Goal: Task Accomplishment & Management: Complete application form

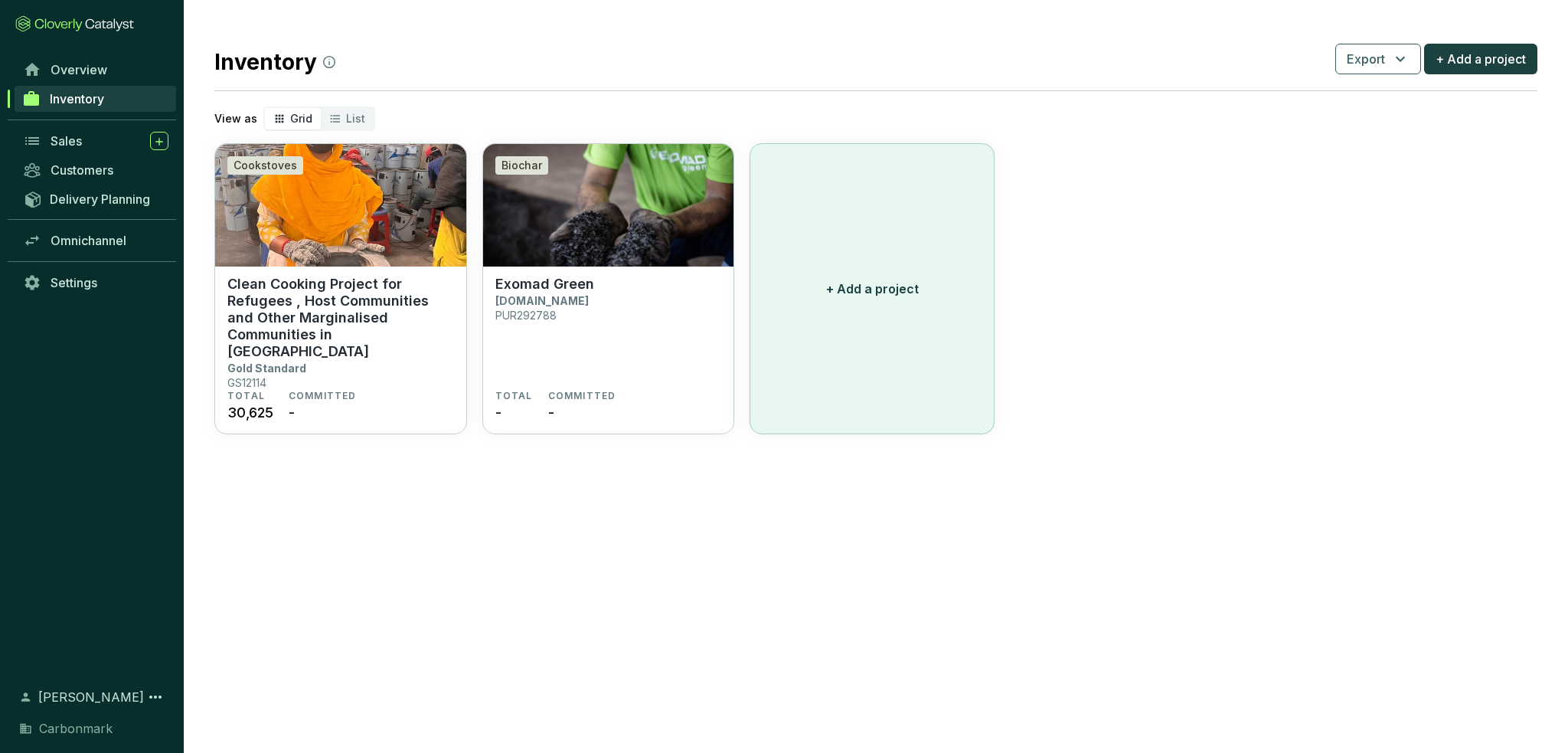
click at [857, 291] on p "+ Add a project" at bounding box center [872, 289] width 93 height 19
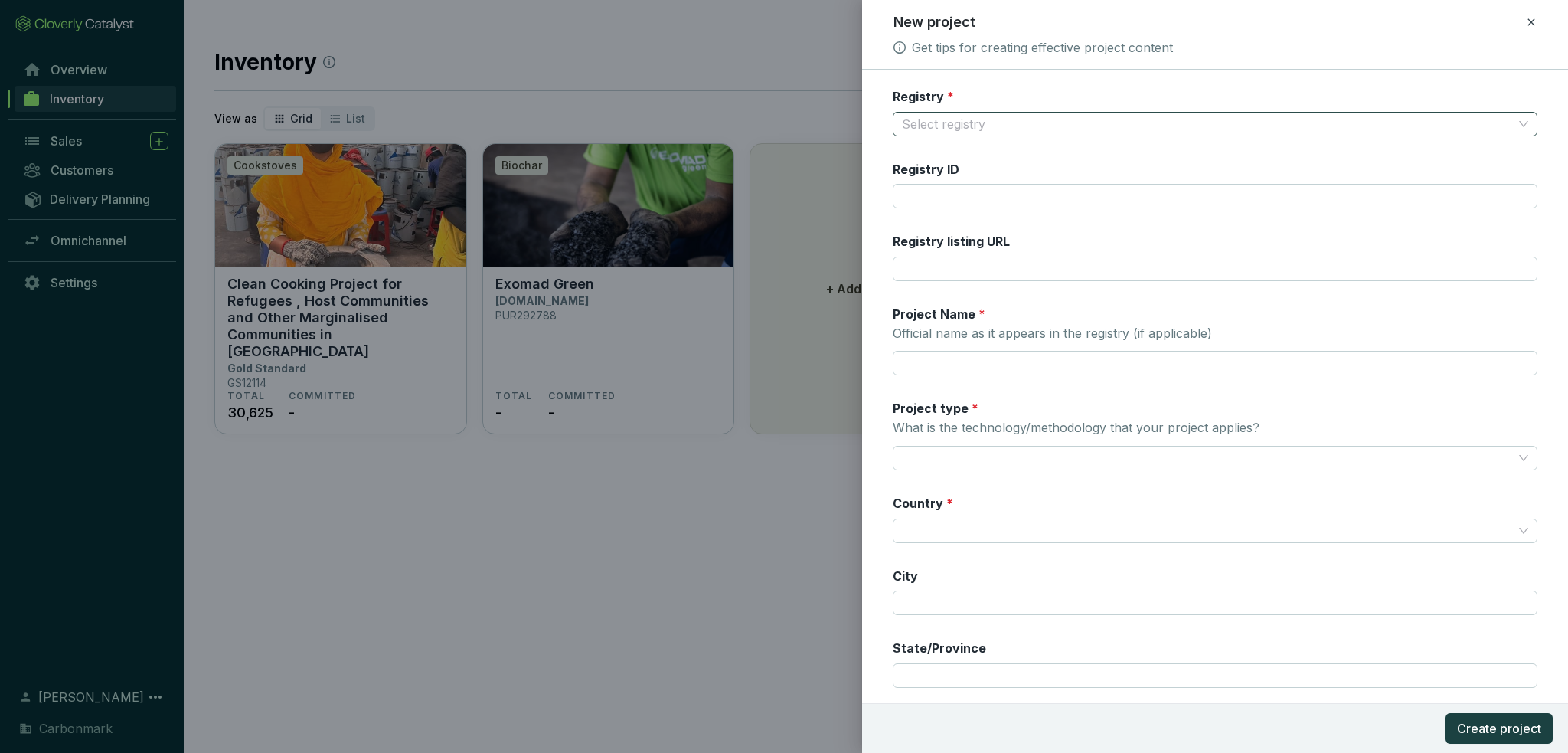
click at [996, 117] on input "Registry *" at bounding box center [1208, 124] width 611 height 23
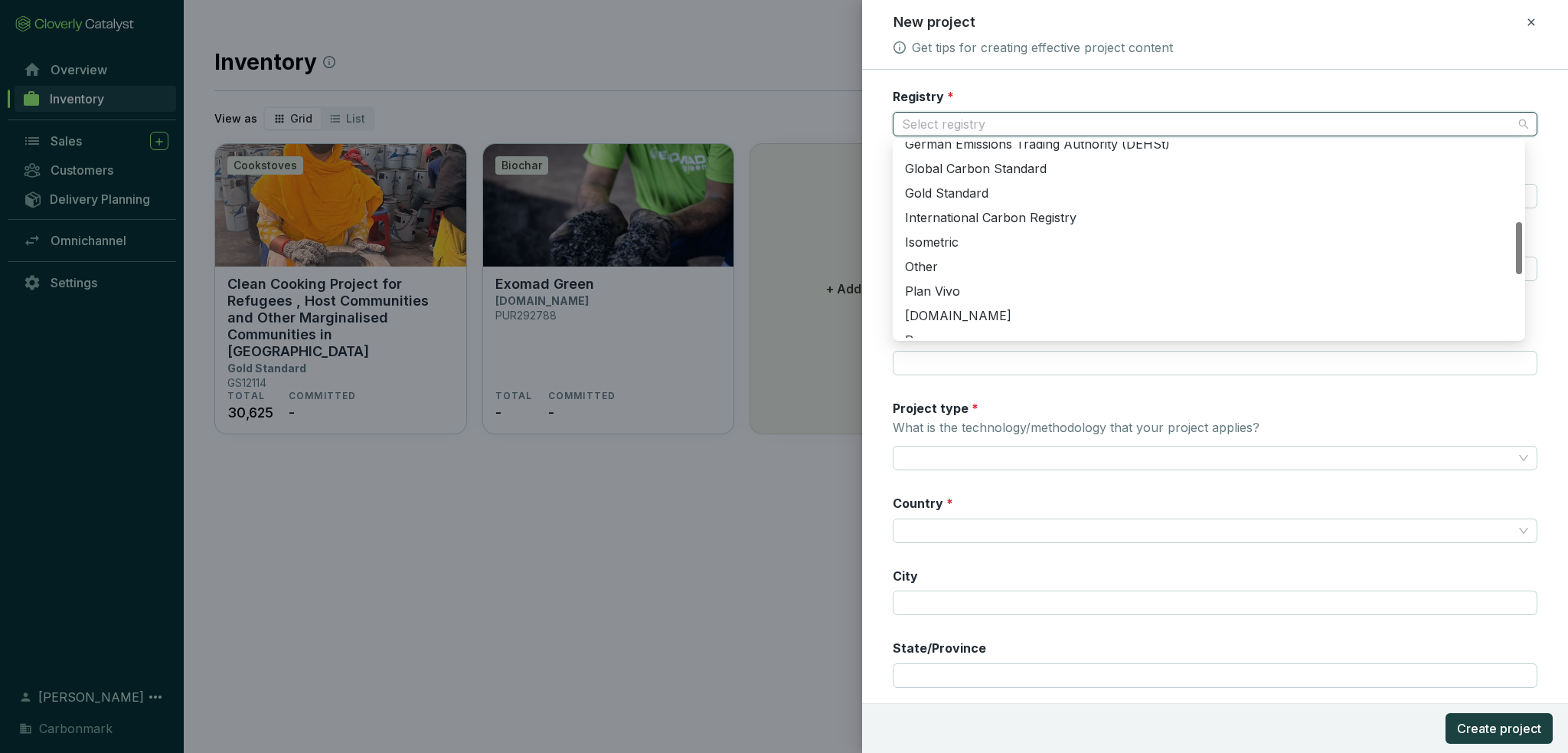
drag, startPoint x: 1521, startPoint y: 320, endPoint x: 1333, endPoint y: 263, distance: 196.5
click at [1520, 257] on div at bounding box center [1519, 248] width 6 height 52
click at [1019, 260] on div "Other" at bounding box center [1209, 267] width 608 height 17
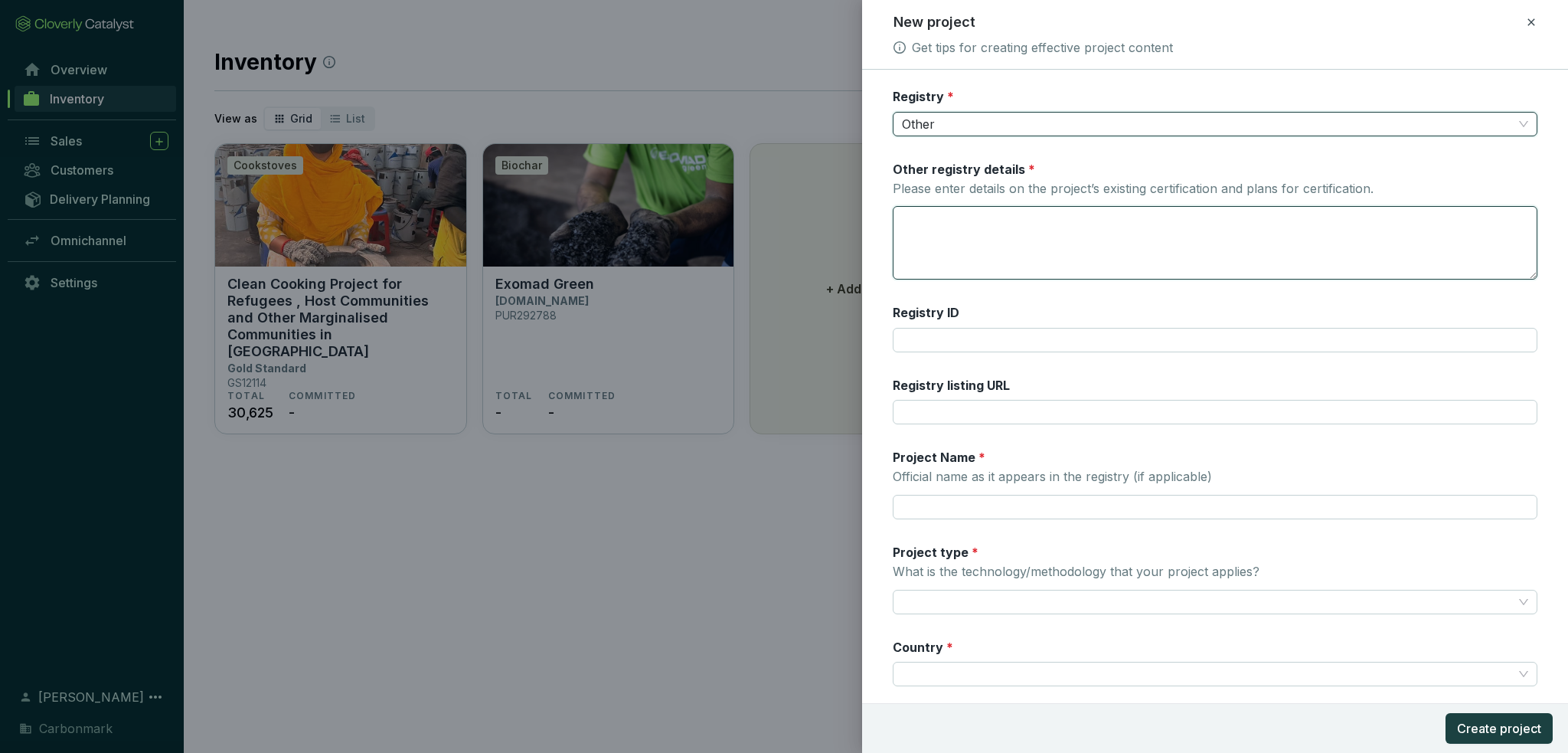
click at [991, 238] on textarea "Other registry details * Please enter details on the project’s existing certifi…" at bounding box center [1215, 243] width 644 height 72
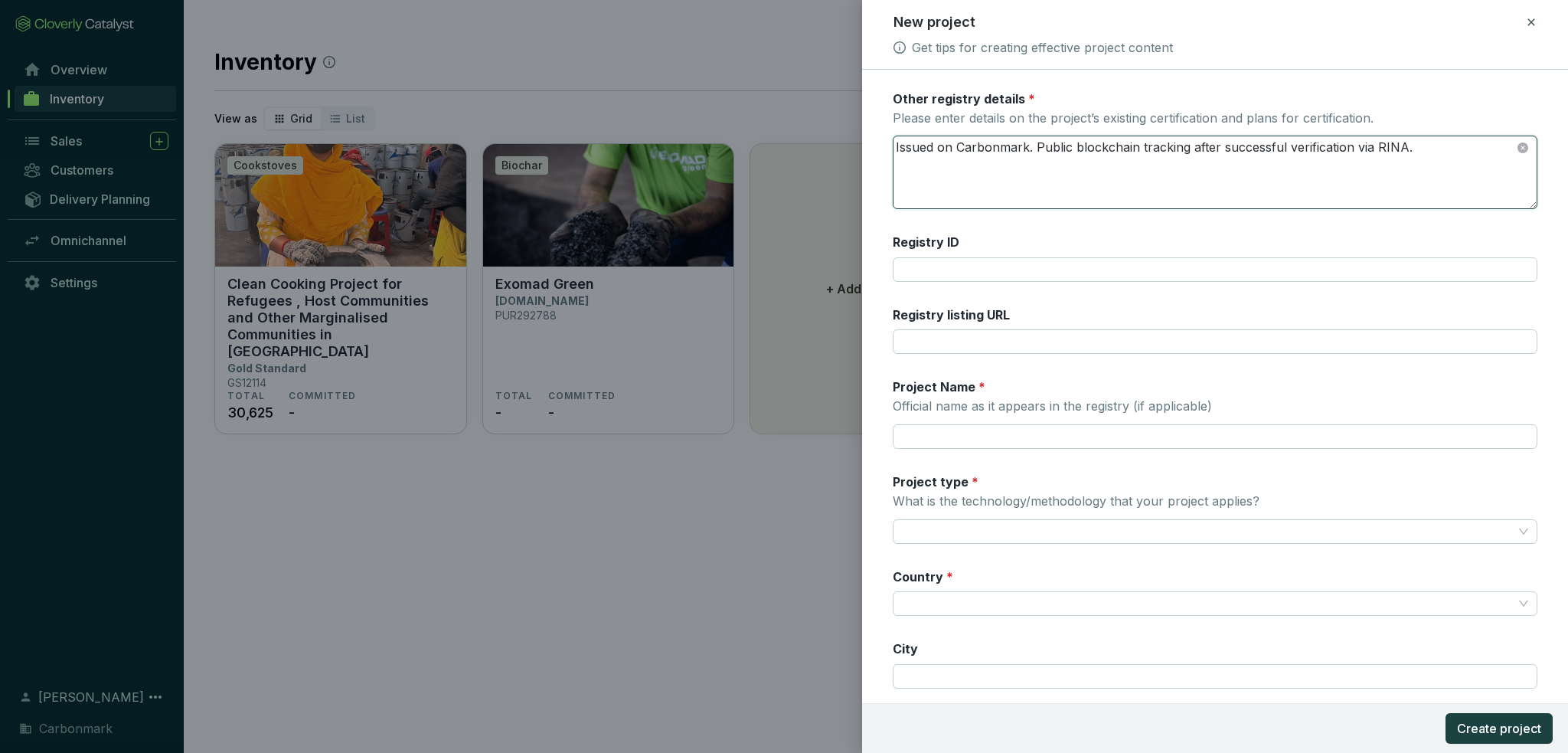
scroll to position [77, 0]
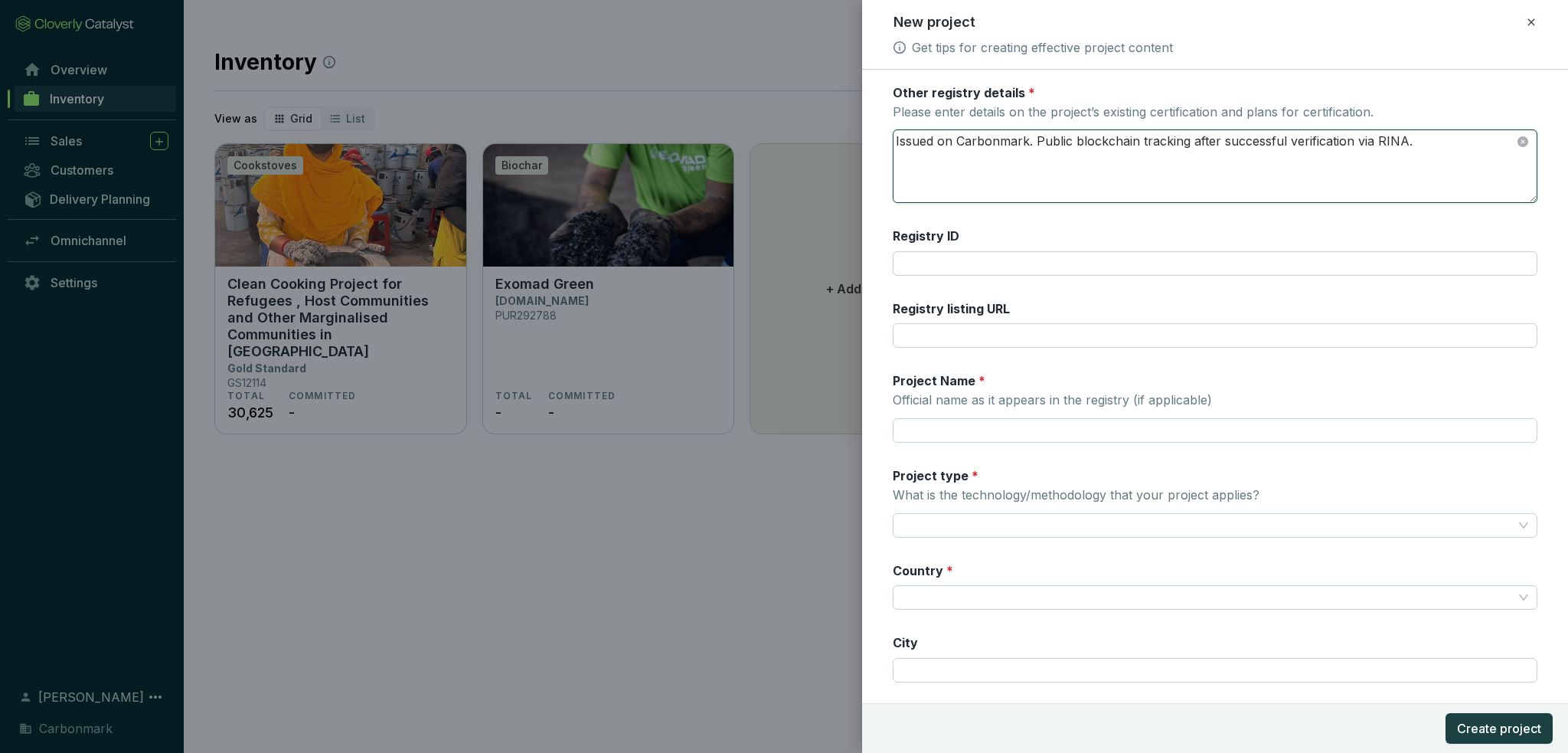
type textarea "Issued on Carbonmark. Public blockchain tracking after successful verification …"
click at [945, 268] on input "Registry ID" at bounding box center [1215, 264] width 645 height 25
click at [928, 286] on div "Registry * Other Other registry details * Please enter details on the project’s…" at bounding box center [1215, 438] width 645 height 854
click at [938, 313] on label "Registry listing URL" at bounding box center [951, 308] width 117 height 17
click at [933, 327] on input "Registry listing URL" at bounding box center [1215, 335] width 645 height 25
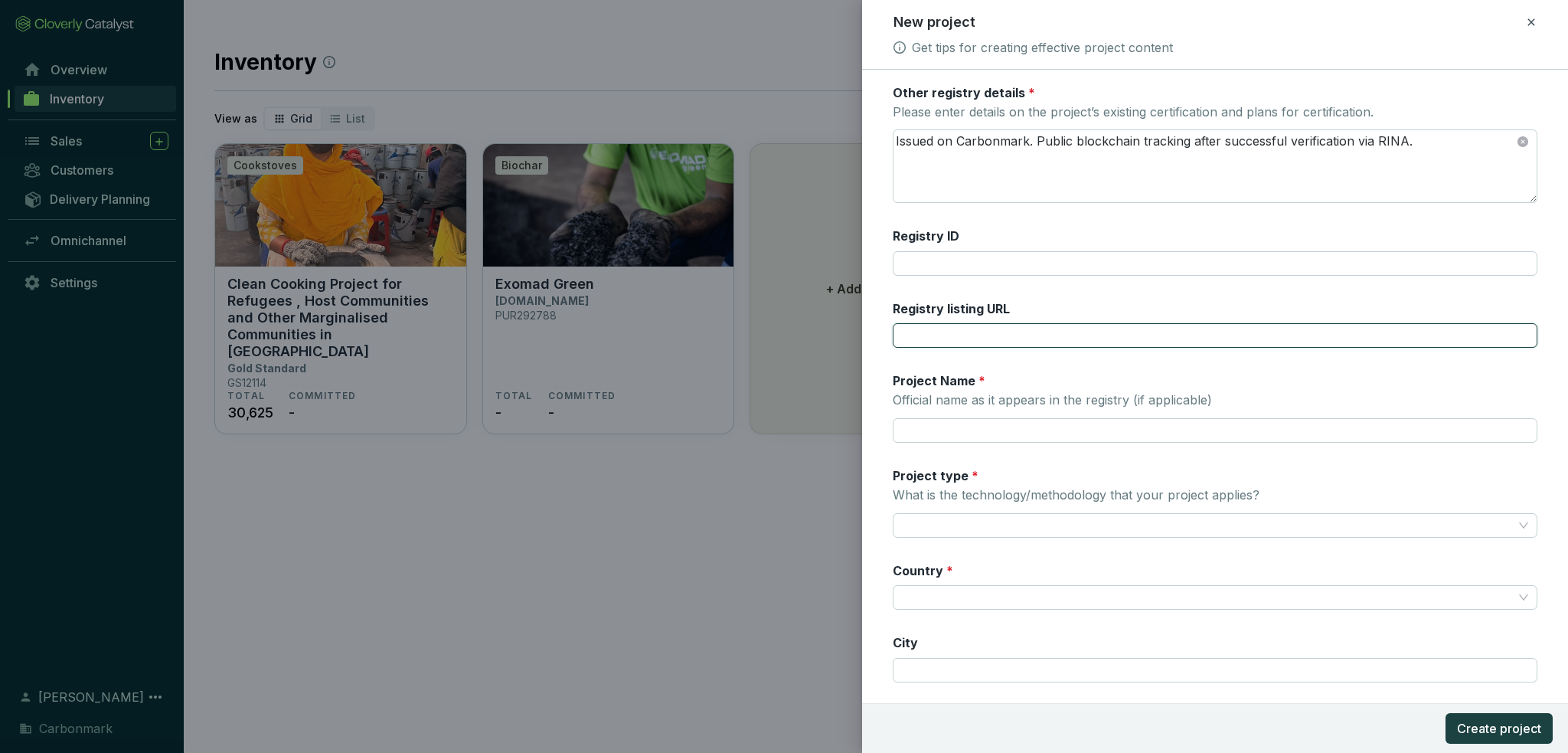
paste input "[URL][DOMAIN_NAME]"
type input "[URL][DOMAIN_NAME]"
click at [921, 363] on div "Registry * Other Other registry details * Please enter details on the project’s…" at bounding box center [1215, 438] width 645 height 854
click at [1004, 433] on input "Project Name * Official name as it appears in the registry (if applicable)" at bounding box center [1215, 431] width 645 height 25
type input "Limenet"
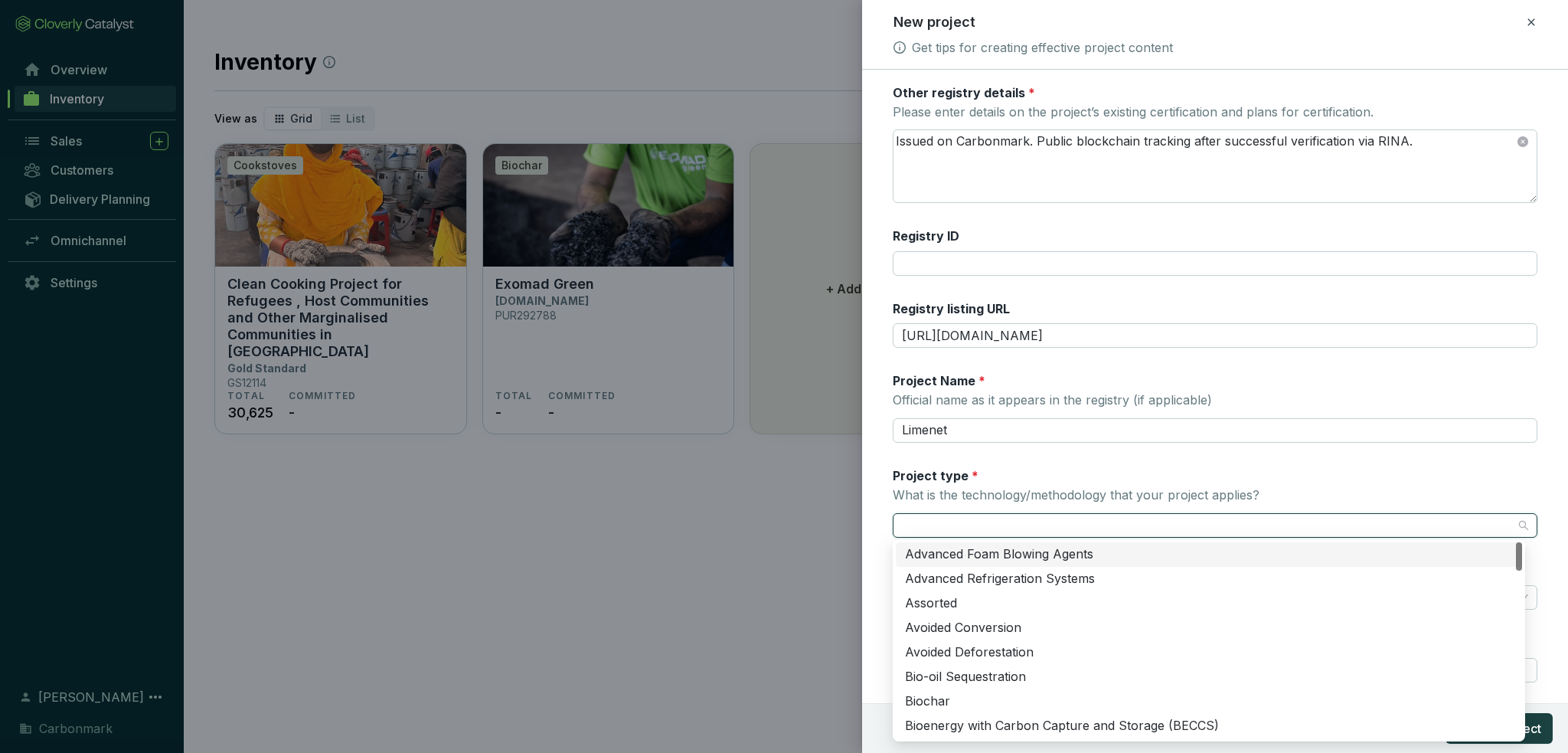
click at [1038, 533] on input "Project type * What is the technology/methodology that your project applies?" at bounding box center [1208, 525] width 611 height 23
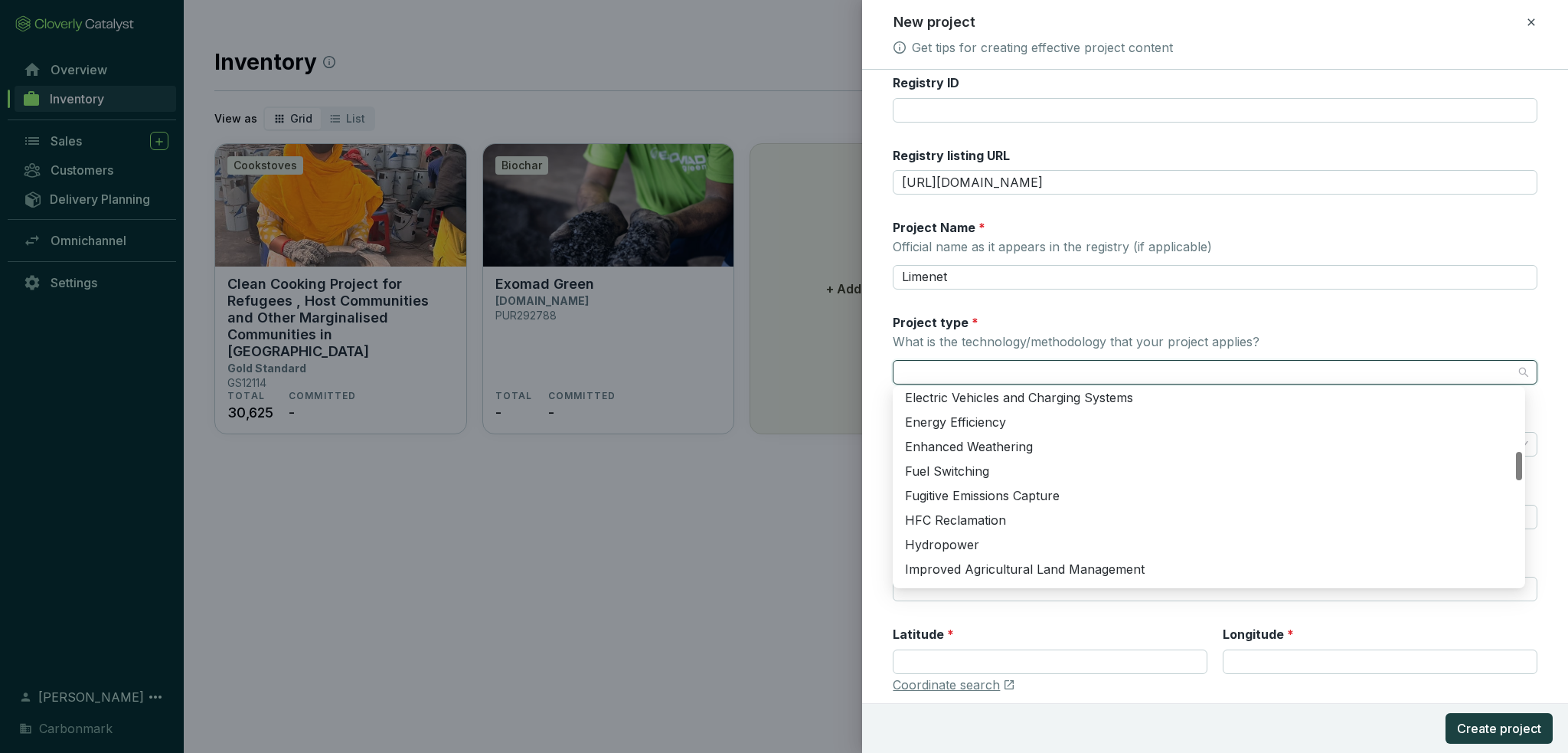
scroll to position [419, 0]
drag, startPoint x: 1520, startPoint y: 457, endPoint x: 1524, endPoint y: 474, distance: 17.5
click at [1524, 474] on div "Composting Cookstoves Direct Air Capture Electric Vehicles and Charging Systems…" at bounding box center [1209, 486] width 632 height 202
click at [1198, 442] on div "Enhanced Weathering" at bounding box center [1209, 447] width 608 height 17
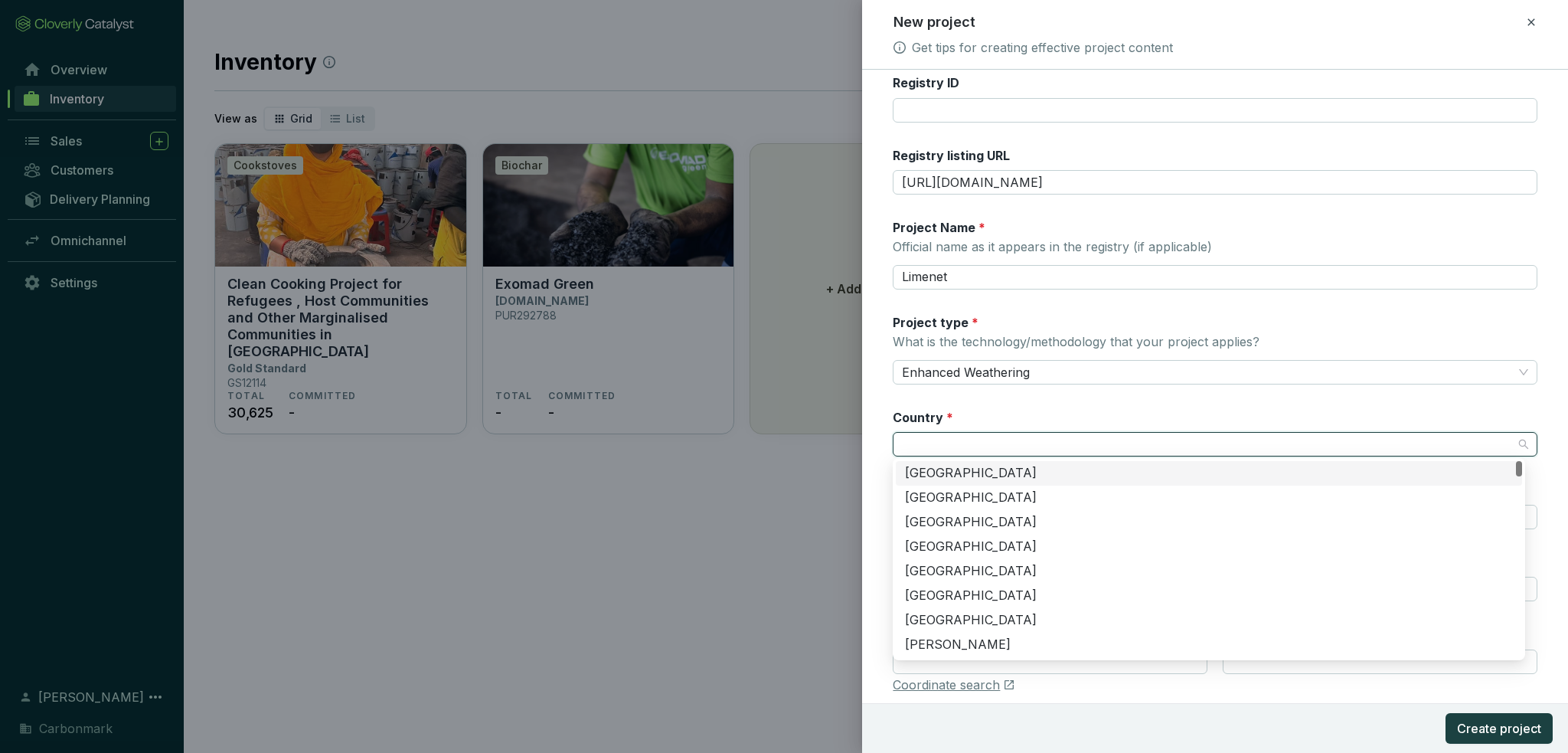
click at [966, 433] on input "Country *" at bounding box center [1208, 444] width 611 height 23
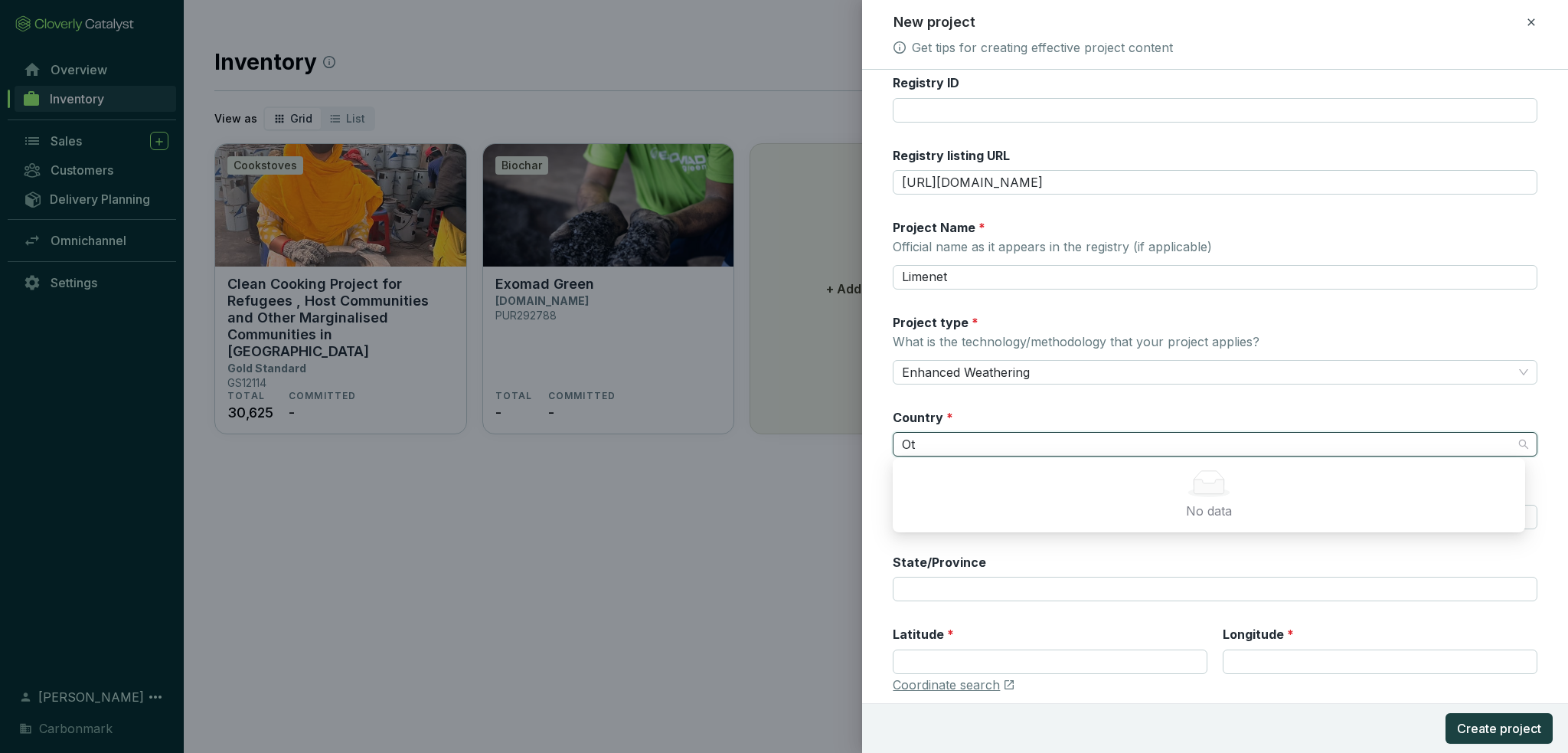
type input "O"
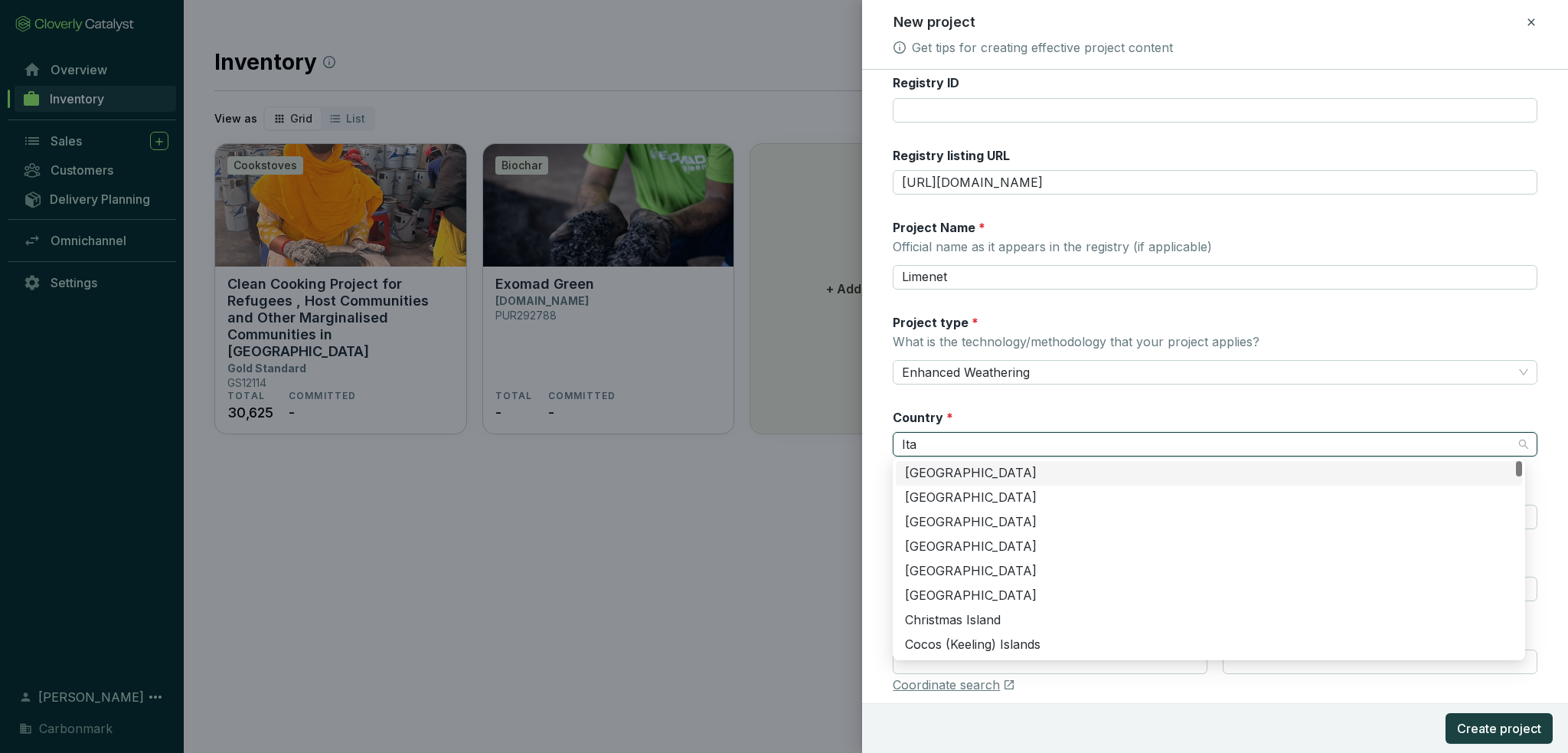
type input "Ital"
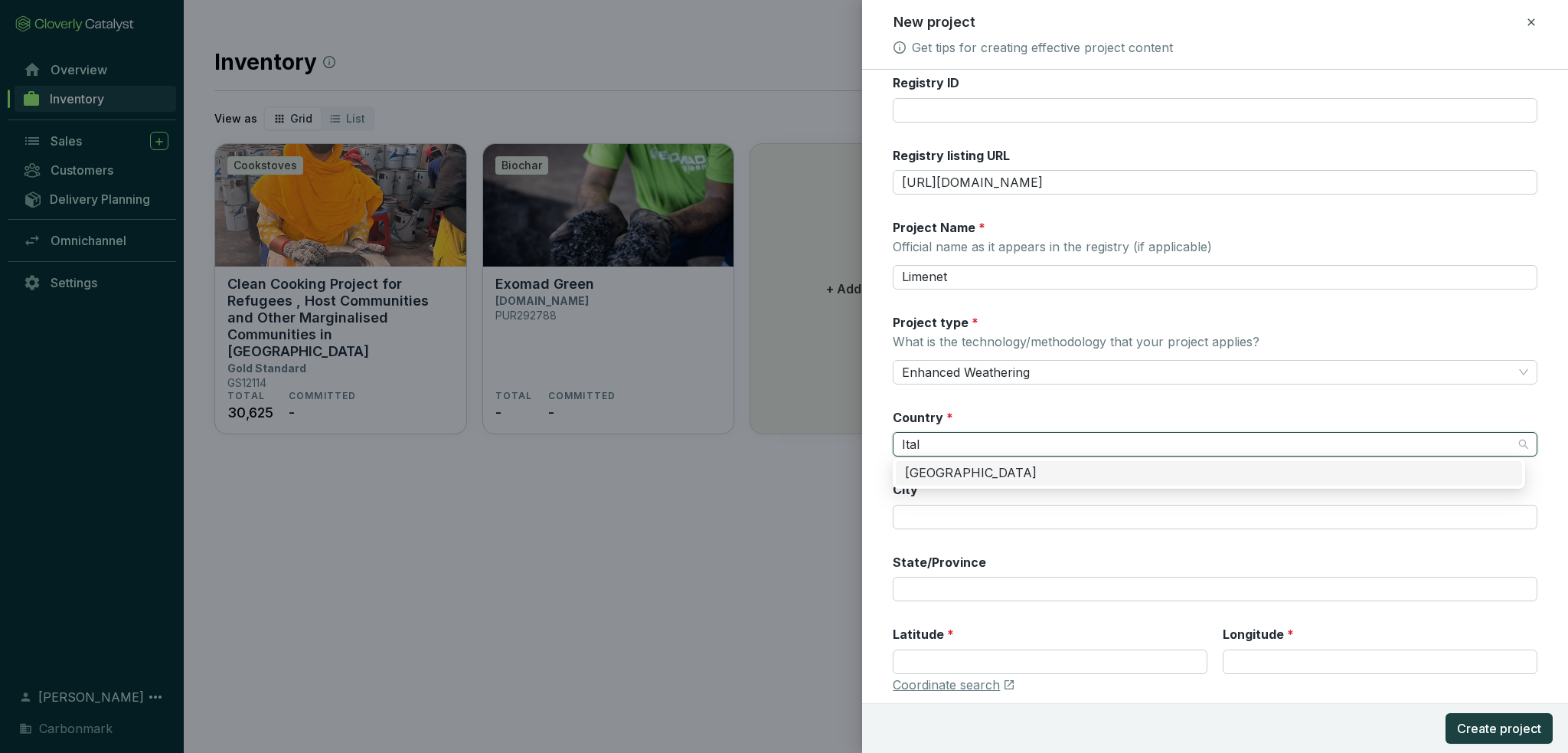
click at [996, 476] on div "[GEOGRAPHIC_DATA]" at bounding box center [1209, 473] width 608 height 17
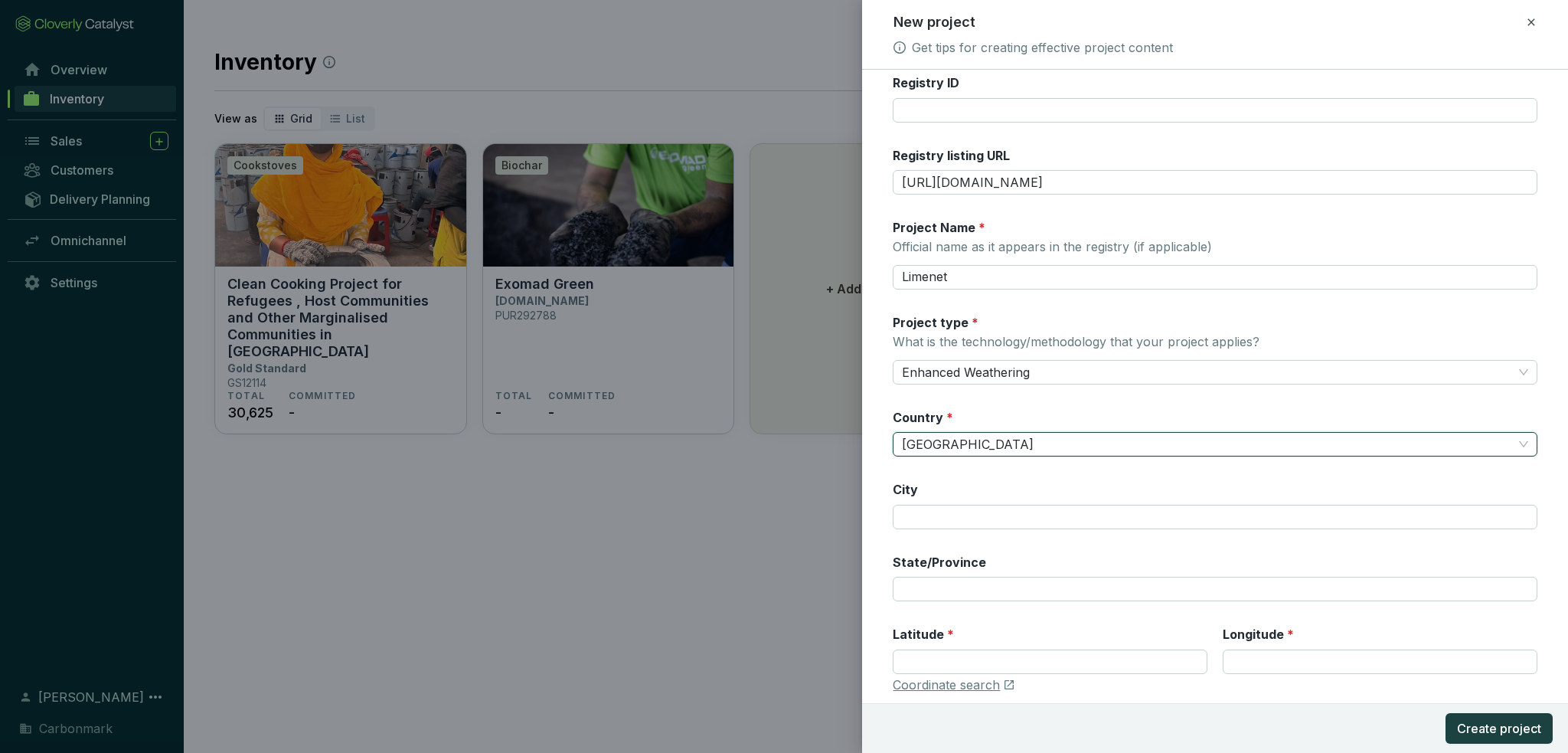
click at [980, 483] on div "City" at bounding box center [1215, 505] width 645 height 49
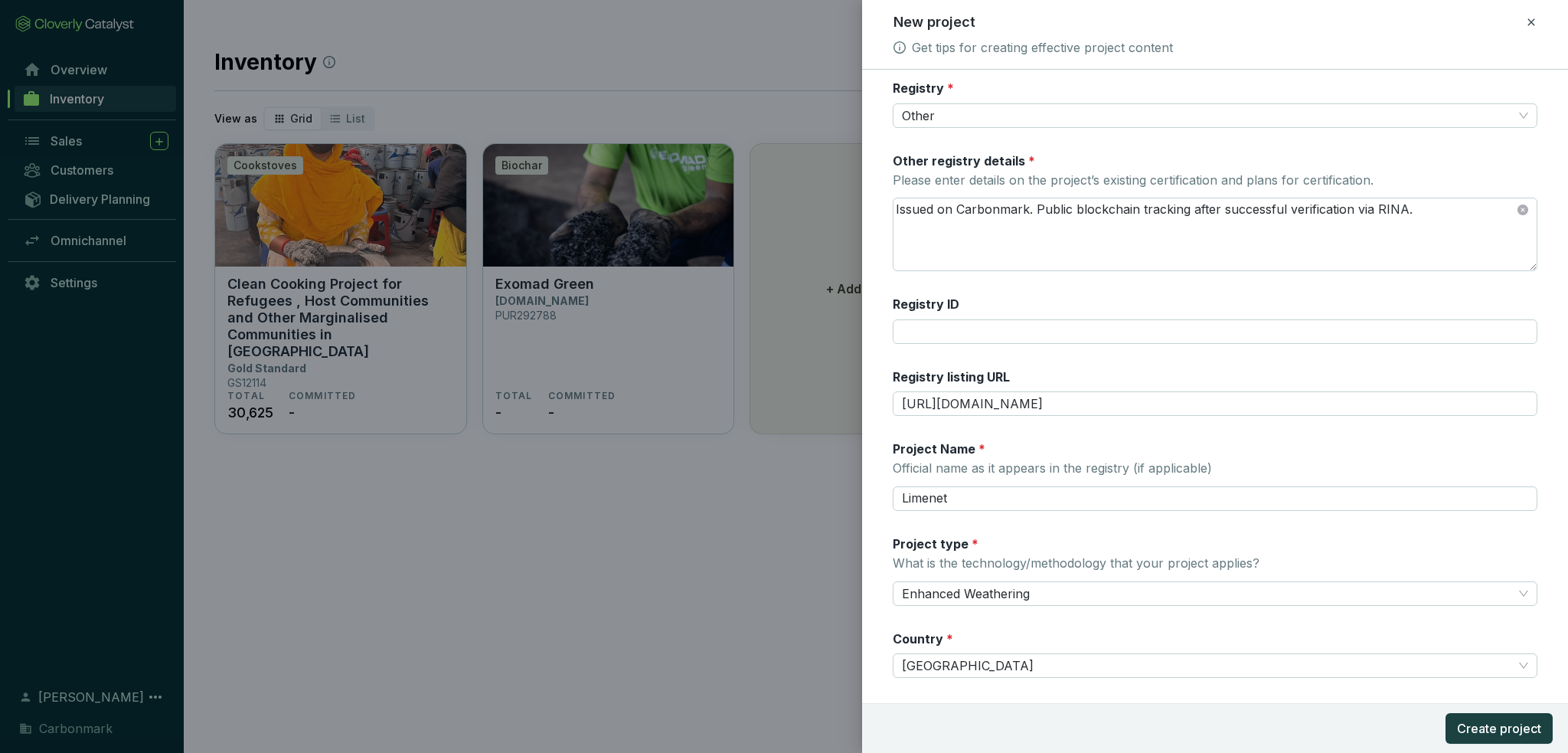
scroll to position [0, 0]
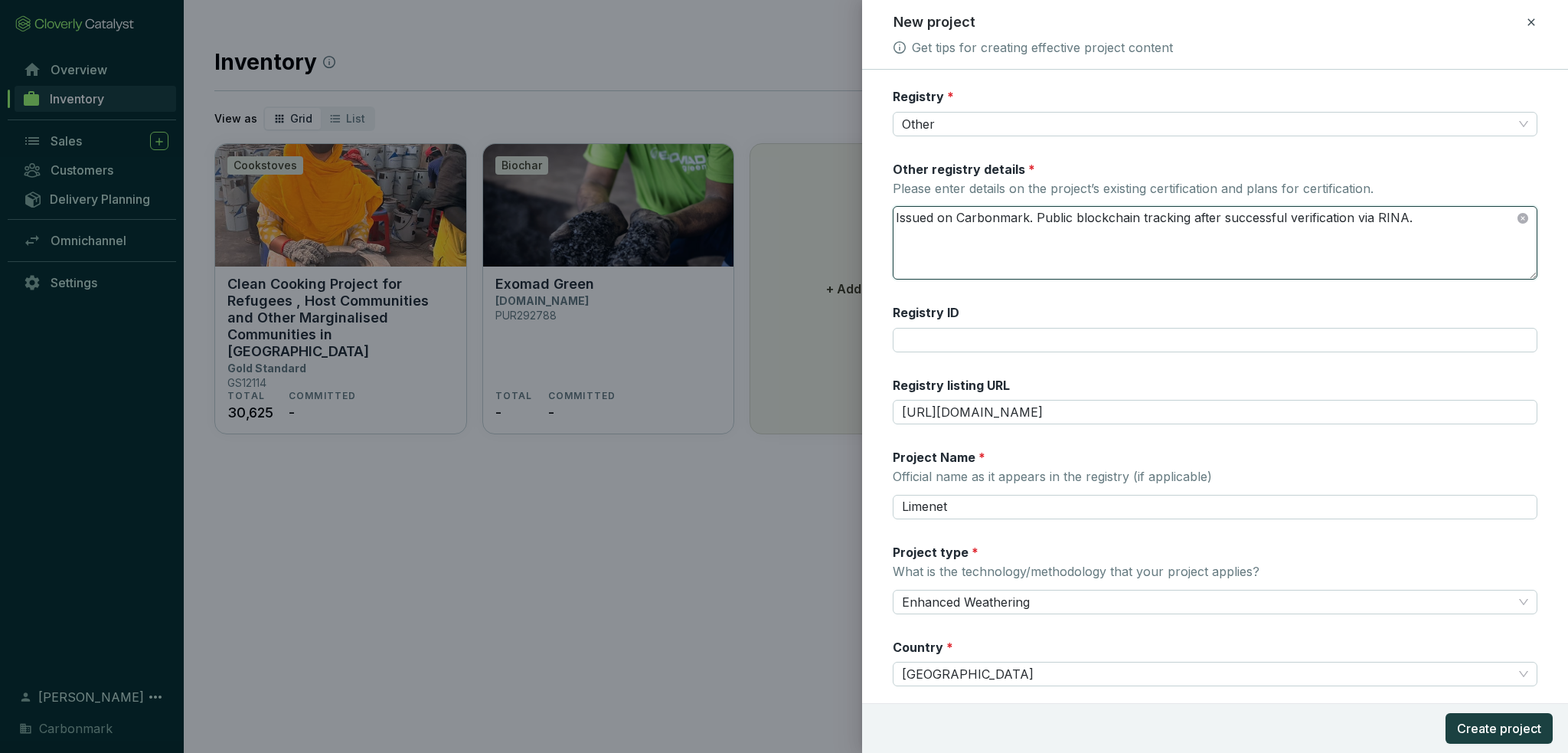
click at [1433, 223] on textarea "Issued on Carbonmark. Public blockchain tracking after successful verification …" at bounding box center [1215, 243] width 644 height 72
paste textarea "ISO 14064-2"
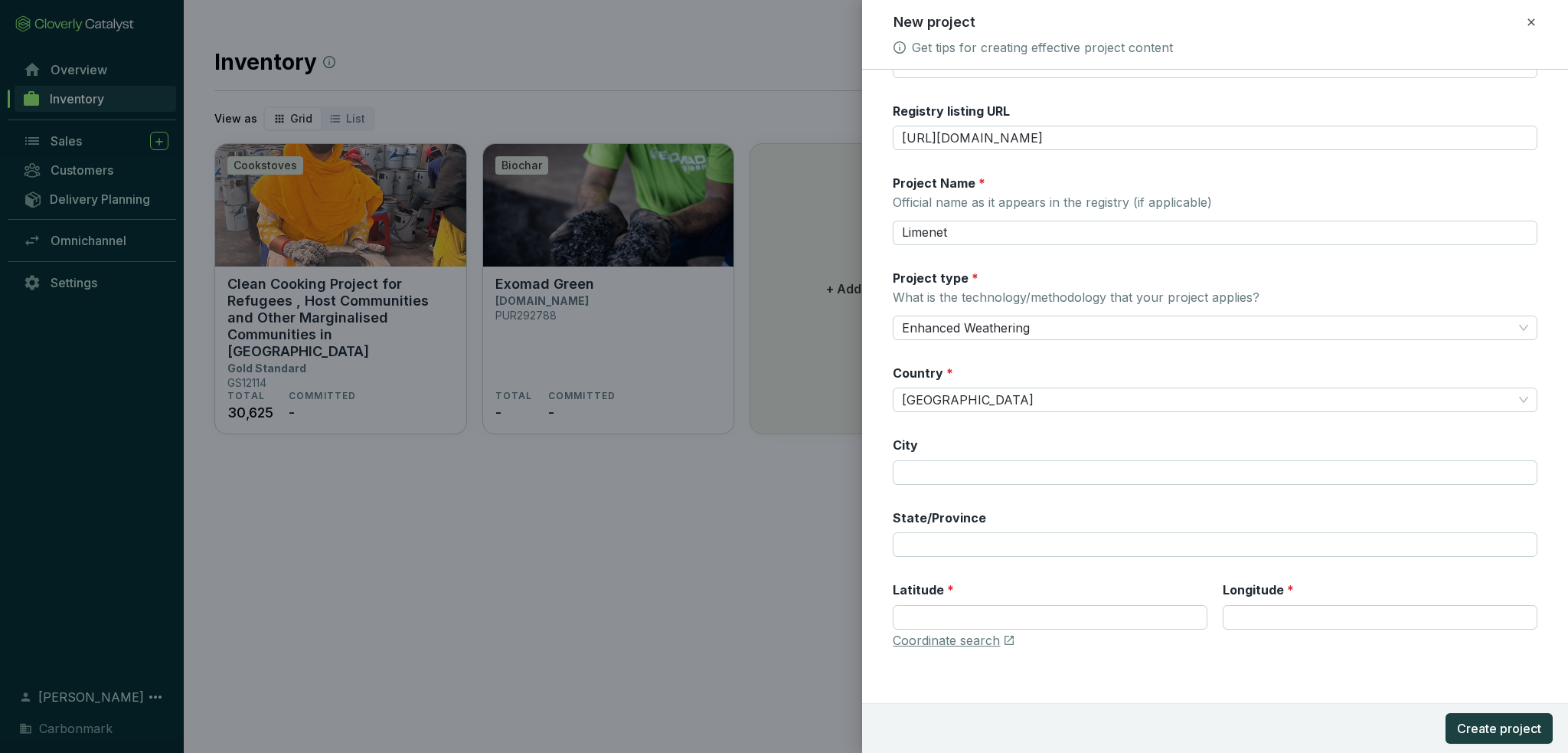
scroll to position [276, 0]
type textarea "Issued on Carbonmark. Public blockchain tracking after successful verification …"
click at [991, 465] on input "City" at bounding box center [1215, 471] width 645 height 25
type input "Augusta"
type input "[GEOGRAPHIC_DATA]"
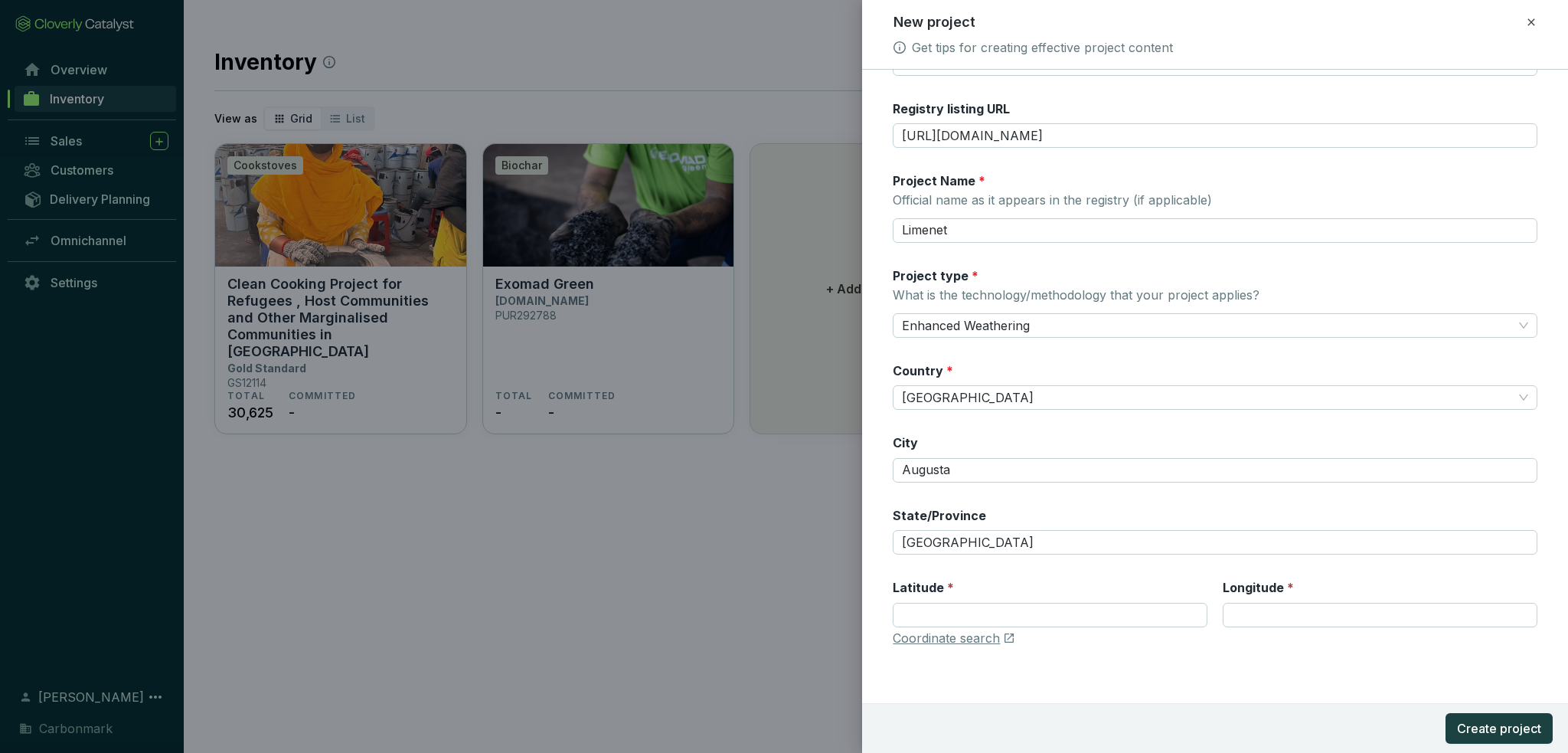
click at [976, 493] on div "Registry * Other Other registry details * Please enter details on the project’s…" at bounding box center [1215, 238] width 645 height 854
click at [980, 632] on link "Coordinate search" at bounding box center [946, 638] width 107 height 17
click at [941, 603] on input "Latitude *" at bounding box center [1050, 615] width 315 height 25
paste input "37.233749"
type input "37.233749"
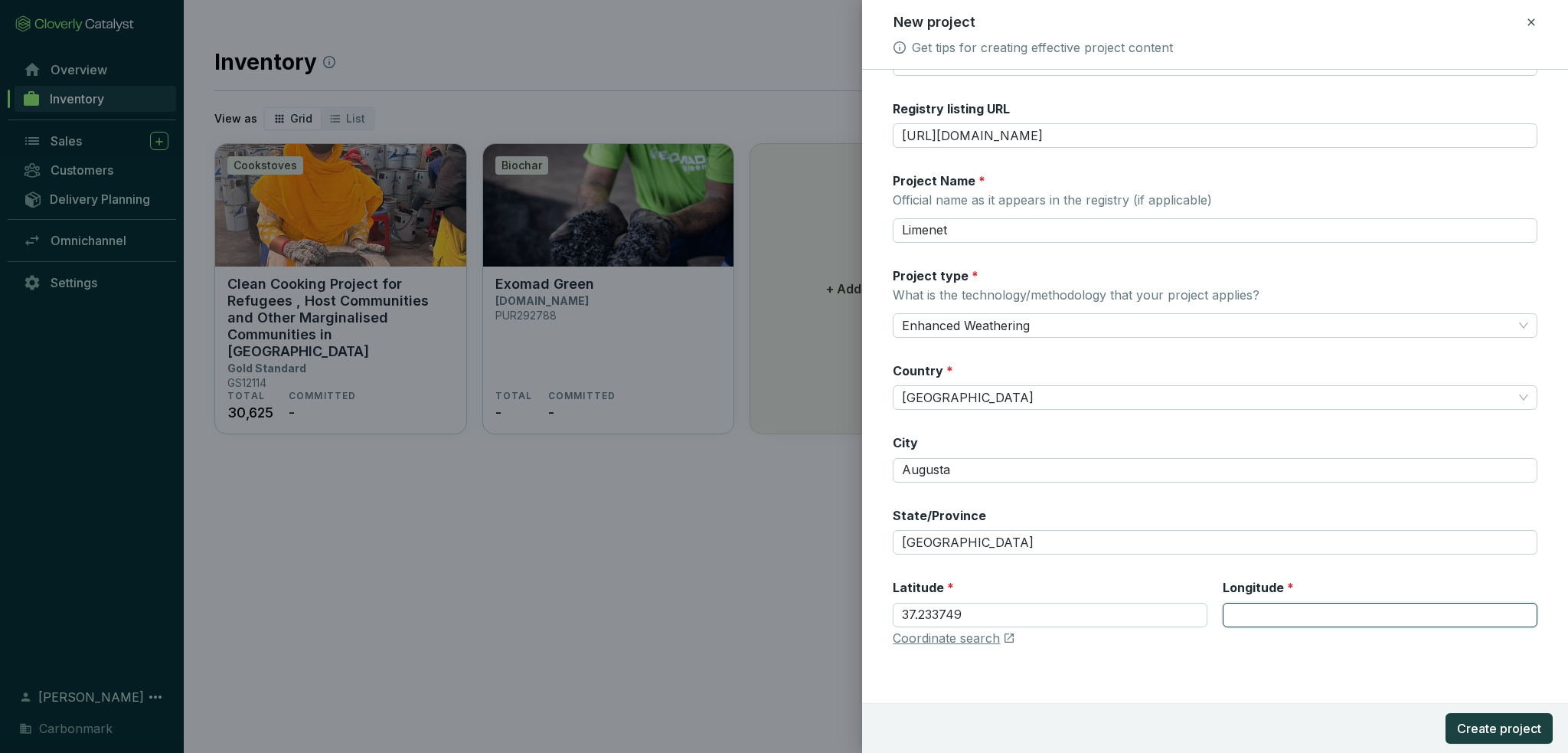
click at [1243, 603] on input "Longitude *" at bounding box center [1380, 615] width 315 height 25
paste input "15.219000"
type input "15.219000"
click at [1256, 655] on div "Registry * Other Other registry details * Please enter details on the project’s…" at bounding box center [1215, 238] width 645 height 854
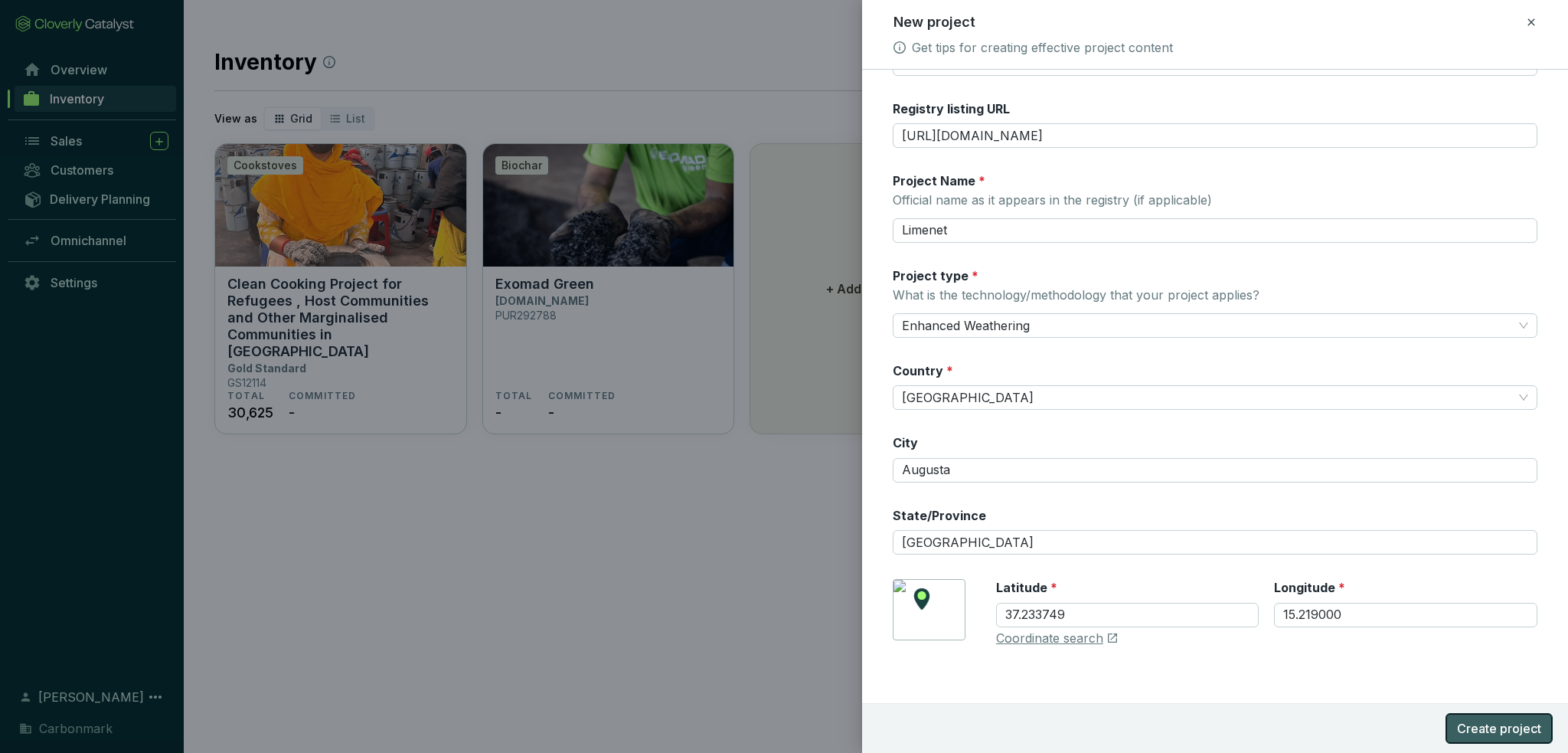
click at [1477, 729] on span "Create project" at bounding box center [1499, 727] width 84 height 19
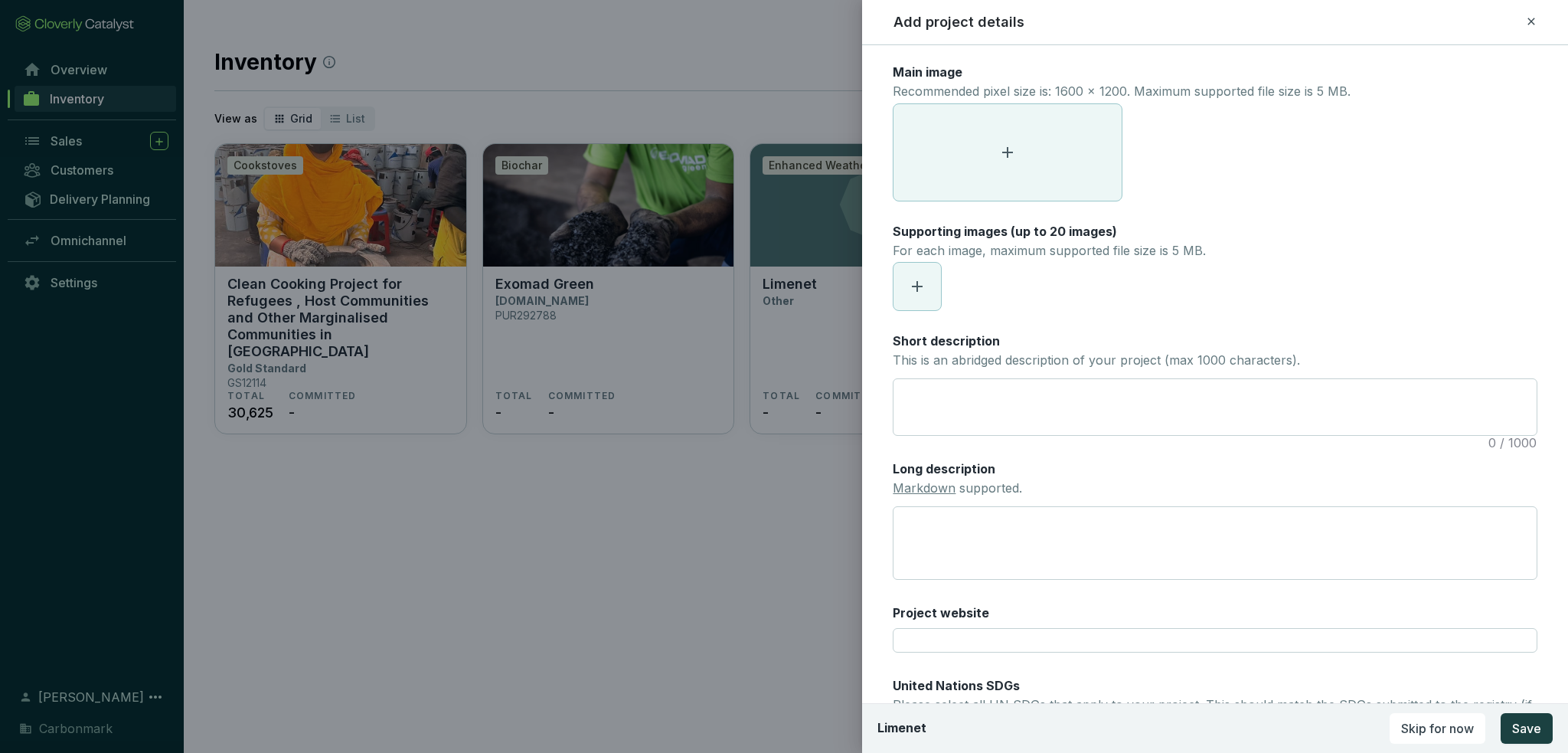
click at [1023, 150] on span at bounding box center [1007, 152] width 228 height 96
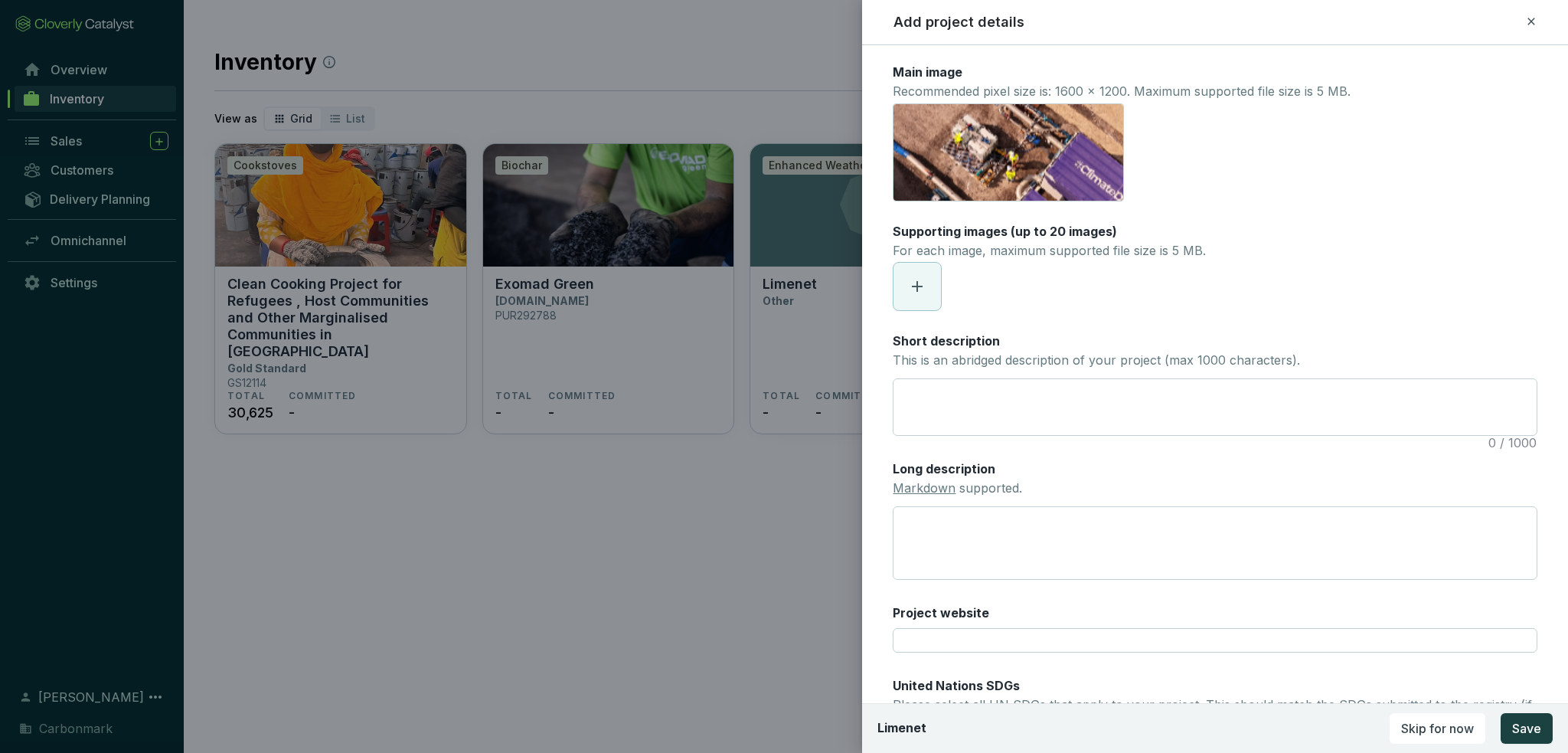
click at [914, 270] on span at bounding box center [917, 287] width 48 height 48
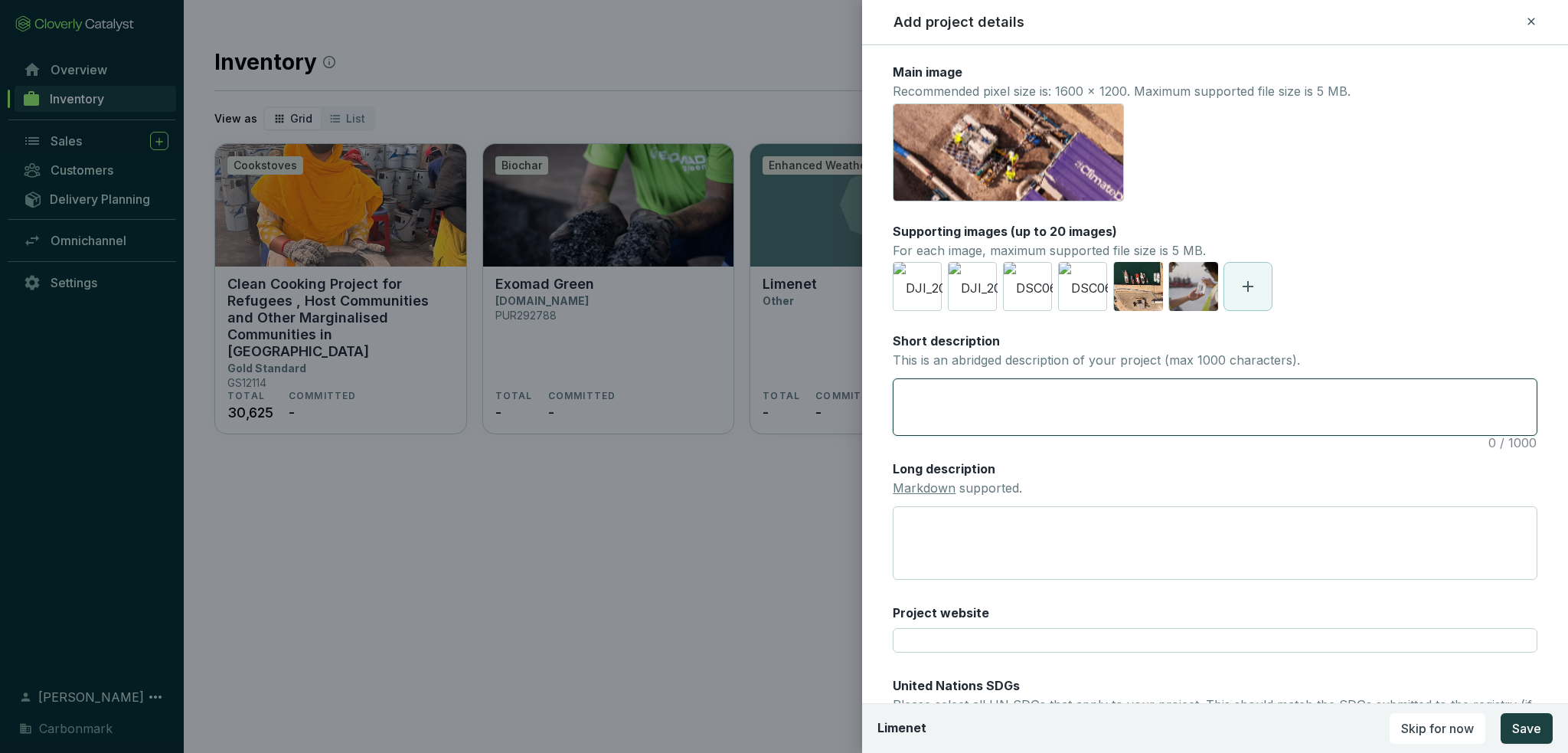
click at [986, 389] on textarea "Short description This is an abridged description of your project (max 1000 cha…" at bounding box center [1215, 406] width 644 height 56
paste textarea "Limenet is an Italian climate tech startup pioneering carbon removal through it…"
type textarea "Limenet is an Italian climate tech startup pioneering carbon removal through it…"
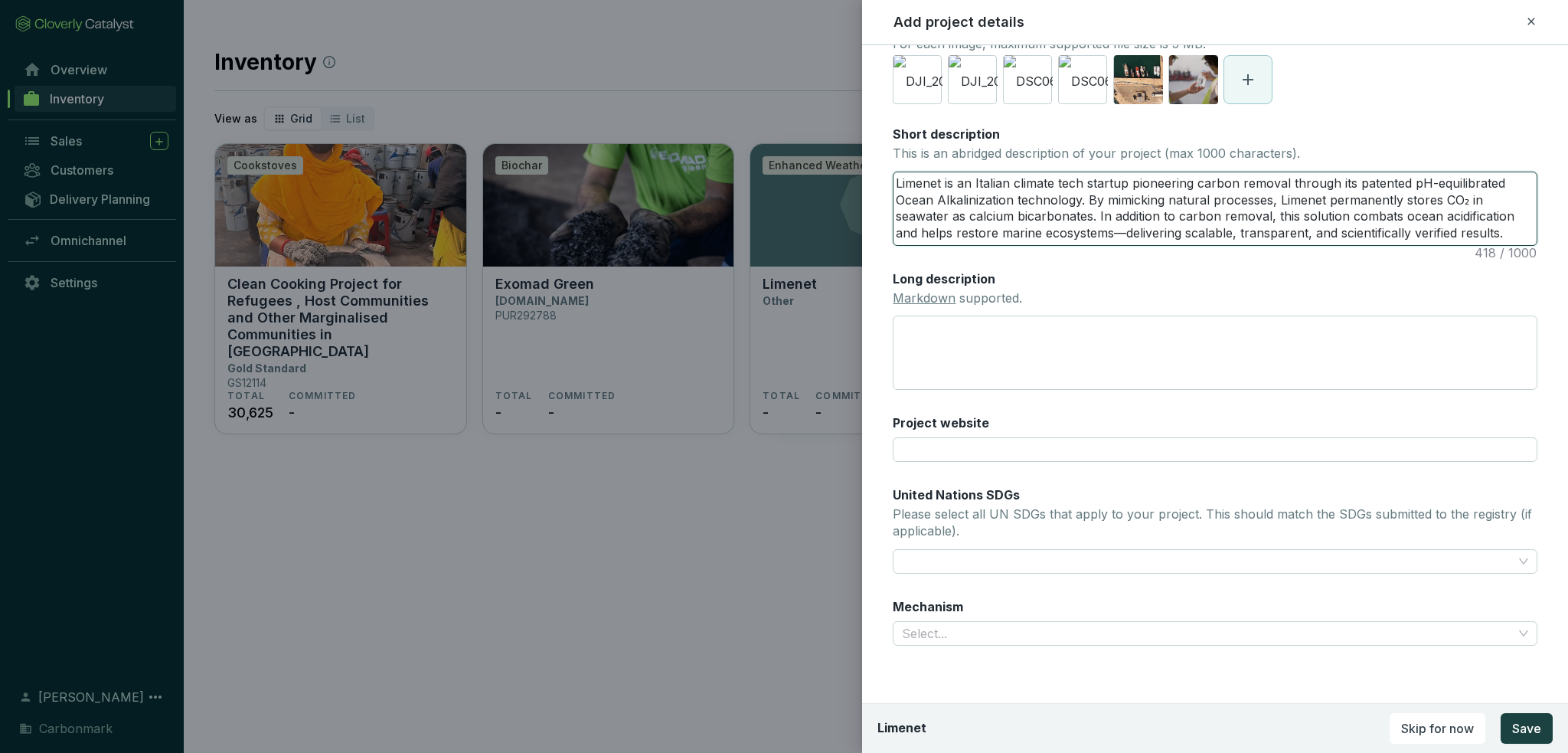
scroll to position [208, 0]
type textarea "Limenet is an Italian climate tech startup pioneering carbon removal through it…"
click at [996, 344] on textarea "Long description Markdown supported." at bounding box center [1215, 350] width 645 height 73
paste textarea "Limenet is an Italian climate tech company revolutionizing carbon removal with …"
type textarea "Limenet is an Italian climate tech company revolutionizing carbon removal with …"
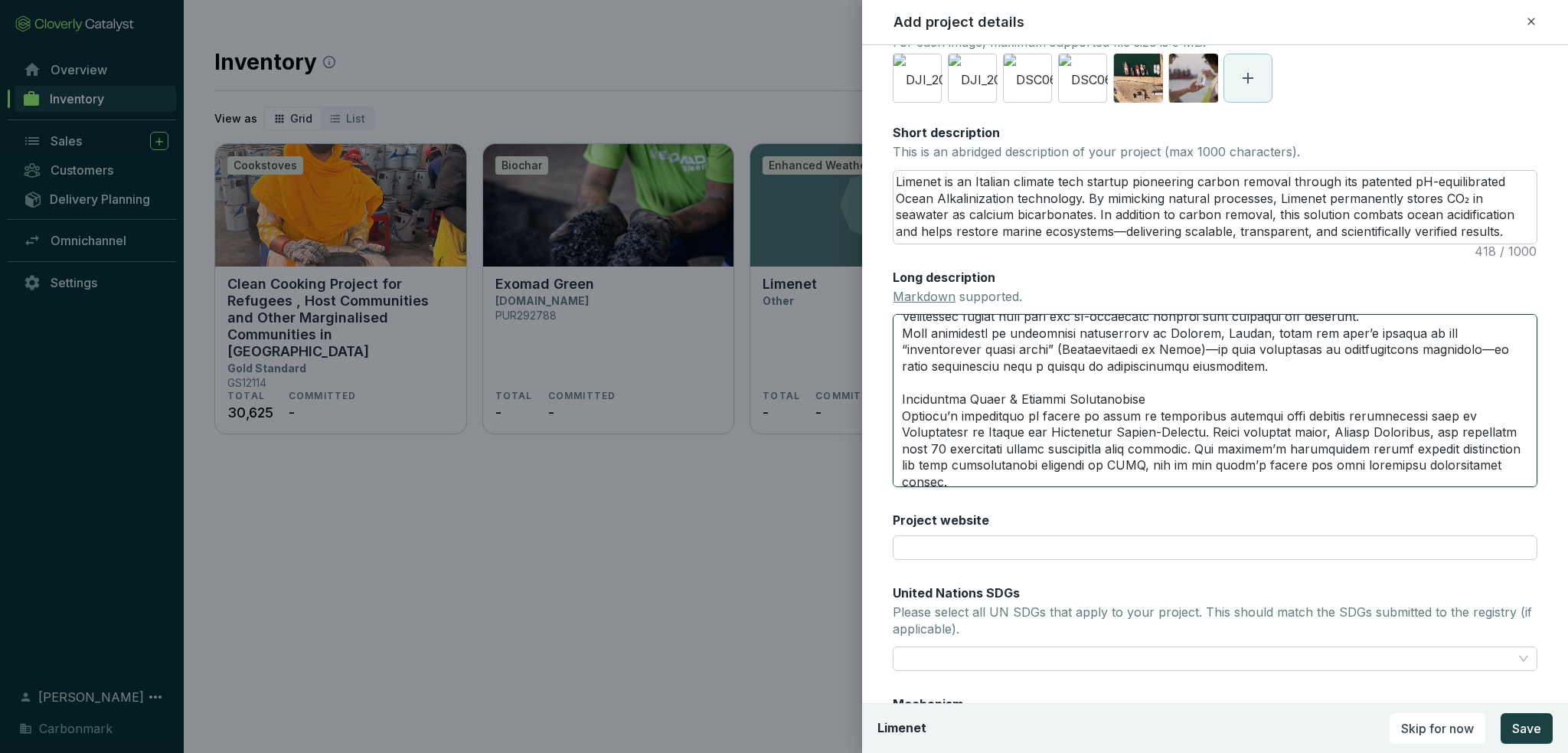
scroll to position [744, 0]
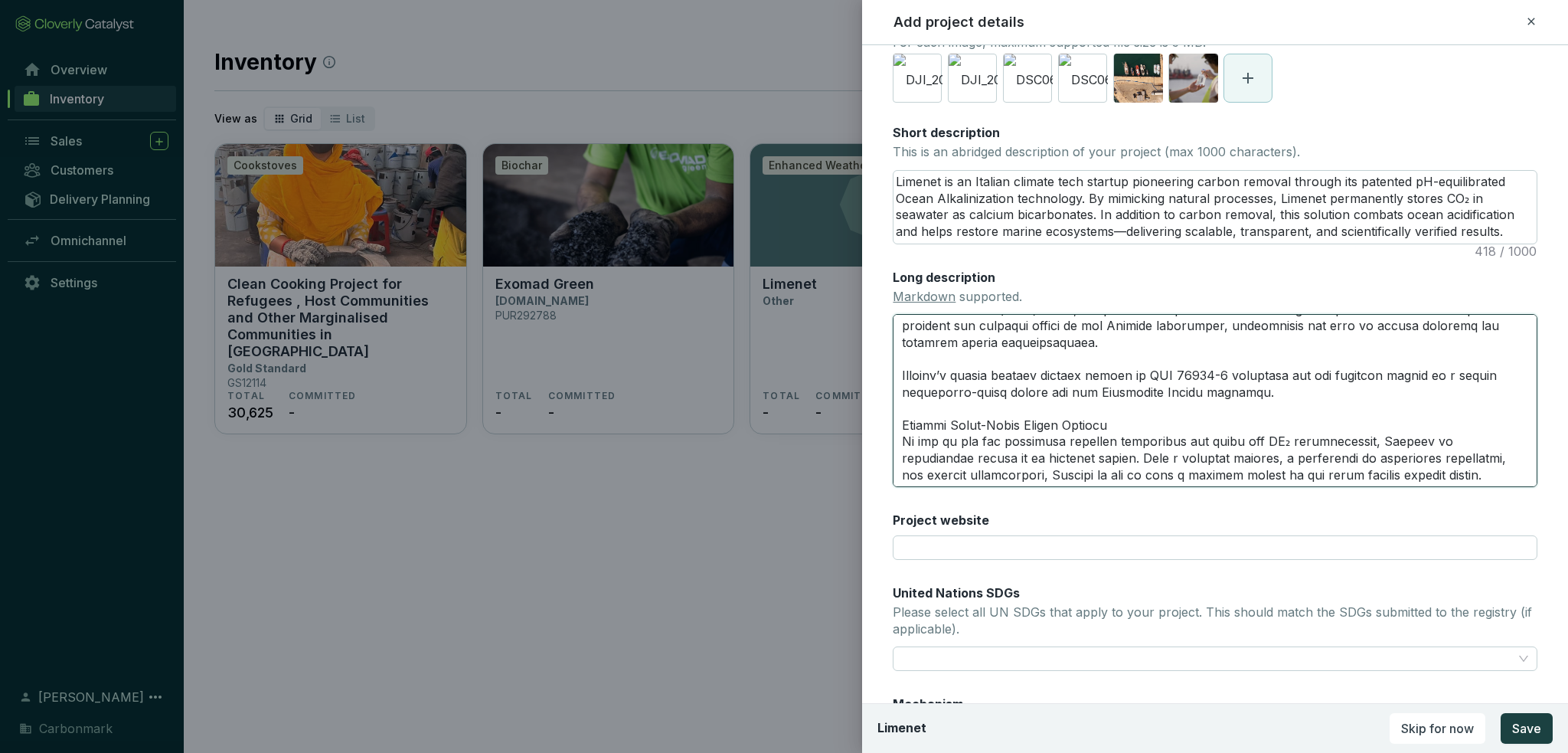
drag, startPoint x: 1136, startPoint y: 420, endPoint x: 867, endPoint y: 423, distance: 269.0
click at [867, 423] on form "Main image Recommended pixel size is: 1600 x 1200. Maximum supported file size …" at bounding box center [1216, 345] width 706 height 980
click at [1024, 398] on textarea "Long description Markdown supported." at bounding box center [1215, 401] width 645 height 173
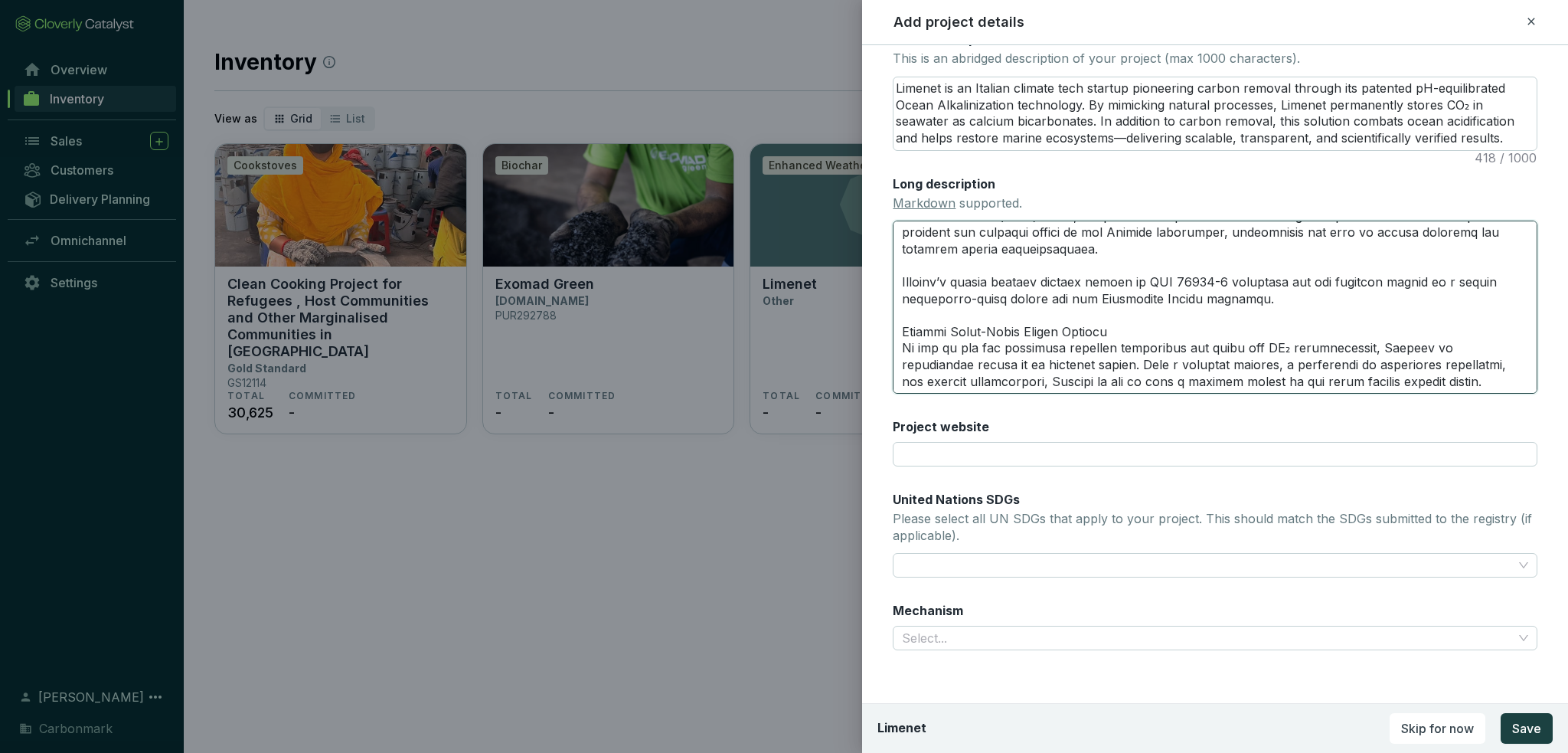
scroll to position [307, 0]
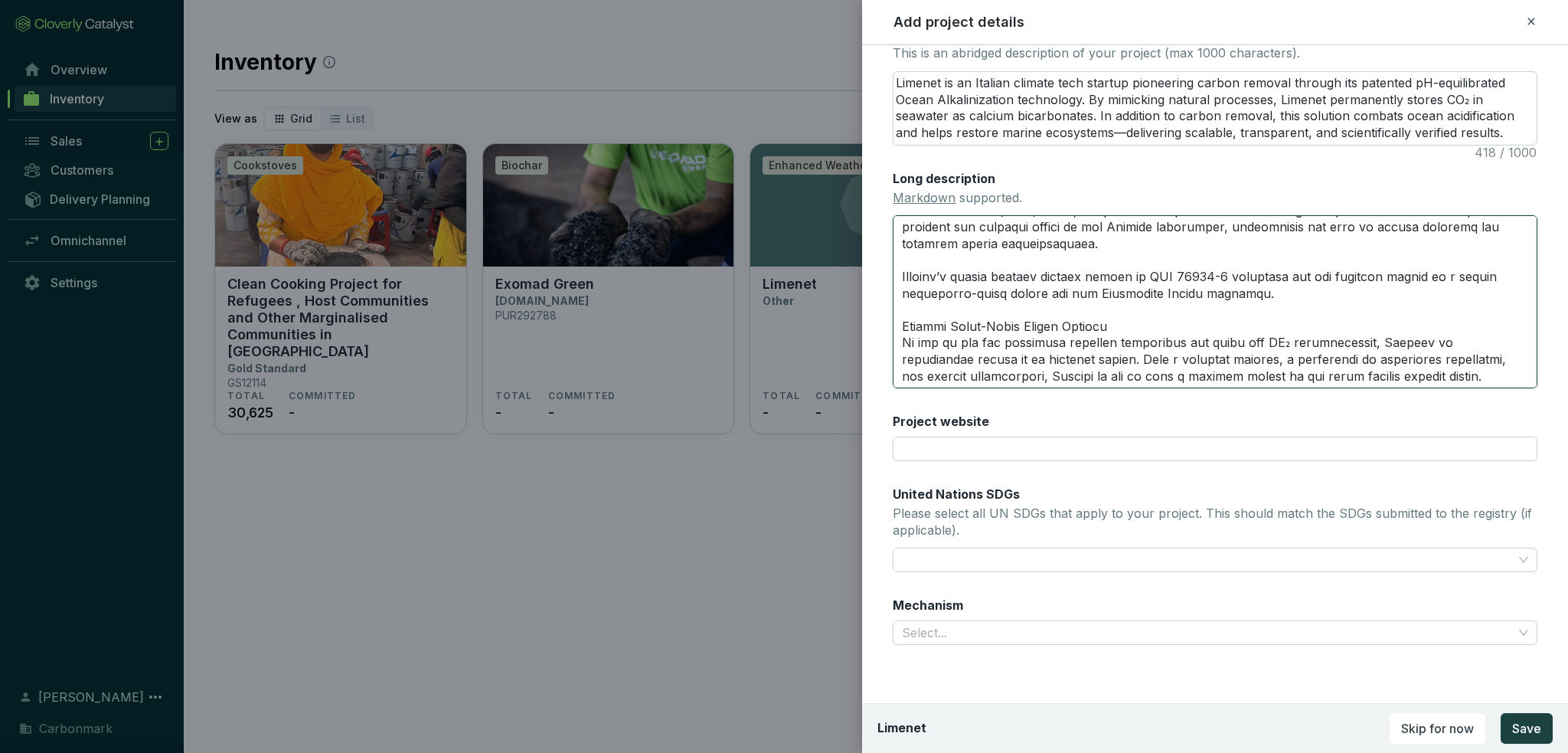
type textarea "Limenet is an Italian climate tech company revolutionizing carbon removal with …"
click at [947, 446] on input "Project website" at bounding box center [1215, 448] width 645 height 25
paste input "[URL][DOMAIN_NAME]"
type input "[URL][DOMAIN_NAME]"
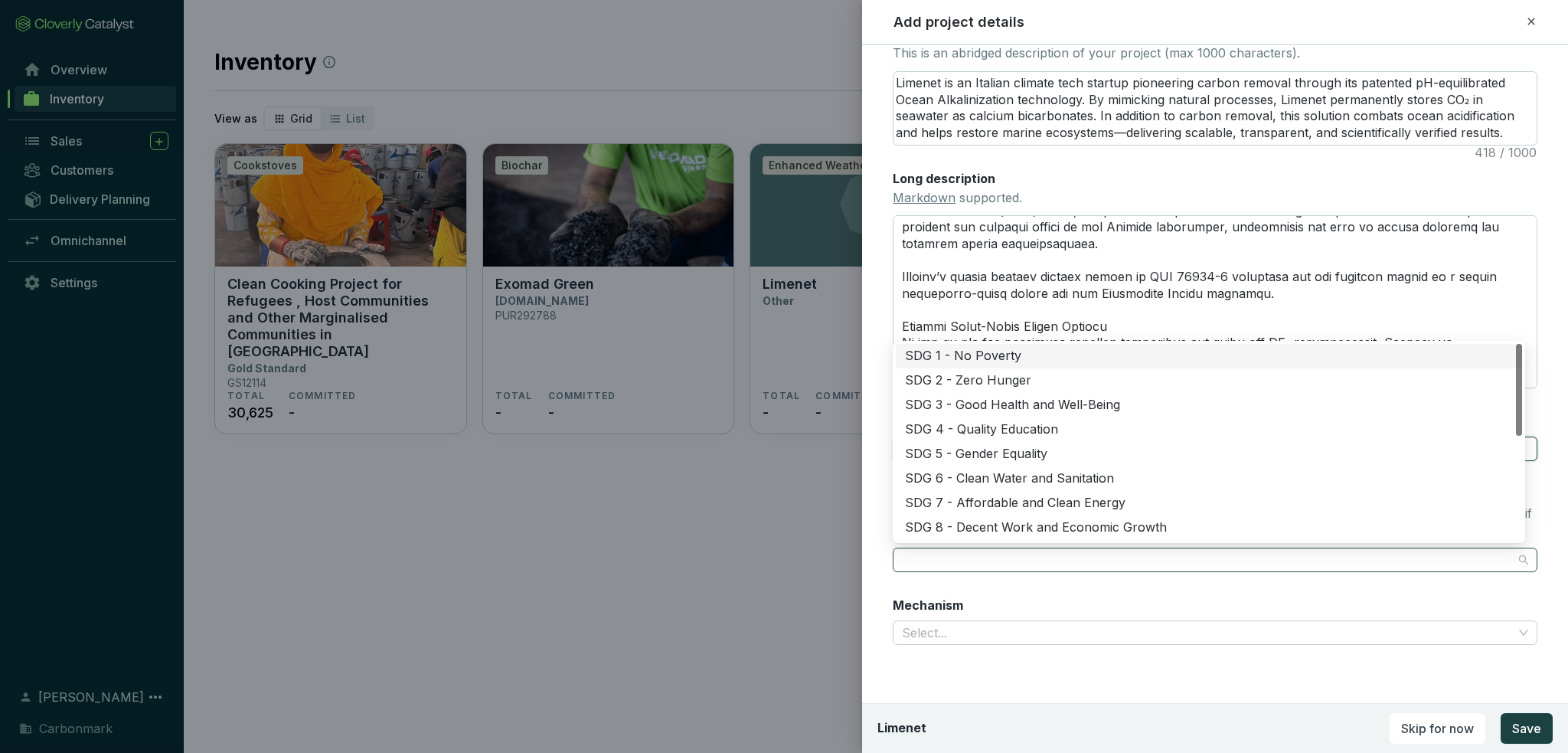
click at [1078, 549] on div at bounding box center [1206, 560] width 621 height 21
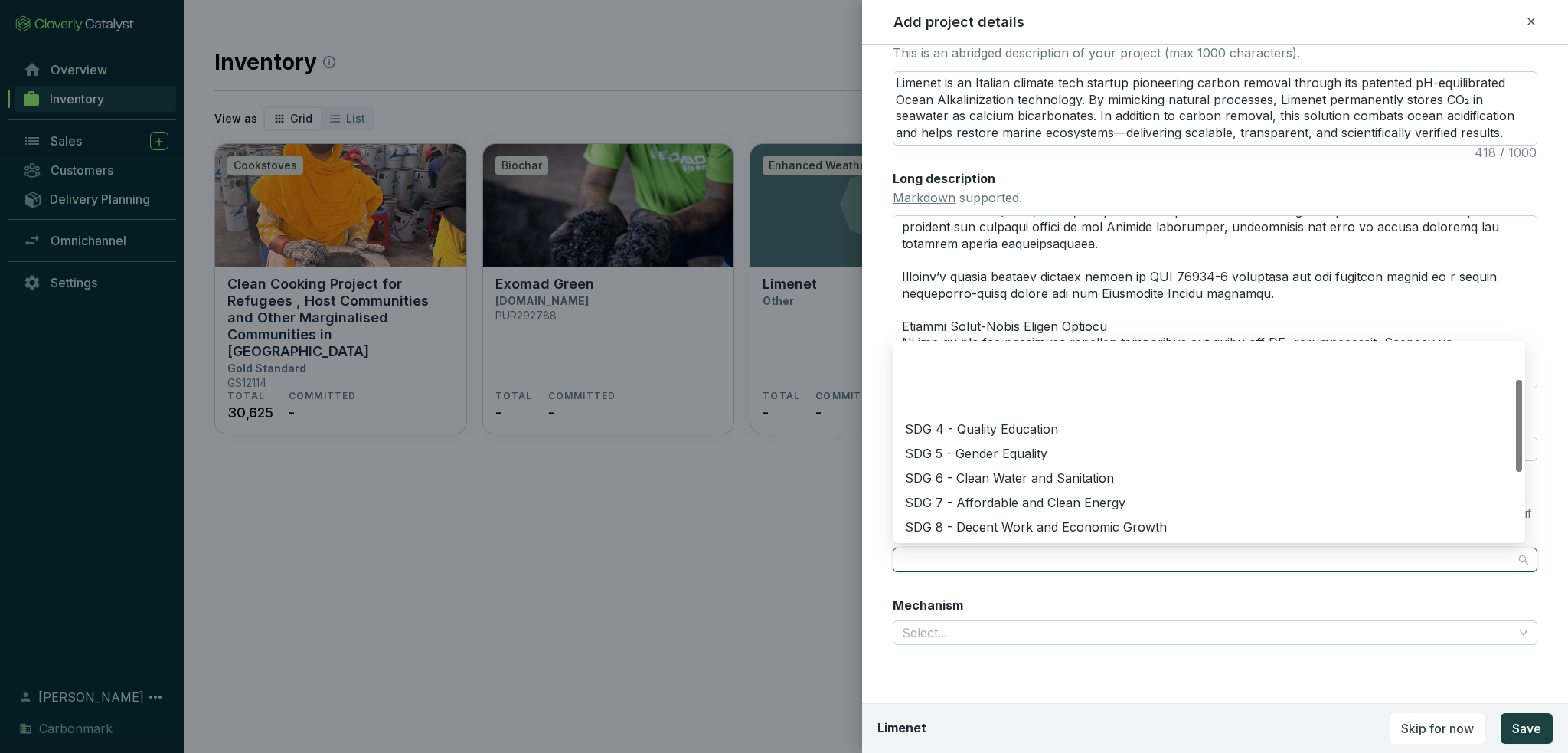
scroll to position [77, 0]
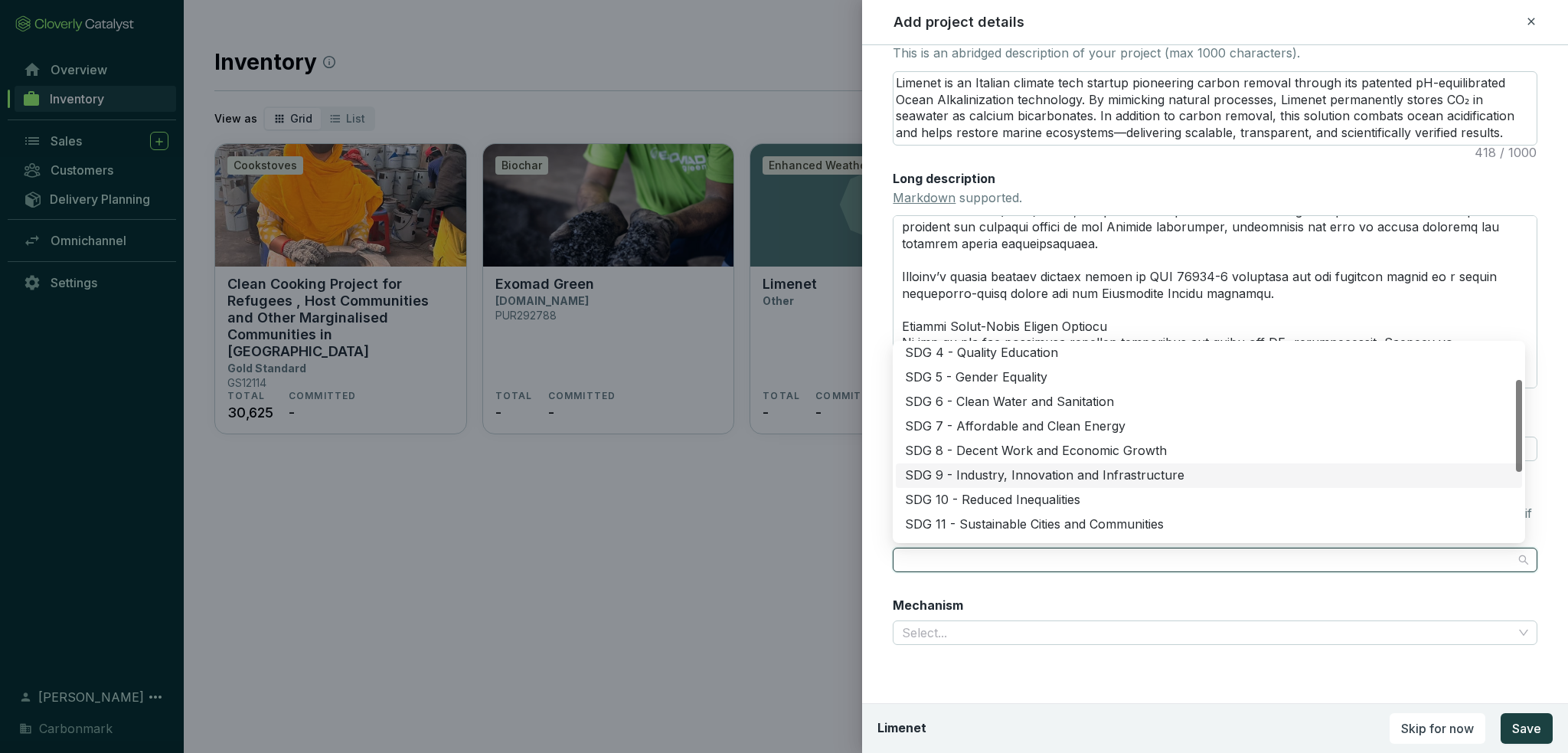
click at [994, 477] on div "SDG 9 - Industry, Innovation and Infrastructure" at bounding box center [1209, 475] width 608 height 17
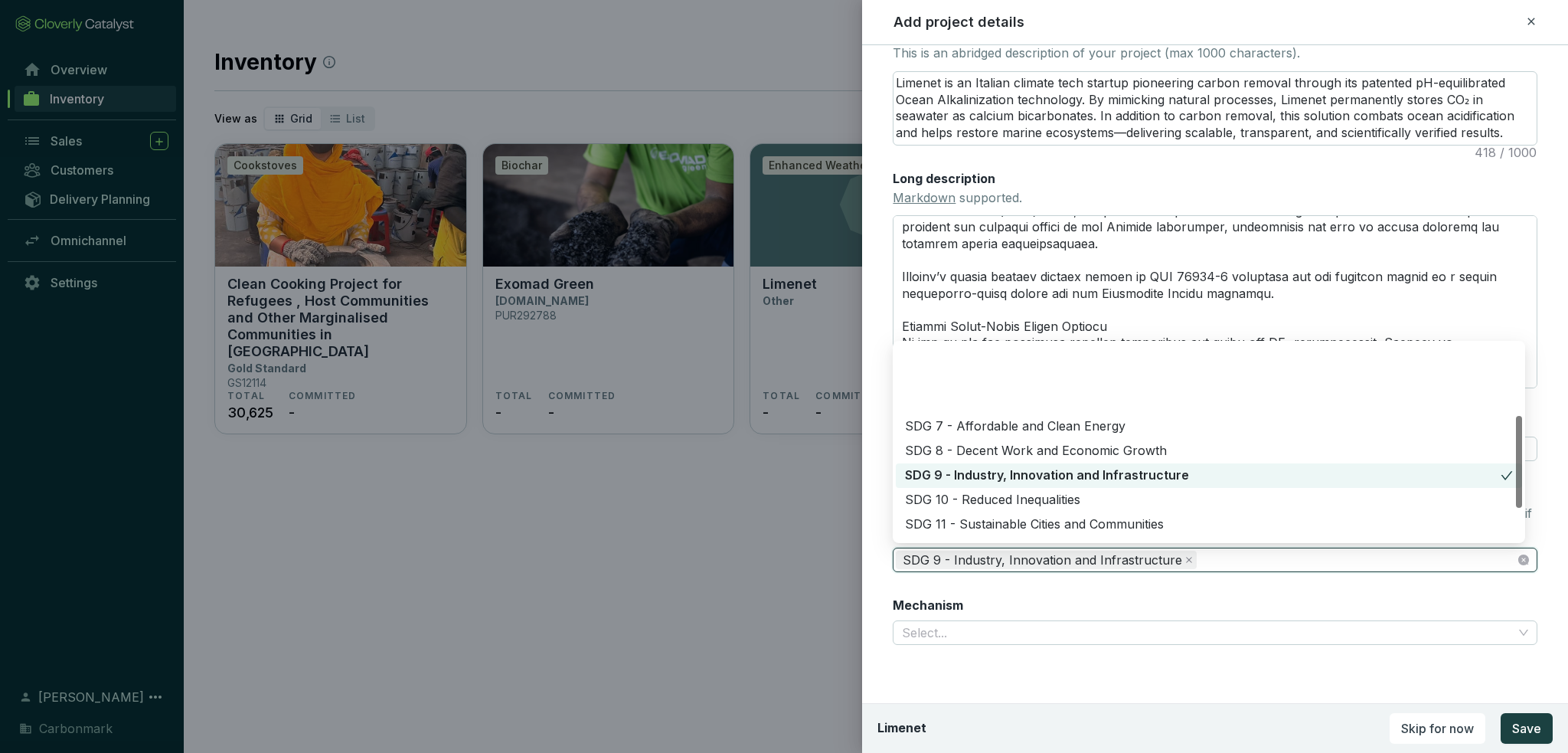
scroll to position [153, 0]
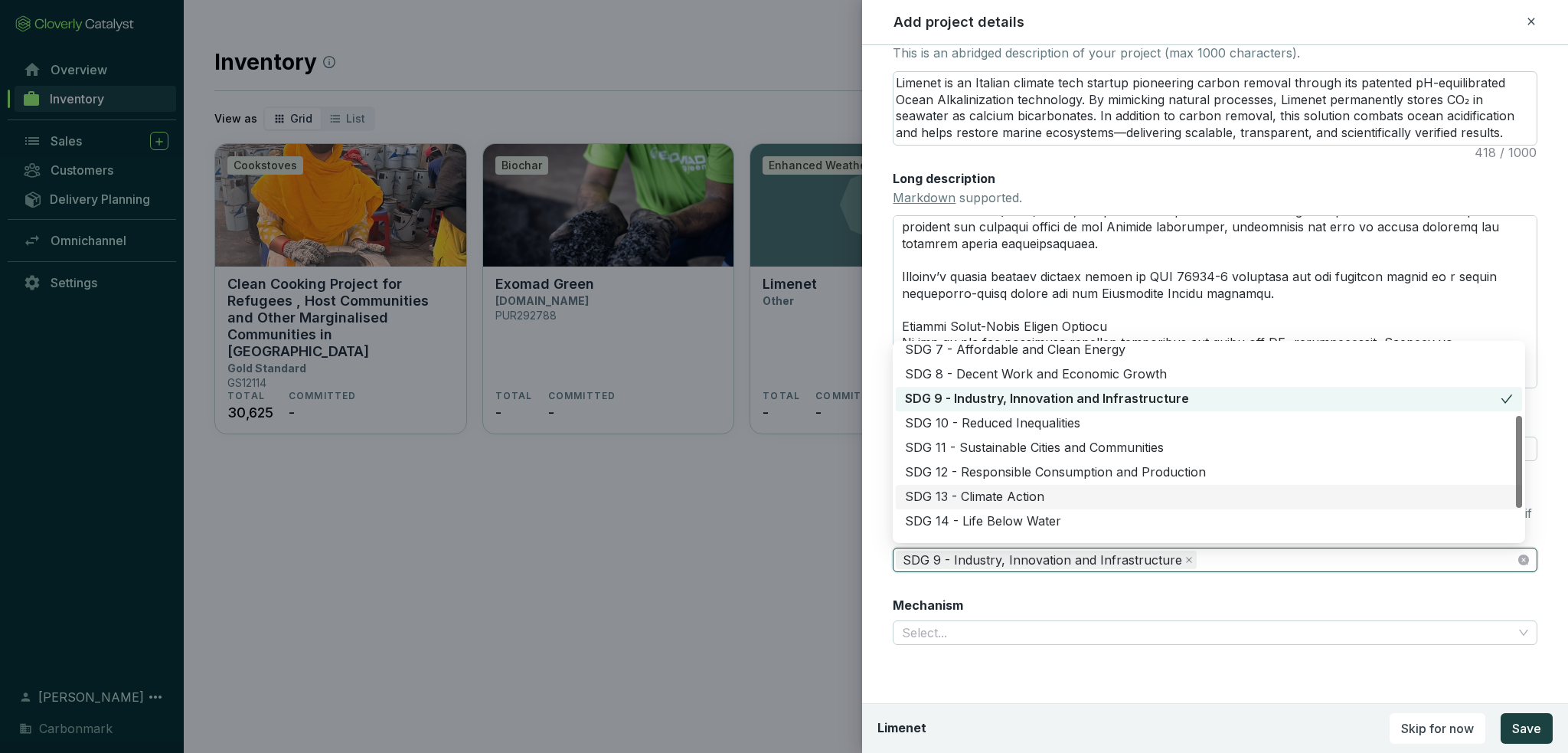
click at [1005, 500] on div "SDG 13 - Climate Action" at bounding box center [1209, 496] width 608 height 17
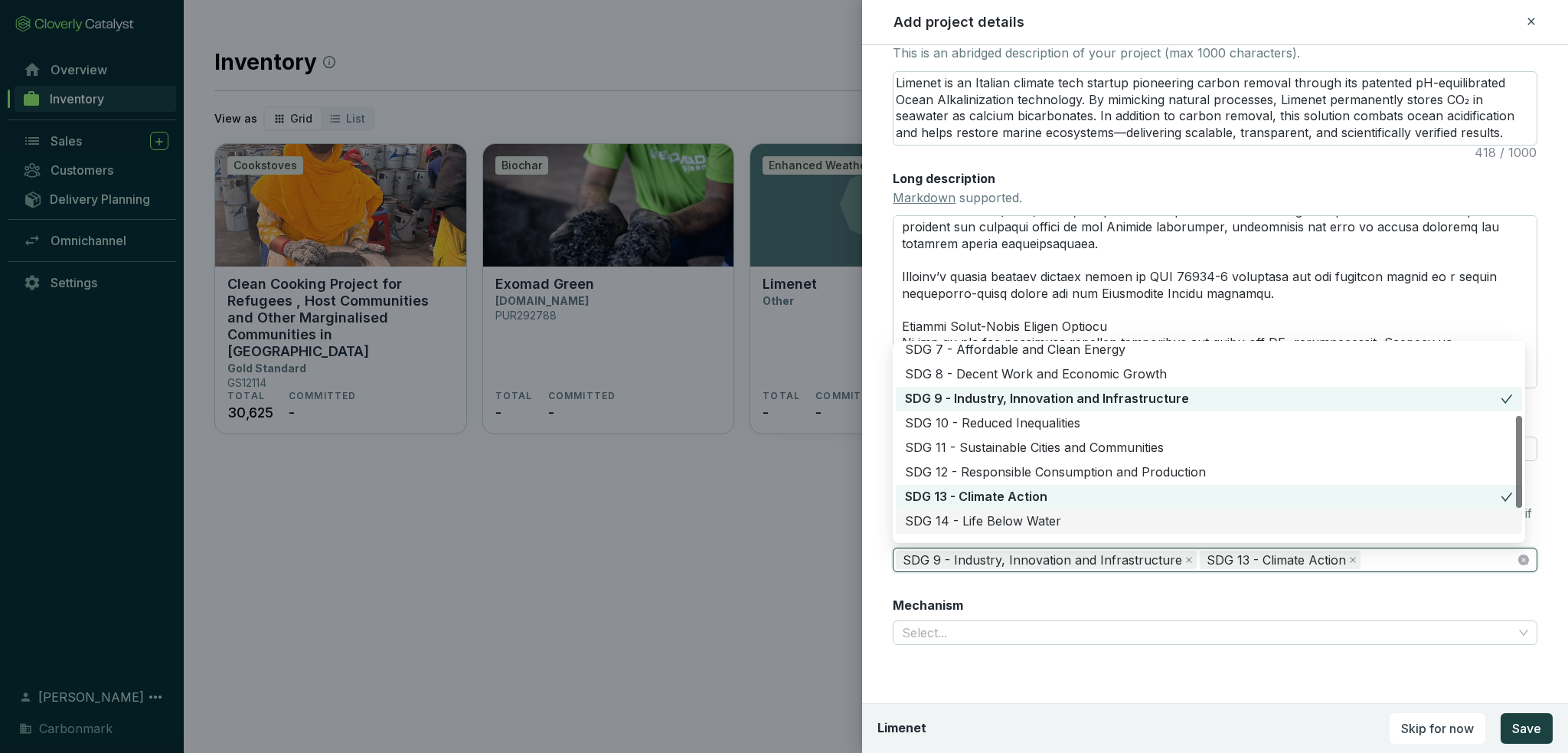
click at [1012, 522] on div "SDG 14 - Life Below Water" at bounding box center [1209, 521] width 608 height 17
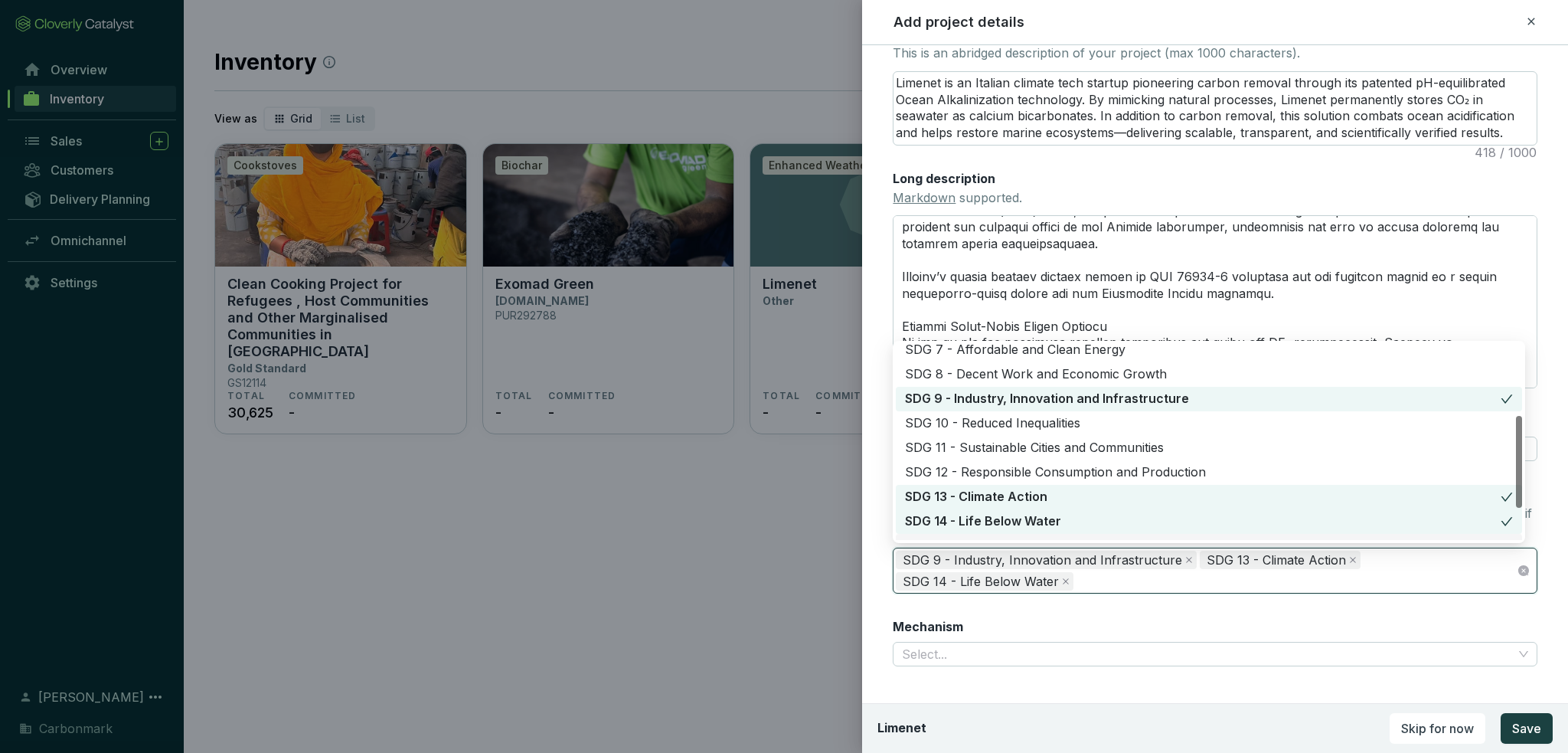
click at [992, 618] on div "Mechanism Select..." at bounding box center [1215, 642] width 645 height 49
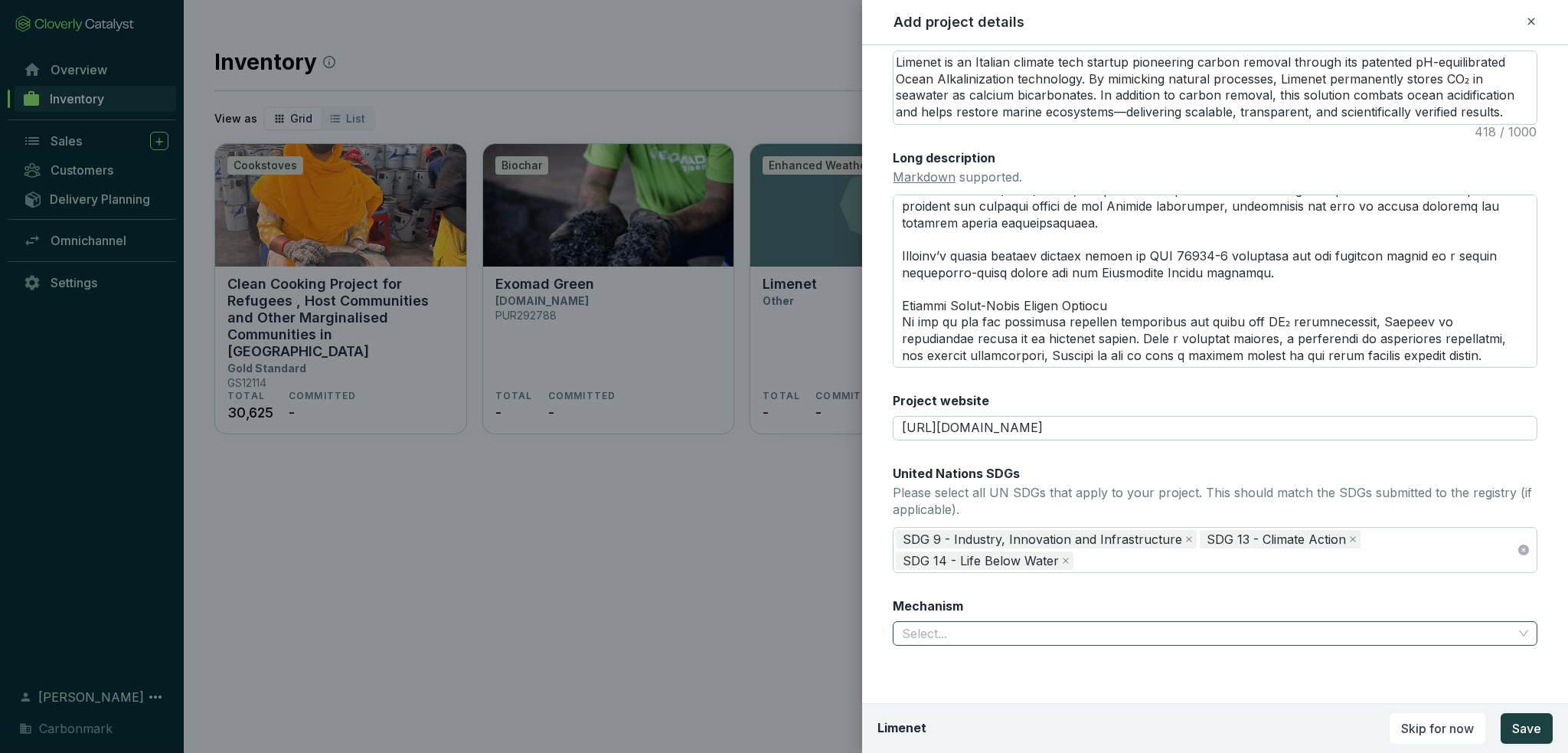
scroll to position [328, 0]
click at [976, 629] on input "Mechanism" at bounding box center [1208, 633] width 611 height 23
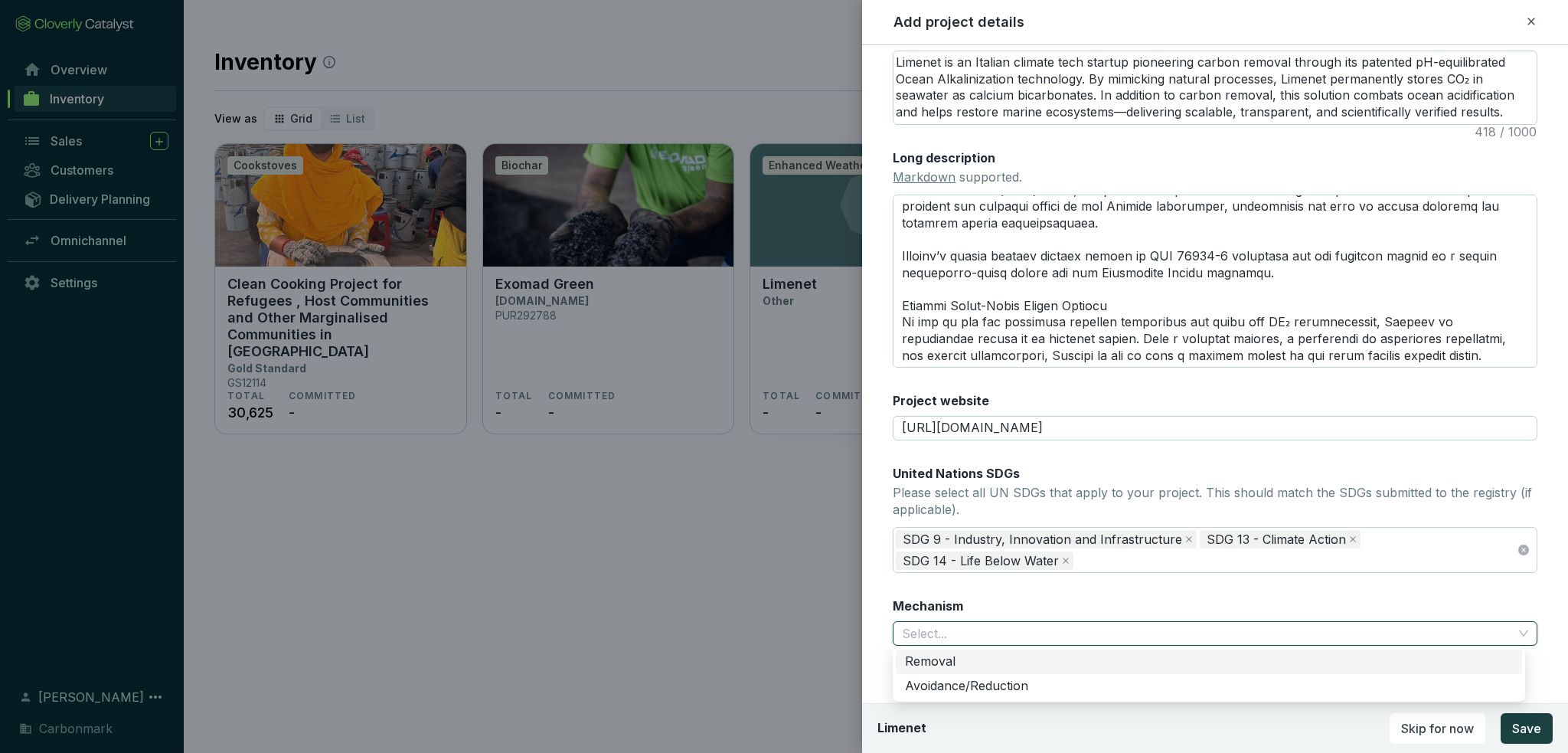
click at [963, 662] on div "Removal" at bounding box center [1209, 661] width 608 height 17
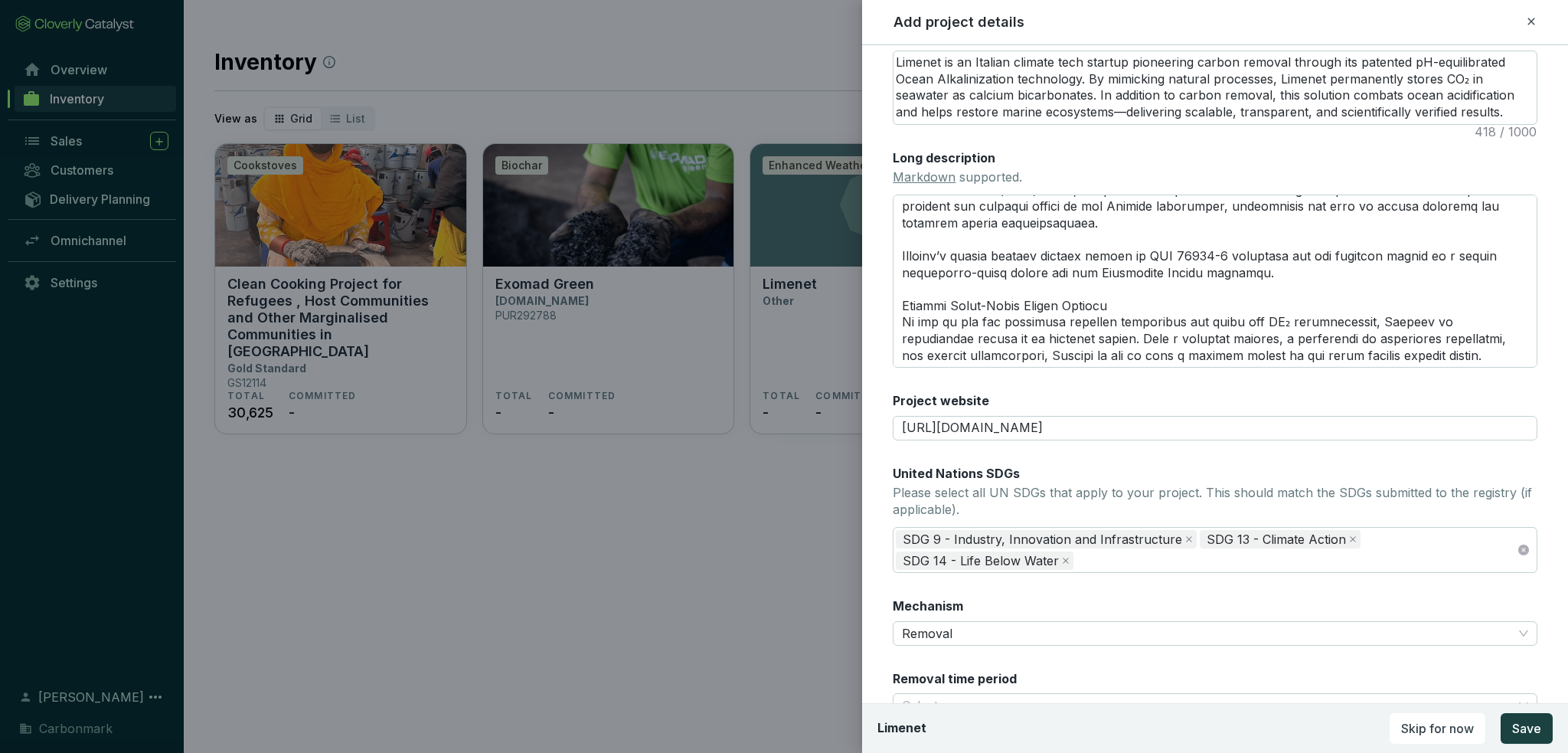
click at [1007, 604] on div "Mechanism Removal" at bounding box center [1215, 621] width 645 height 49
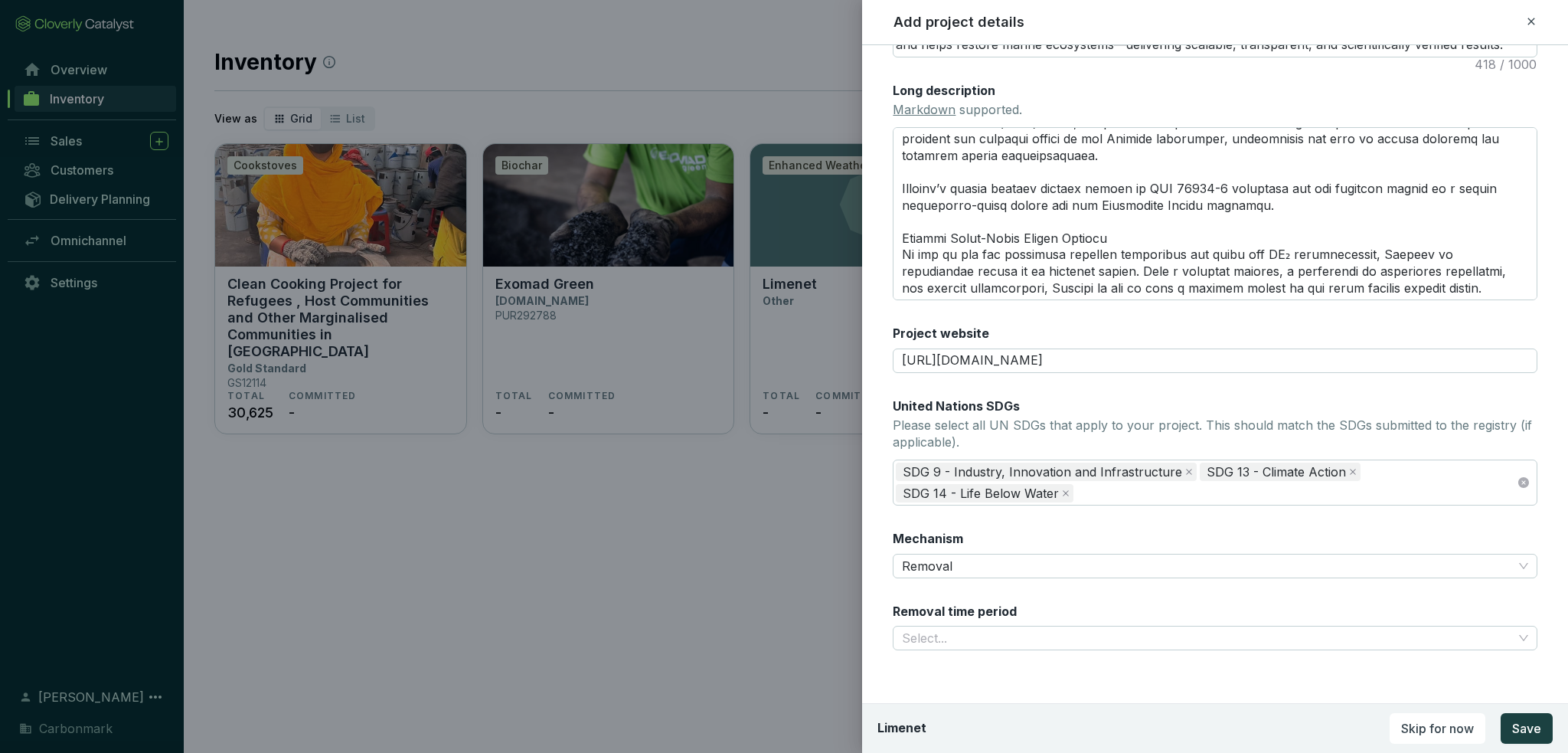
scroll to position [401, 0]
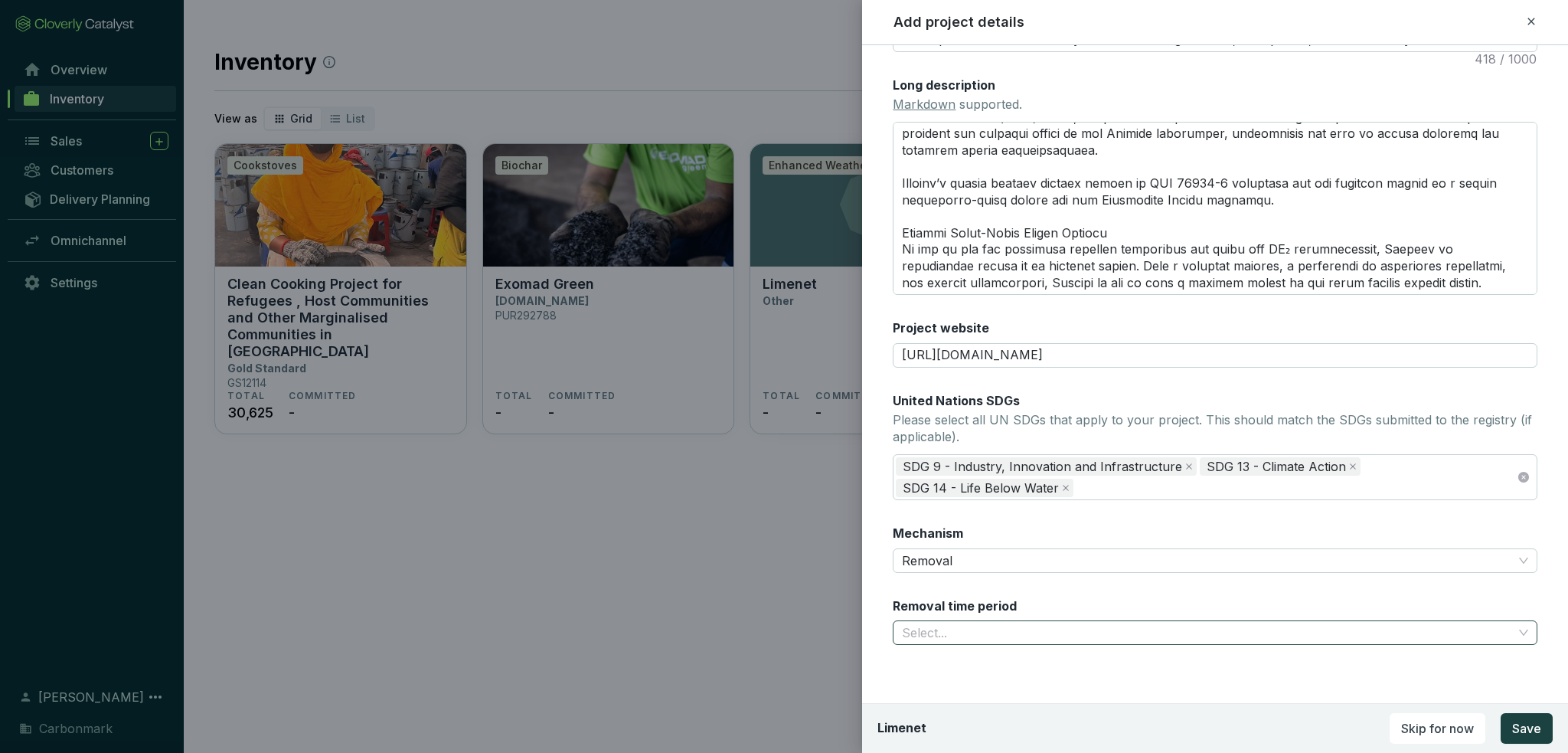
click at [996, 623] on input "Removal time period" at bounding box center [1208, 632] width 611 height 23
click at [999, 707] on div "1,000 years or more" at bounding box center [1209, 710] width 608 height 17
click at [971, 584] on div "Main image Recommended pixel size is: 1600 x 1200. Maximum supported file size …" at bounding box center [1215, 162] width 645 height 1000
click at [1532, 727] on span "Save" at bounding box center [1527, 727] width 29 height 19
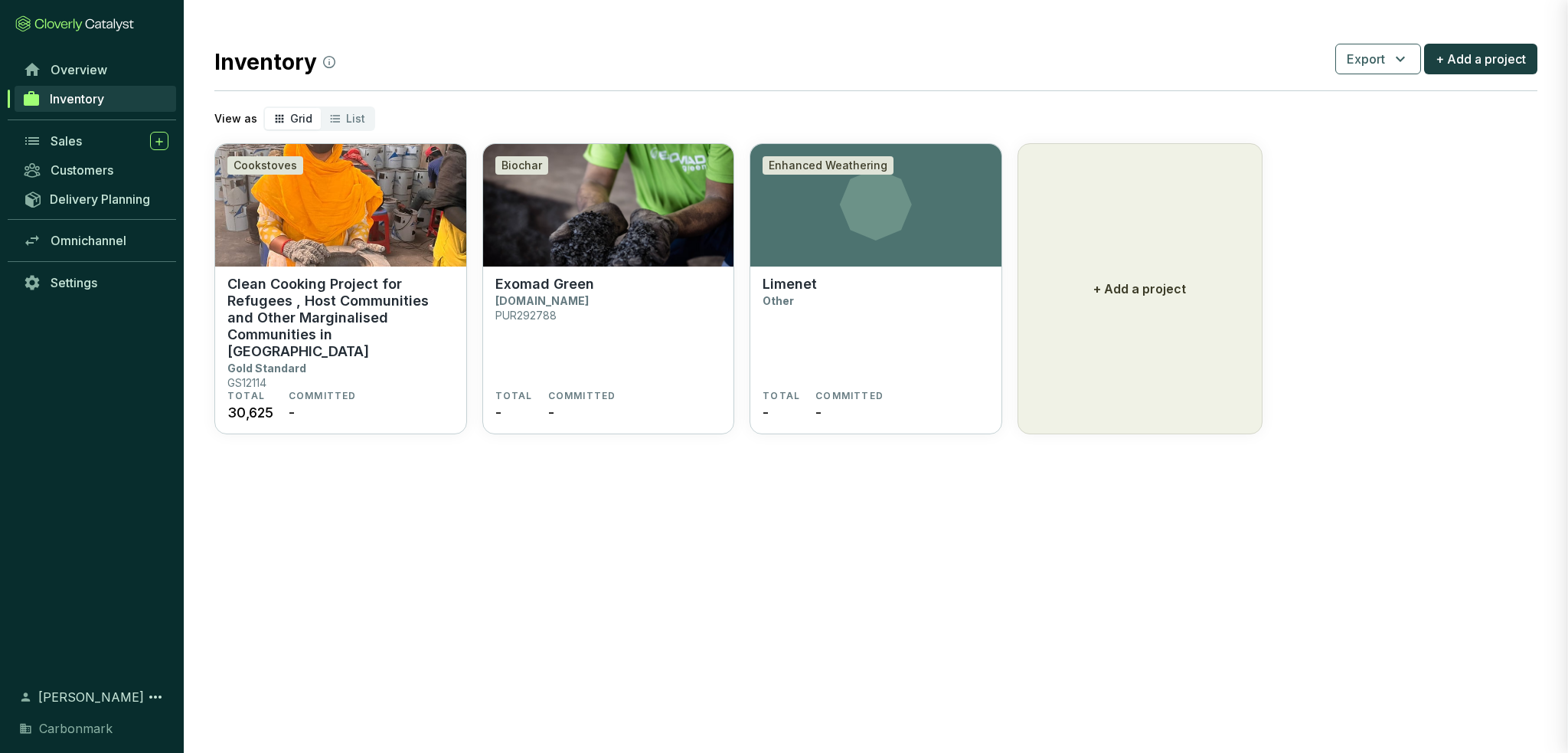
scroll to position [263, 0]
click at [909, 291] on section "Limenet Other" at bounding box center [876, 332] width 227 height 114
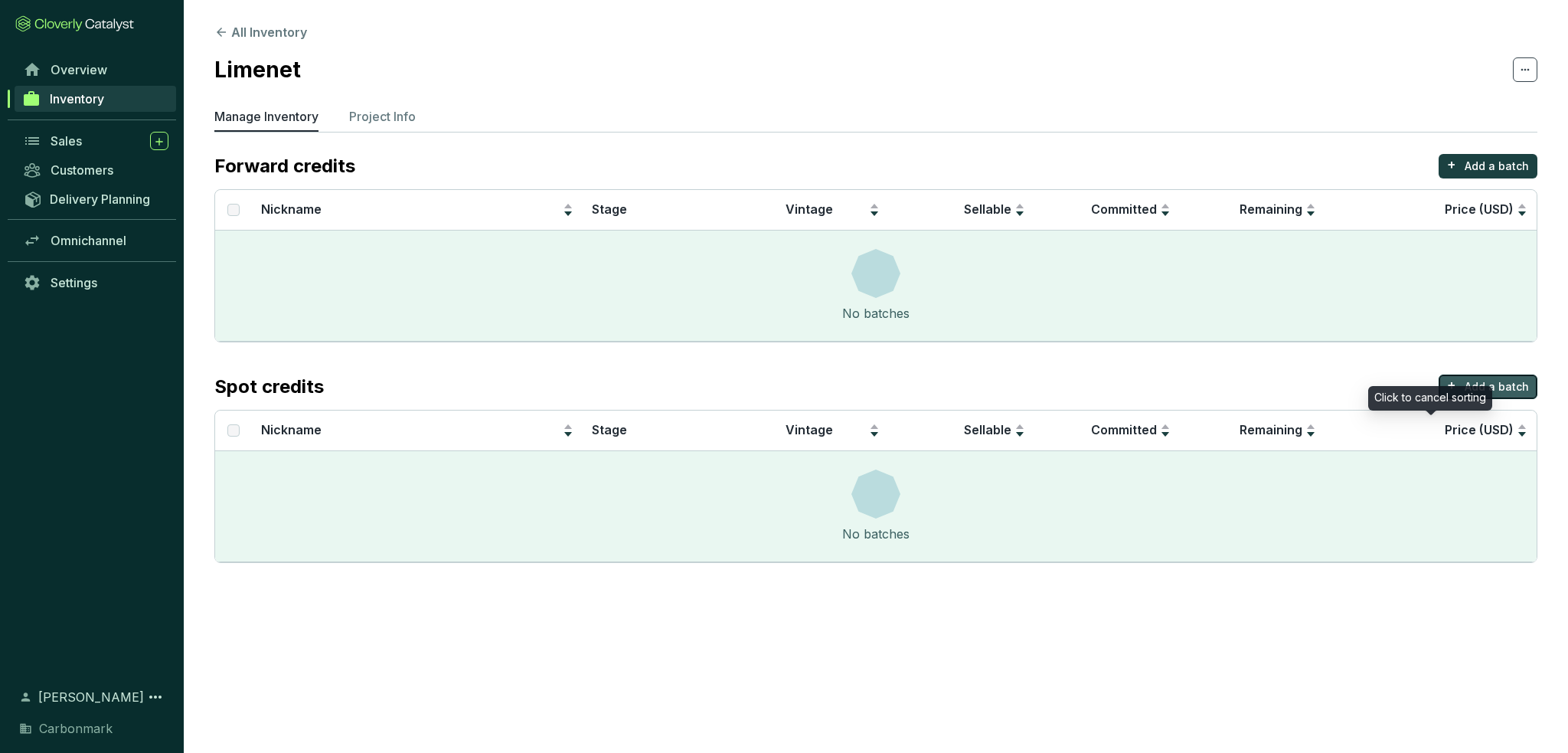
click at [1466, 380] on button "+ Add a batch" at bounding box center [1489, 387] width 99 height 25
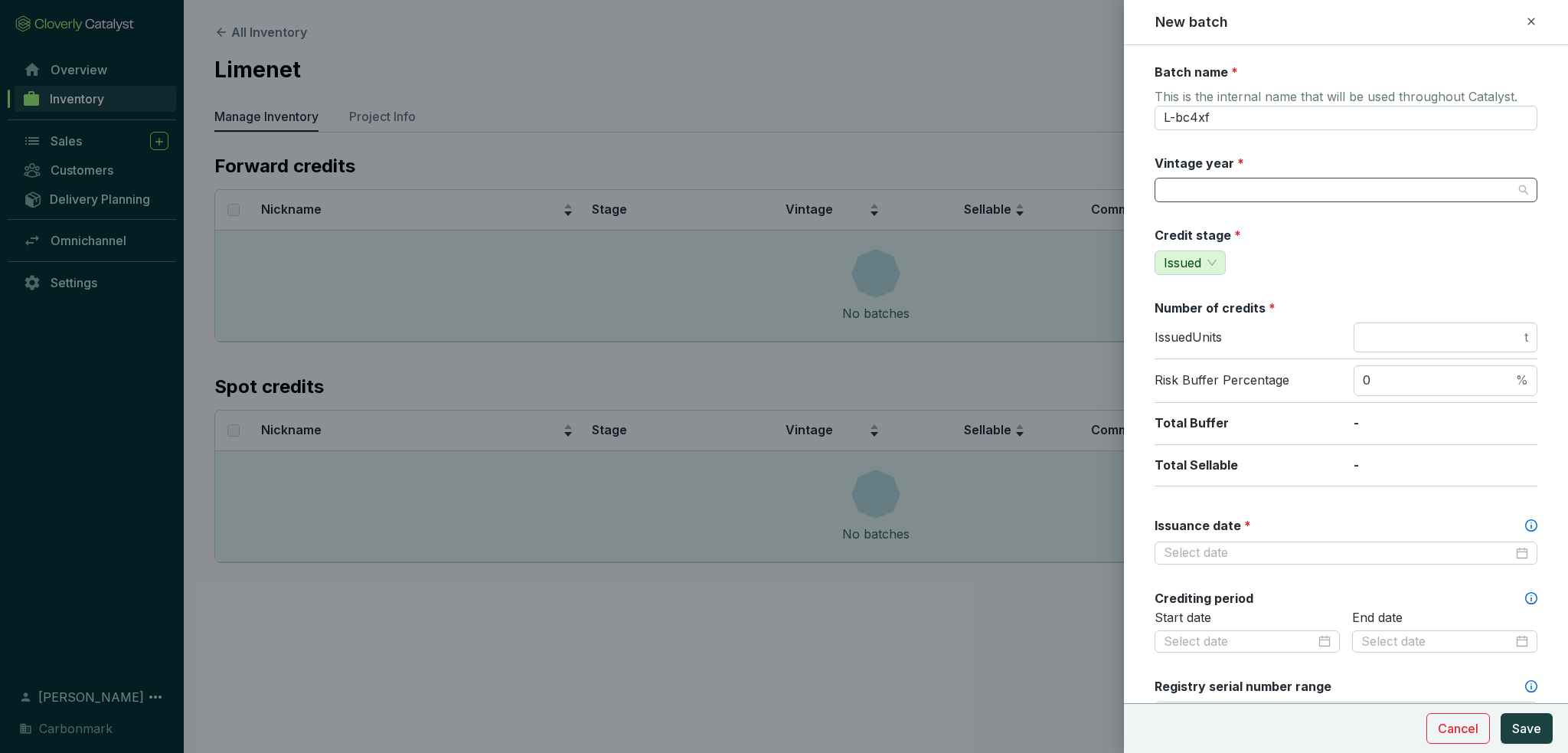
click at [1259, 196] on input "Vintage year *" at bounding box center [1338, 190] width 350 height 23
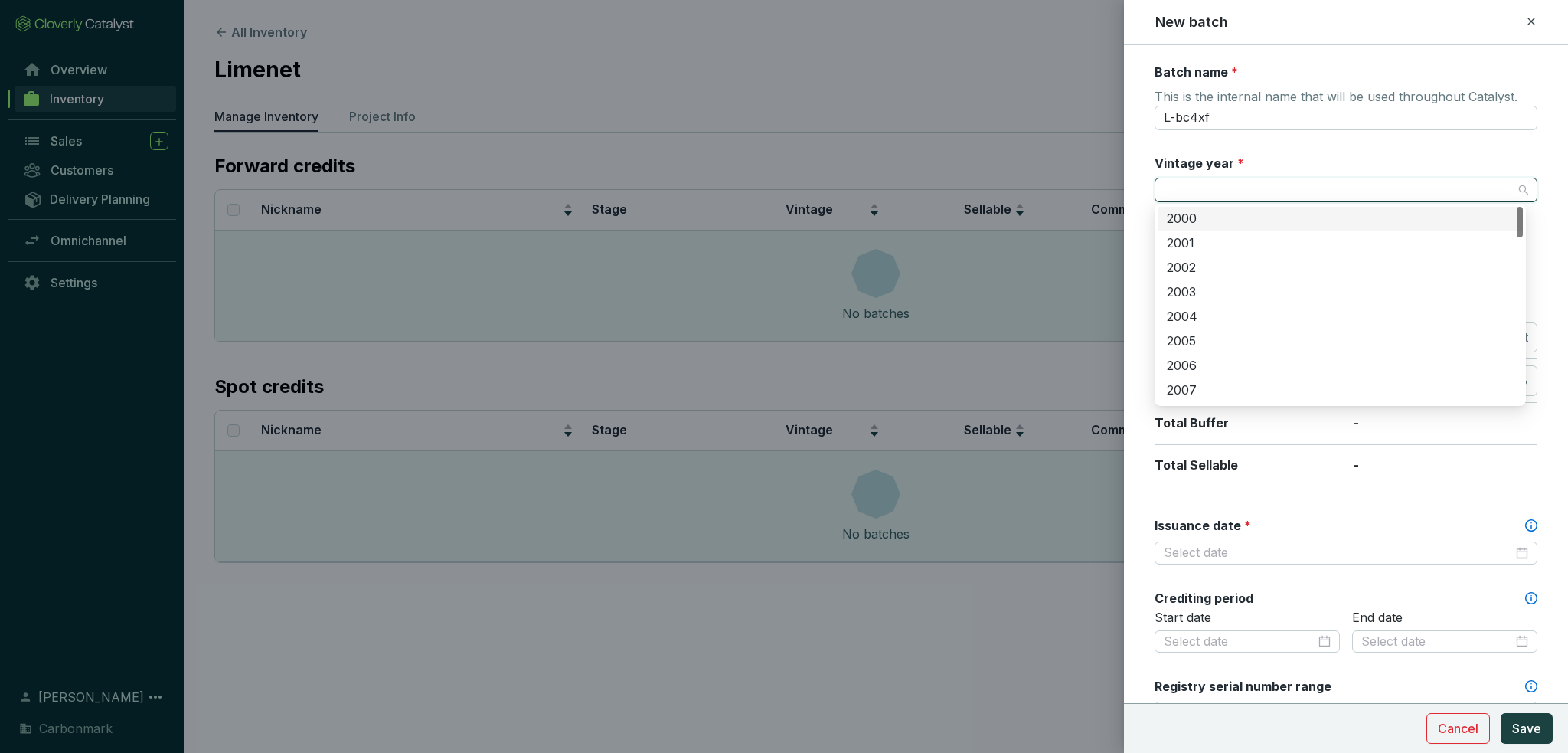
click at [1259, 196] on input "Vintage year *" at bounding box center [1338, 190] width 350 height 23
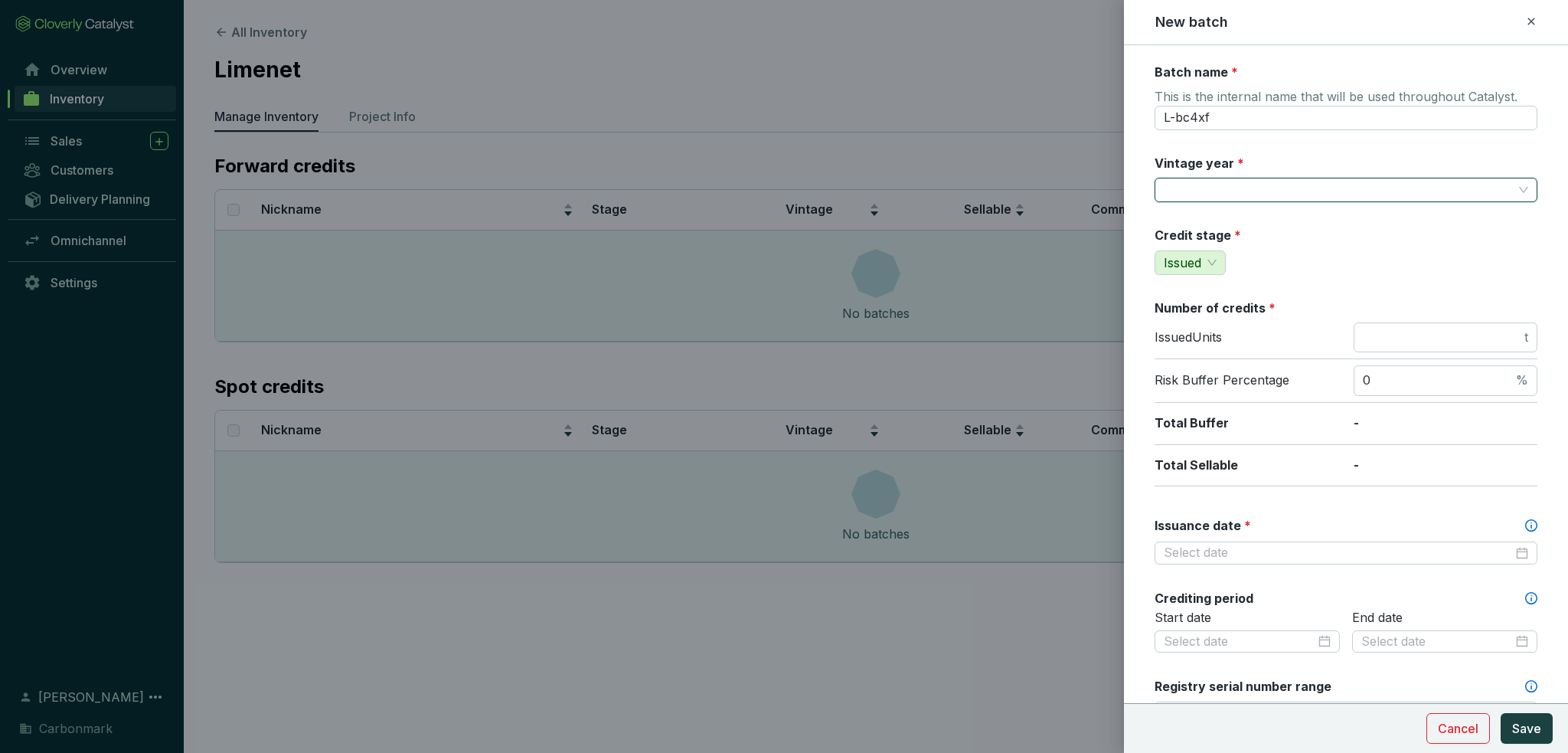
click at [1243, 195] on input "Vintage year *" at bounding box center [1338, 190] width 350 height 23
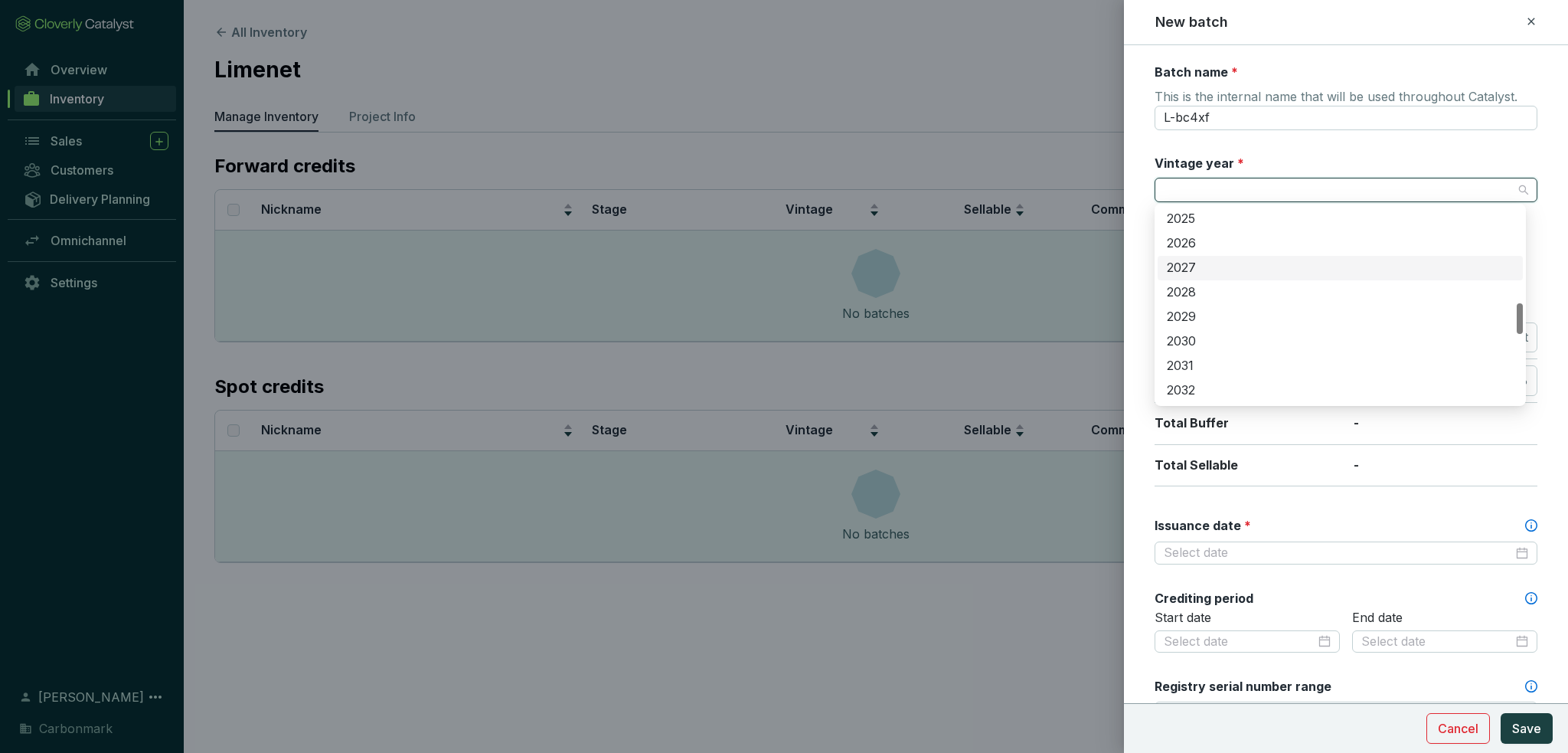
scroll to position [536, 0]
click at [1239, 265] on div "2024" at bounding box center [1340, 271] width 347 height 17
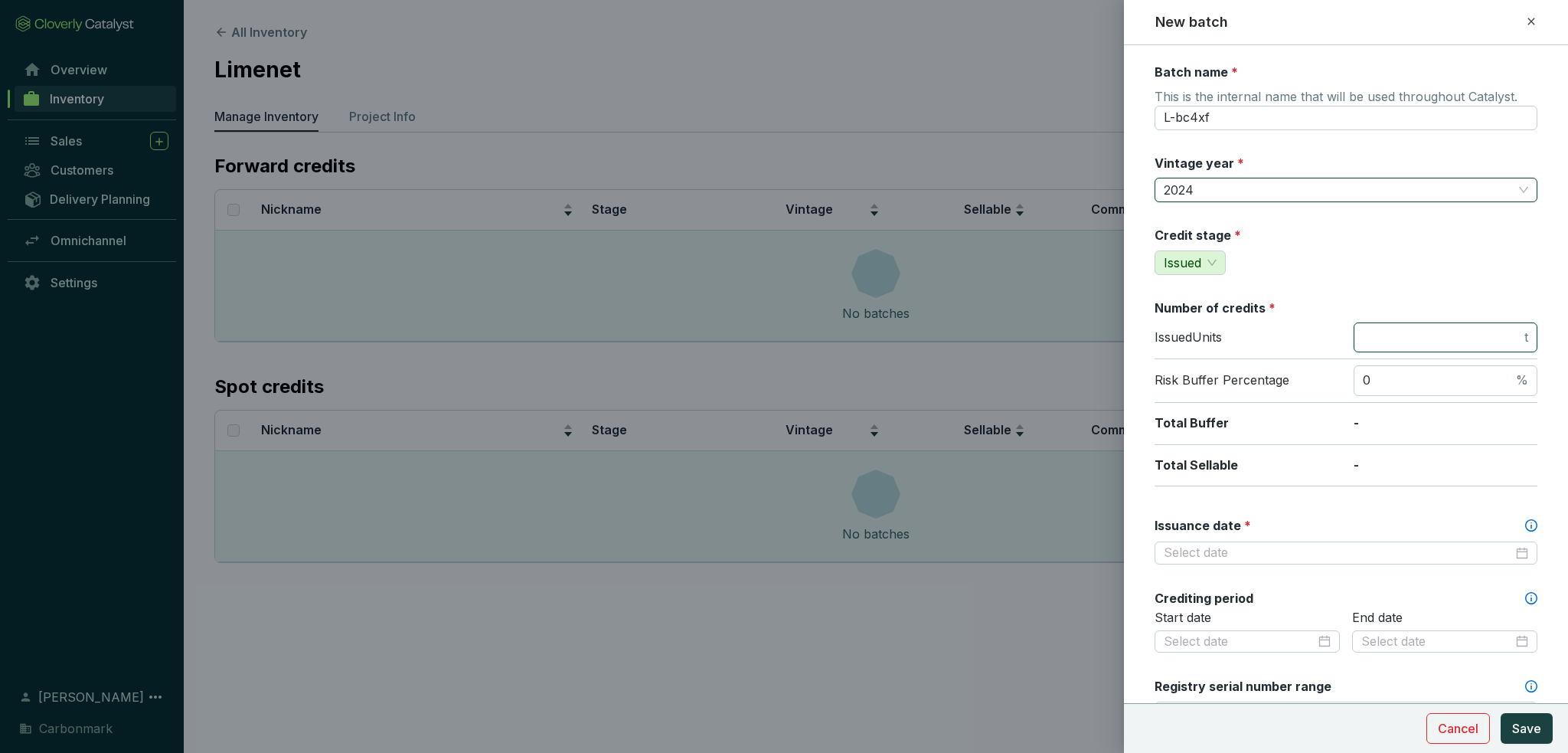
click at [1401, 338] on input "number" at bounding box center [1443, 337] width 159 height 17
type input "14"
click at [1394, 289] on div "Batch name * This is the internal name that will be used throughout Catalyst. L…" at bounding box center [1346, 641] width 383 height 1155
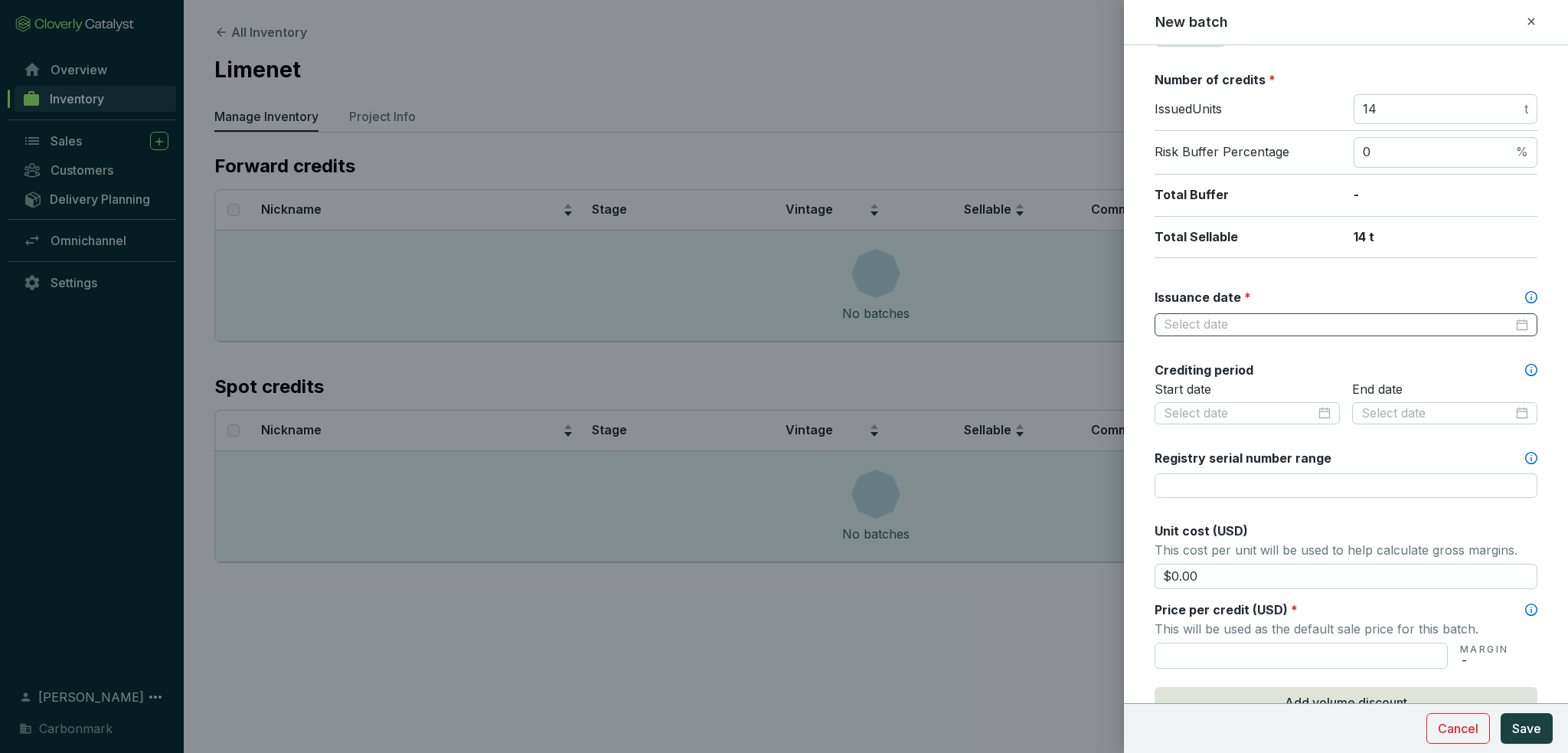
scroll to position [230, 0]
click at [1278, 319] on input "Issuance date *" at bounding box center [1338, 323] width 350 height 17
click at [1259, 323] on input "Issuance date *" at bounding box center [1338, 323] width 350 height 17
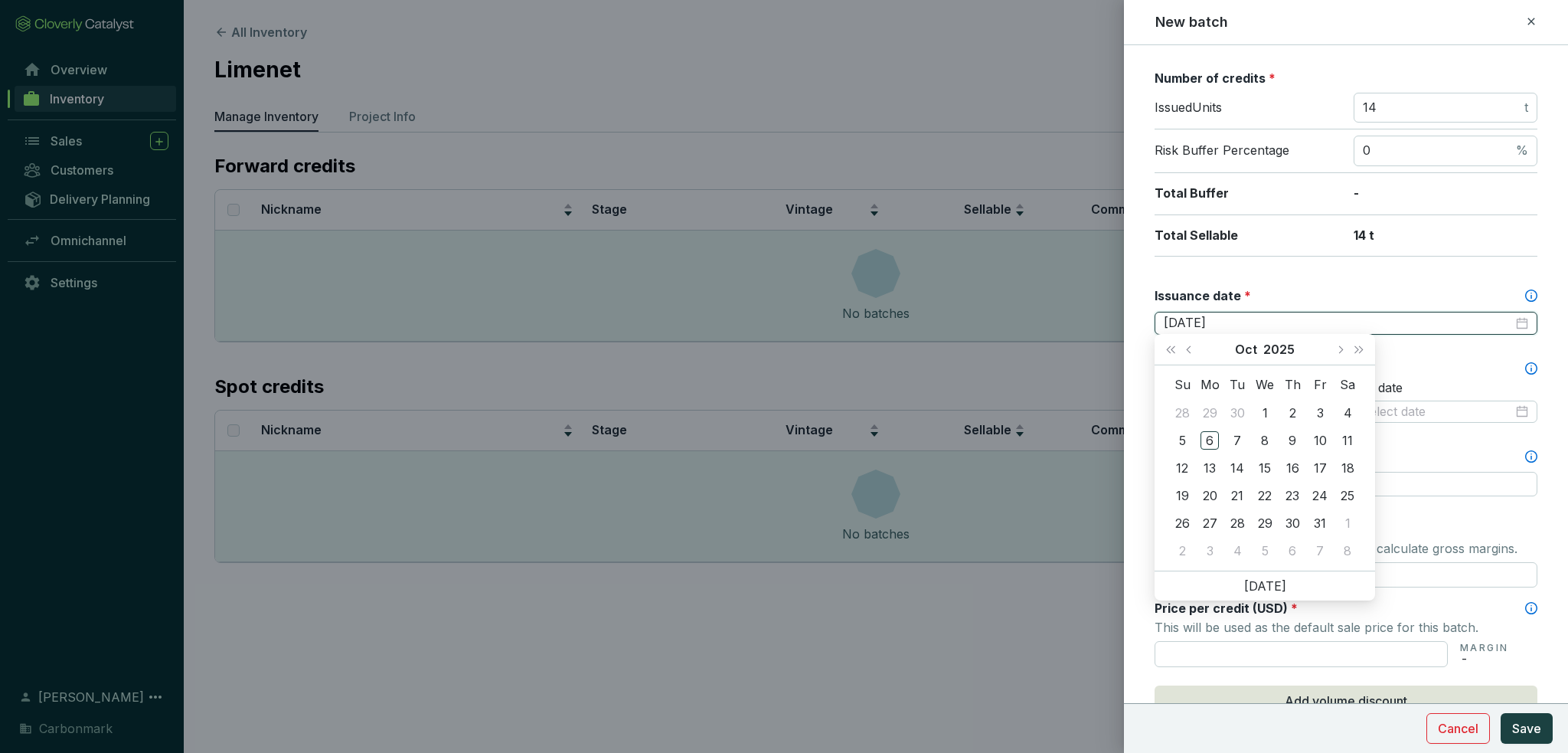
type input "2025-09-29"
click at [1191, 358] on button "Previous month (PageUp)" at bounding box center [1191, 349] width 20 height 31
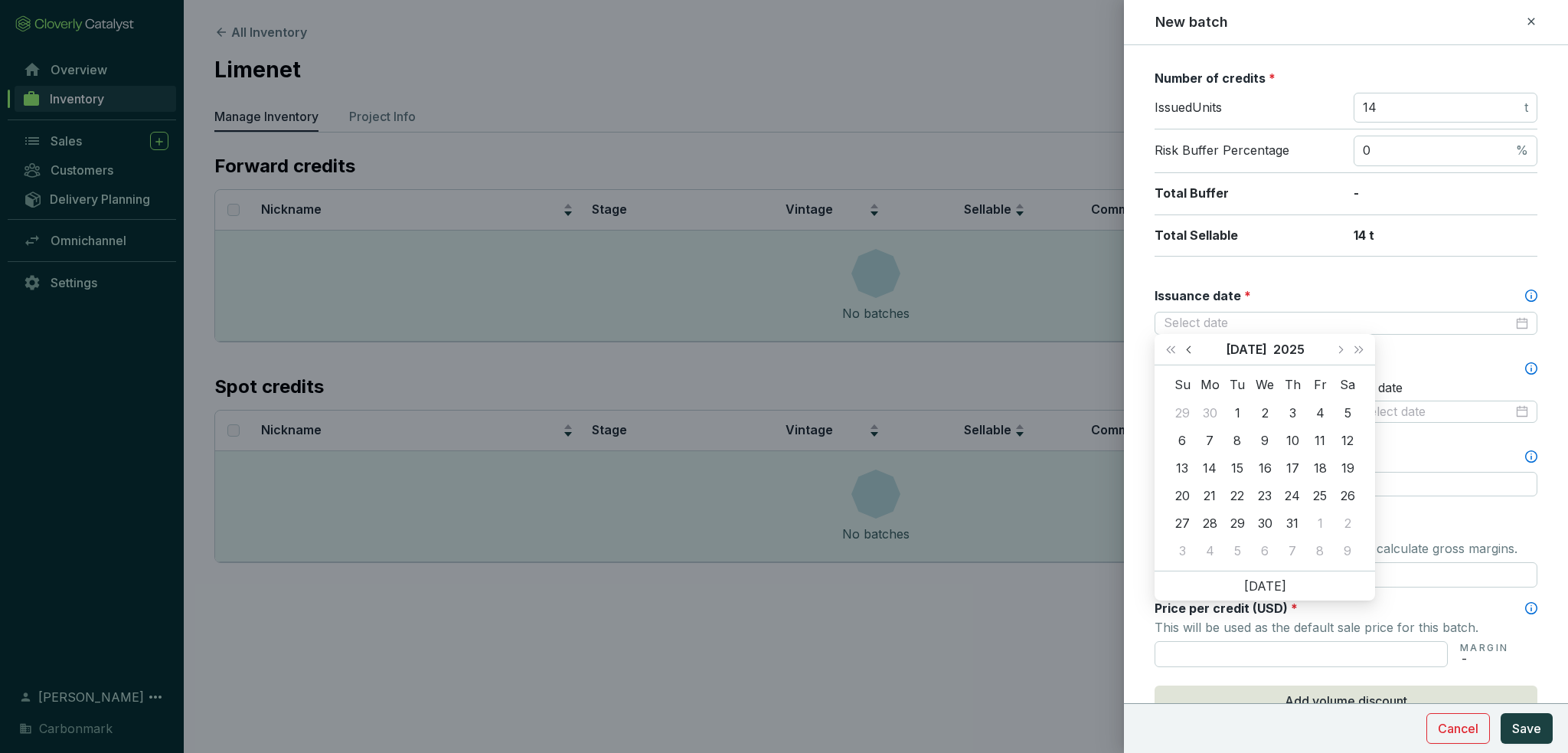
click at [1191, 358] on button "Previous month (PageUp)" at bounding box center [1191, 349] width 20 height 31
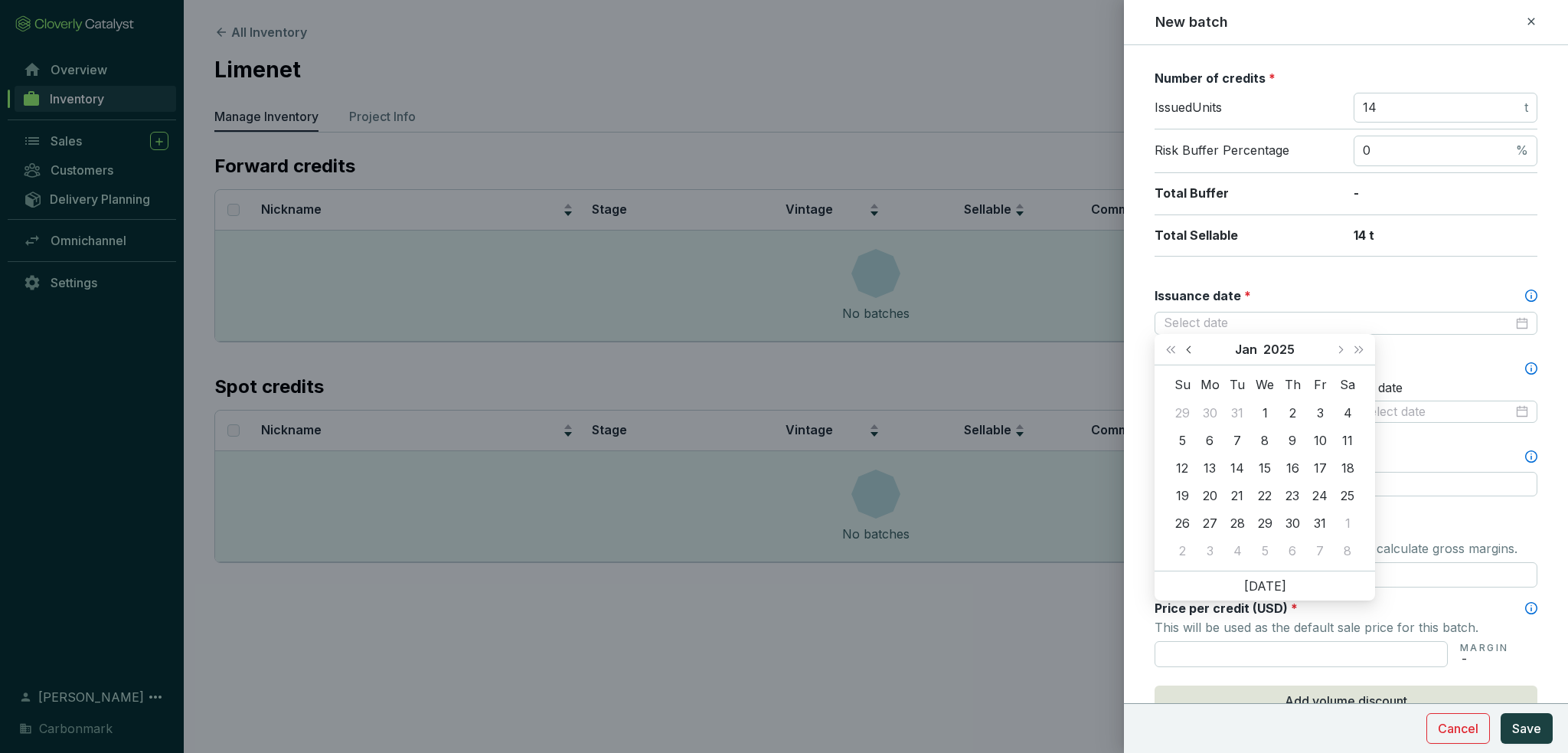
click at [1191, 358] on button "Previous month (PageUp)" at bounding box center [1191, 349] width 20 height 31
click at [1340, 351] on span "Next month (PageDown)" at bounding box center [1340, 349] width 8 height 8
type input "2025-01-02"
click at [1317, 526] on div "31" at bounding box center [1320, 523] width 19 height 19
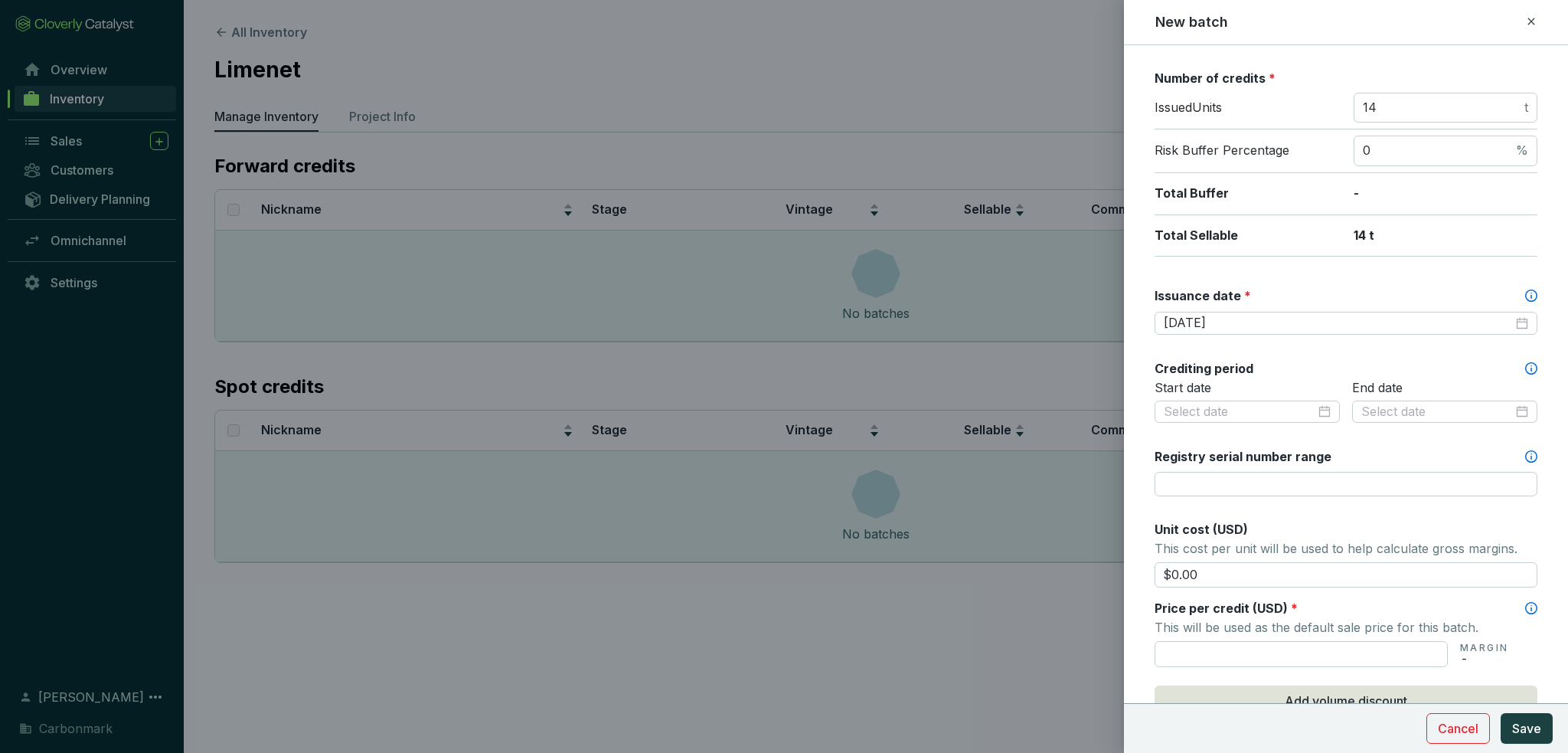
click at [1283, 288] on div "Issuance date *" at bounding box center [1346, 295] width 383 height 17
click at [1283, 315] on input "2025-01-31" at bounding box center [1338, 323] width 350 height 17
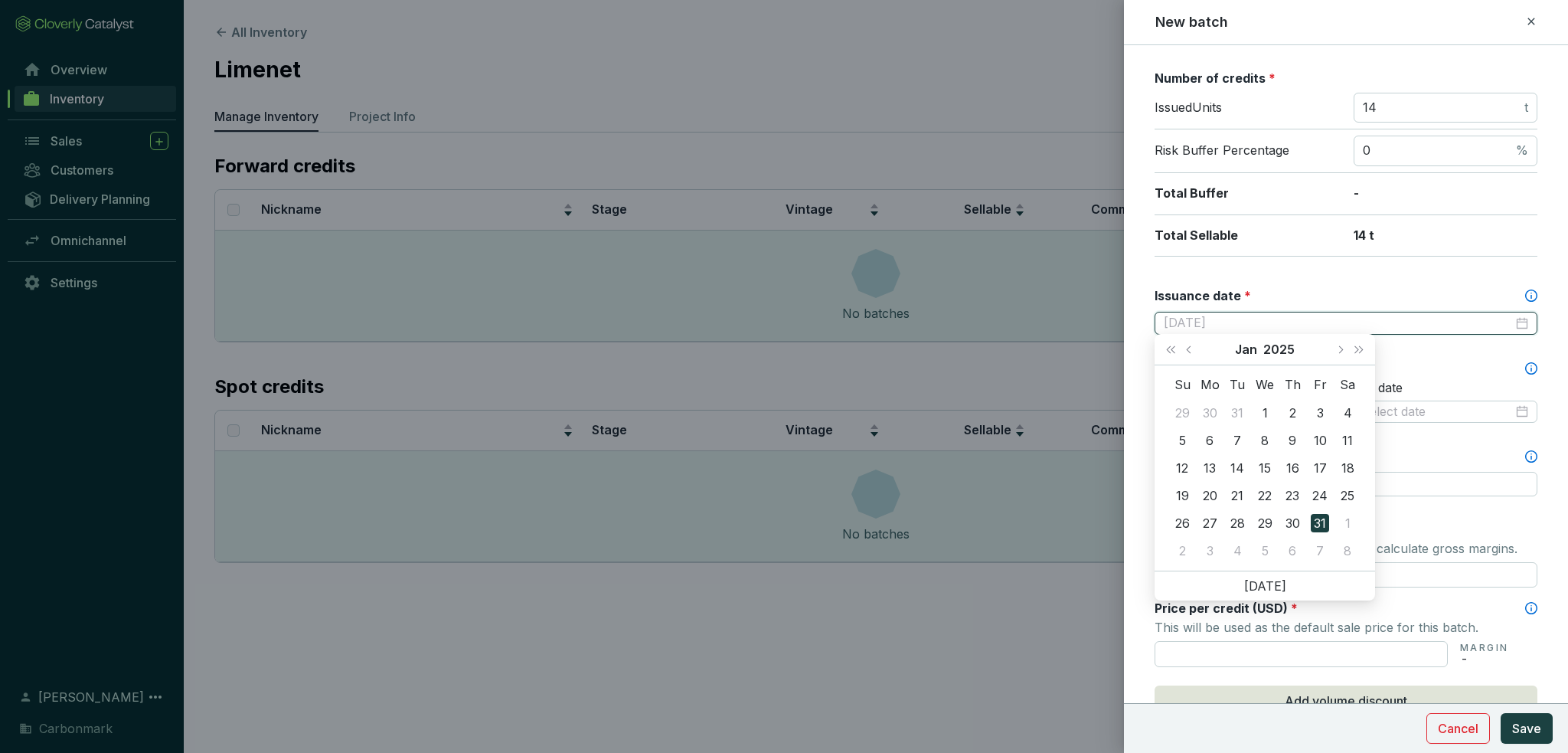
type input "2025-01-31"
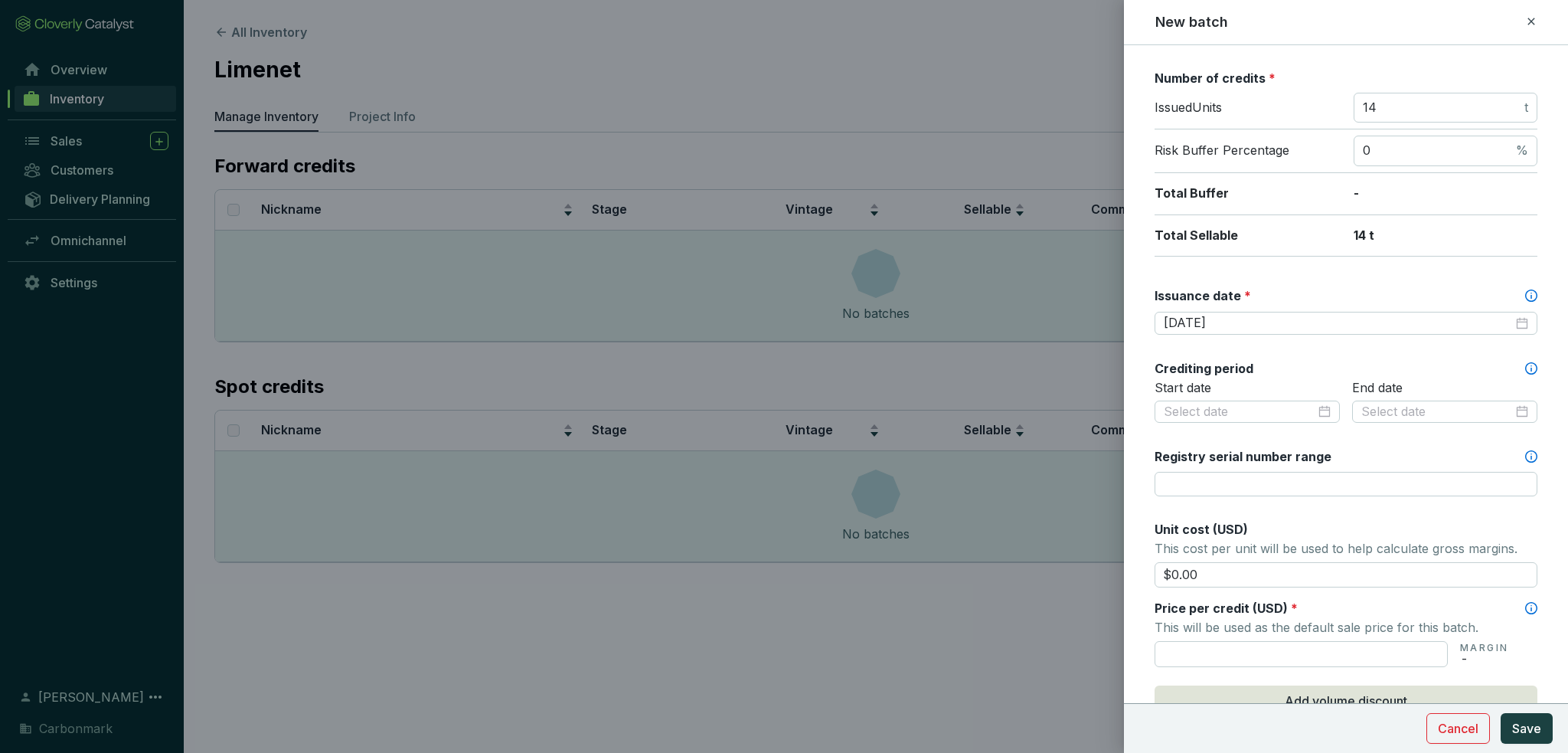
click at [1161, 268] on div "Batch name * This is the internal name that will be used throughout Catalyst. L…" at bounding box center [1346, 411] width 383 height 1155
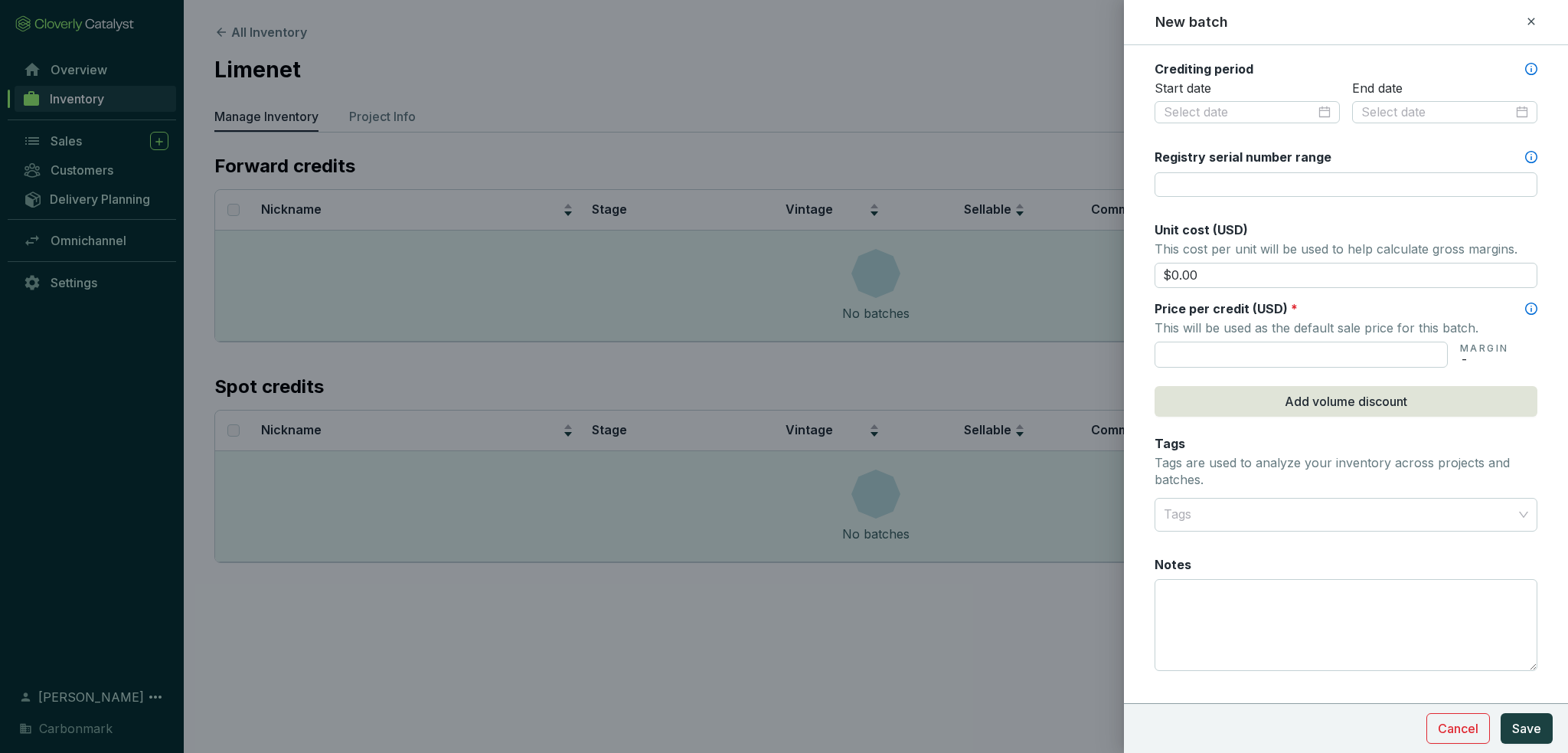
scroll to position [552, 0]
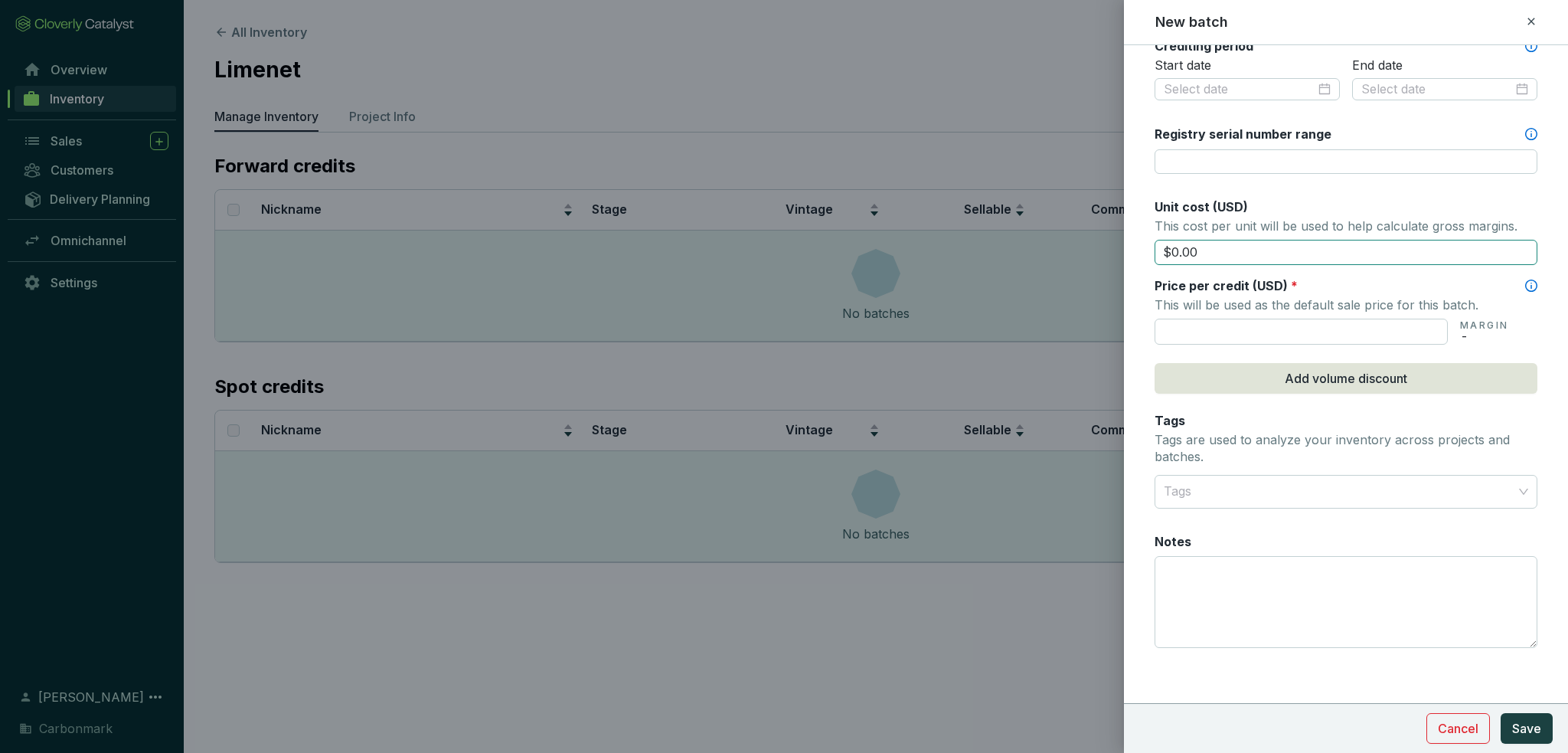
click at [1176, 251] on input "$0.00" at bounding box center [1346, 252] width 383 height 26
drag, startPoint x: 1176, startPoint y: 247, endPoint x: 1192, endPoint y: 246, distance: 16.0
click at [1192, 246] on input "$600.00" at bounding box center [1346, 252] width 383 height 26
type input "$615.00"
click at [1138, 208] on form "Batch name * This is the internal name that will be used throughout Catalyst. L…" at bounding box center [1346, 125] width 444 height 1228
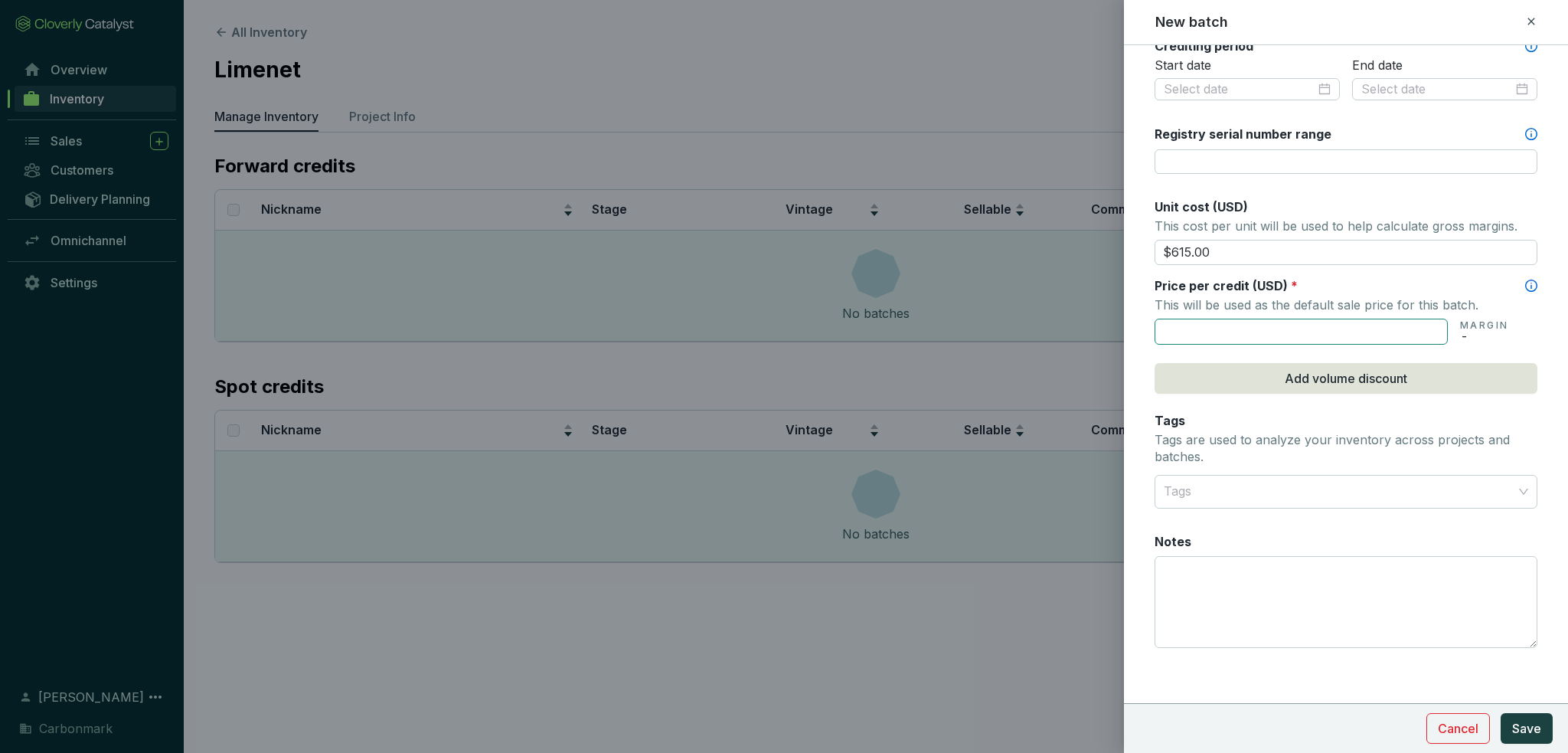
click at [1299, 329] on input "text" at bounding box center [1301, 331] width 293 height 26
type input "$615.00"
click at [1156, 264] on div "Batch name * This is the internal name that will be used throughout Catalyst. L…" at bounding box center [1346, 89] width 383 height 1155
drag, startPoint x: 1225, startPoint y: 249, endPoint x: 1142, endPoint y: 245, distance: 83.1
click at [1142, 245] on form "Batch name * This is the internal name that will be used throughout Catalyst. L…" at bounding box center [1346, 125] width 444 height 1228
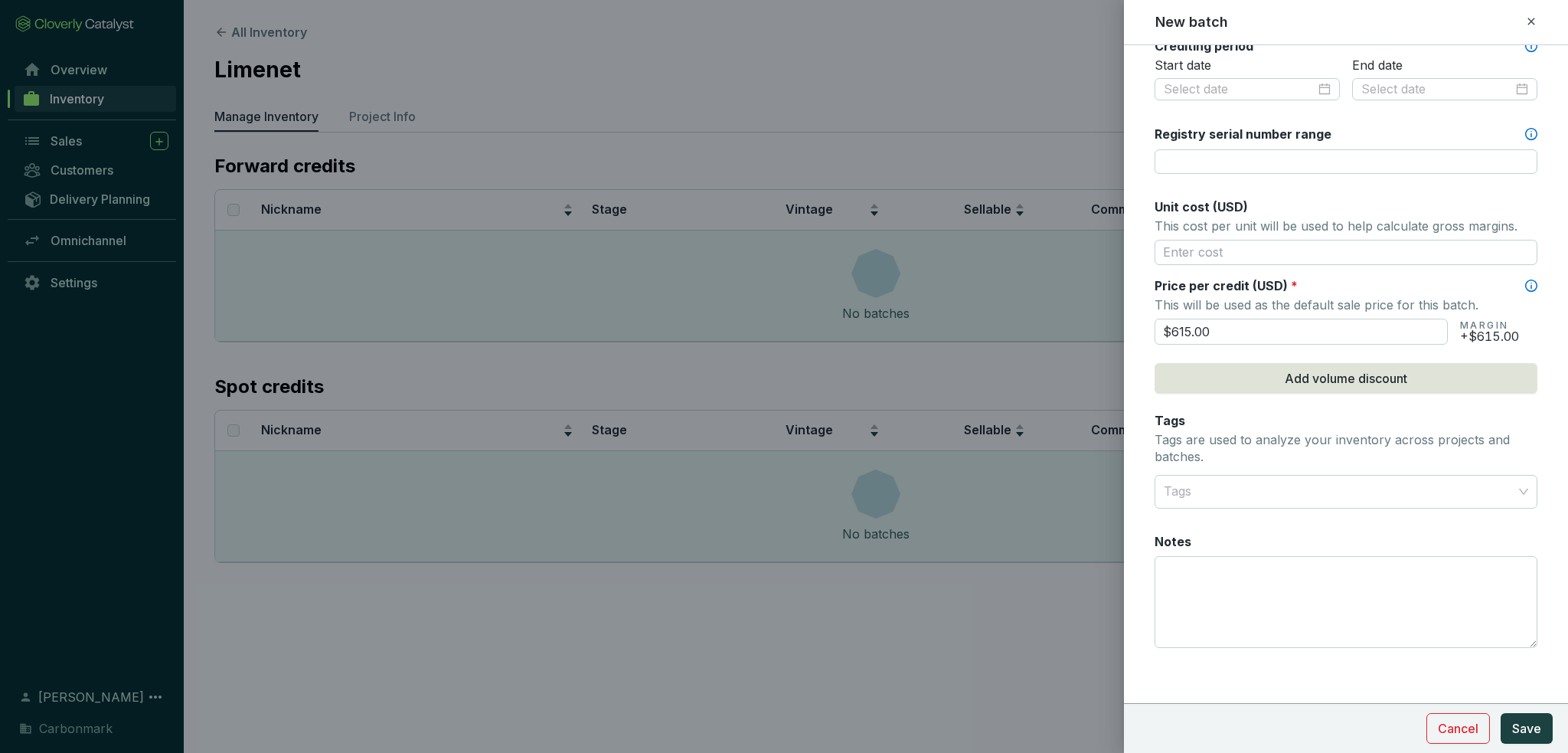
click at [1128, 245] on form "Batch name * This is the internal name that will be used throughout Catalyst. L…" at bounding box center [1346, 125] width 444 height 1228
click at [1352, 489] on div at bounding box center [1338, 492] width 359 height 31
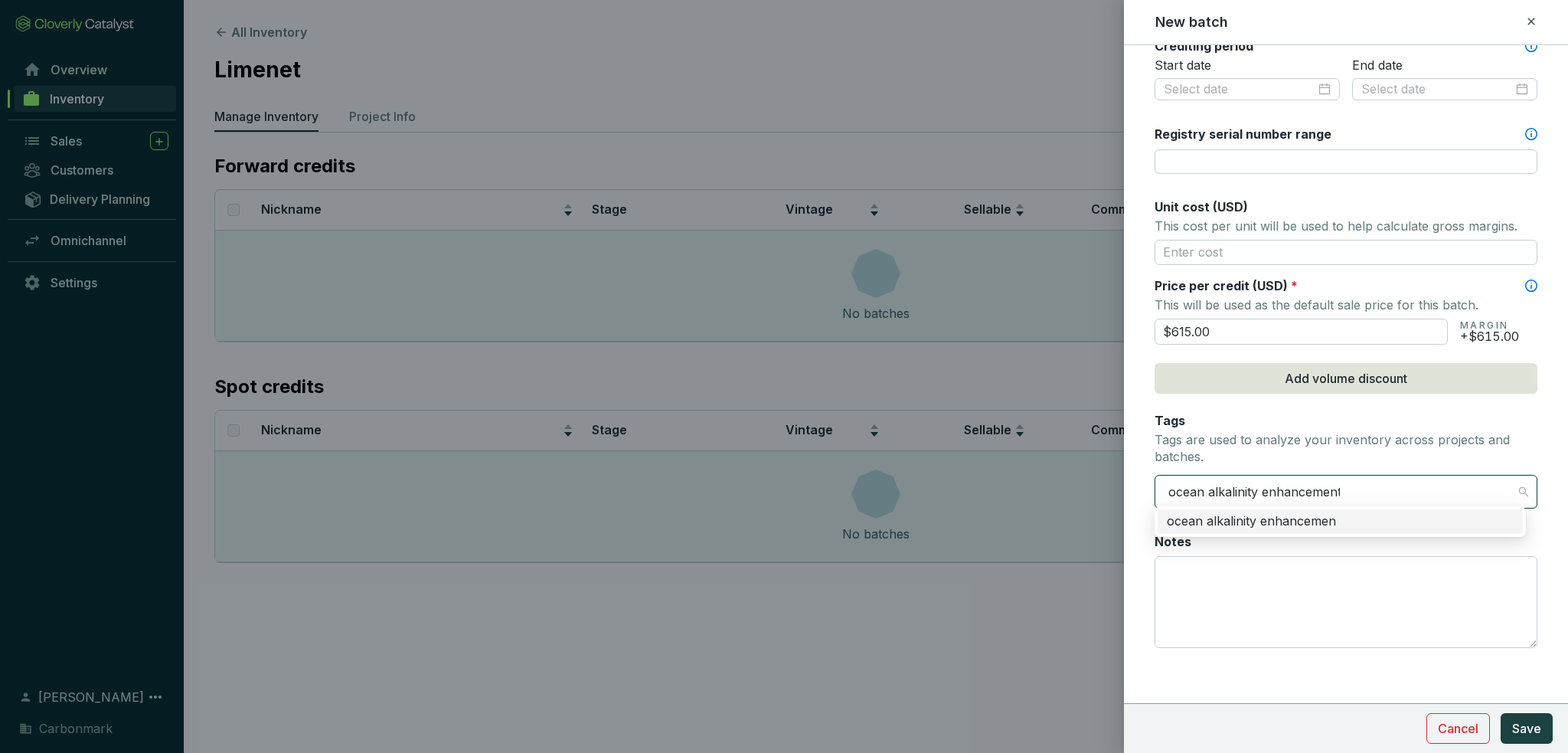
type input "ocean alkalinity enhancement"
type input "OAE"
type input "removal"
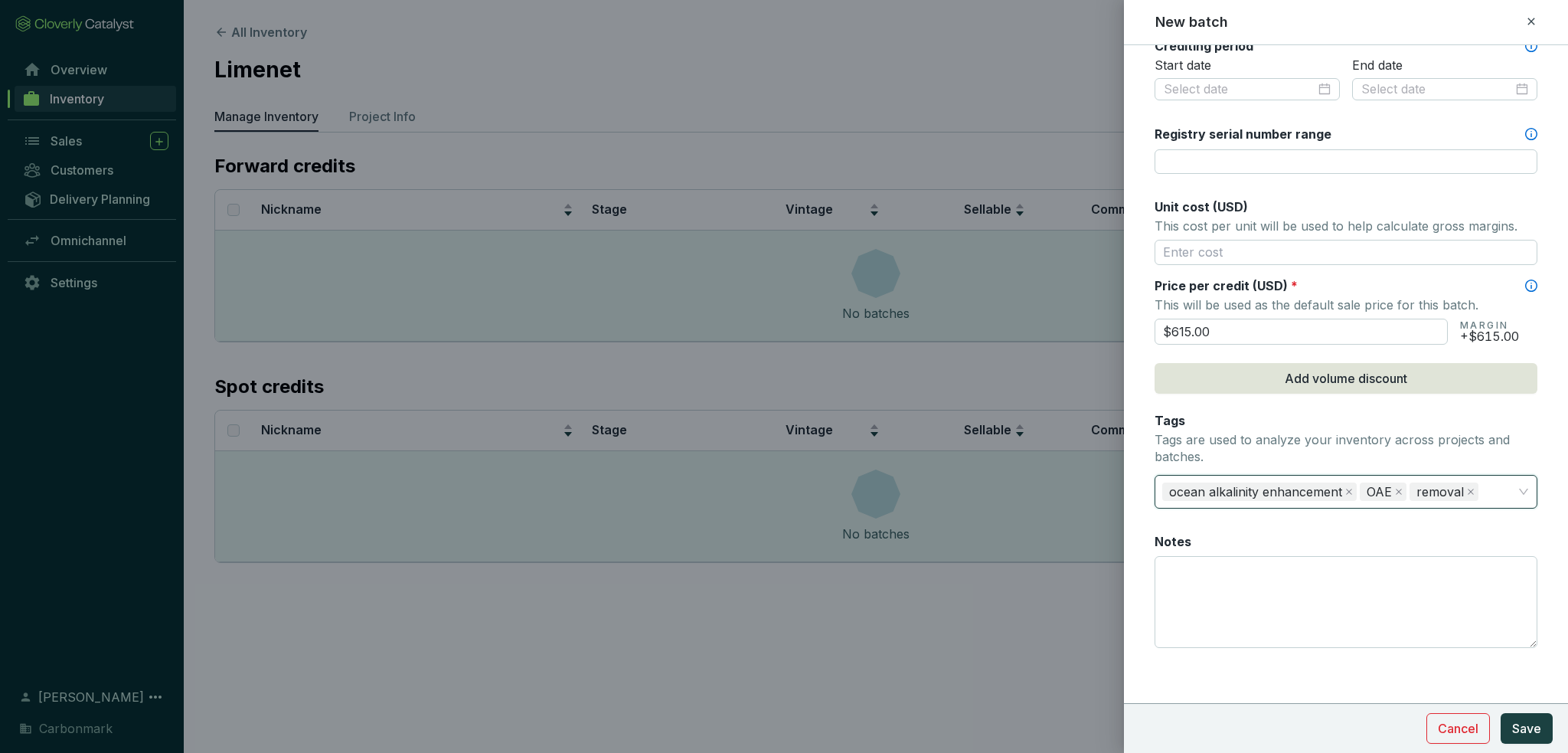
click at [1152, 441] on form "Batch name * This is the internal name that will be used throughout Catalyst. L…" at bounding box center [1346, 125] width 444 height 1228
drag, startPoint x: 1534, startPoint y: 718, endPoint x: 1454, endPoint y: 676, distance: 90.4
click at [1534, 719] on button "Save" at bounding box center [1527, 728] width 52 height 31
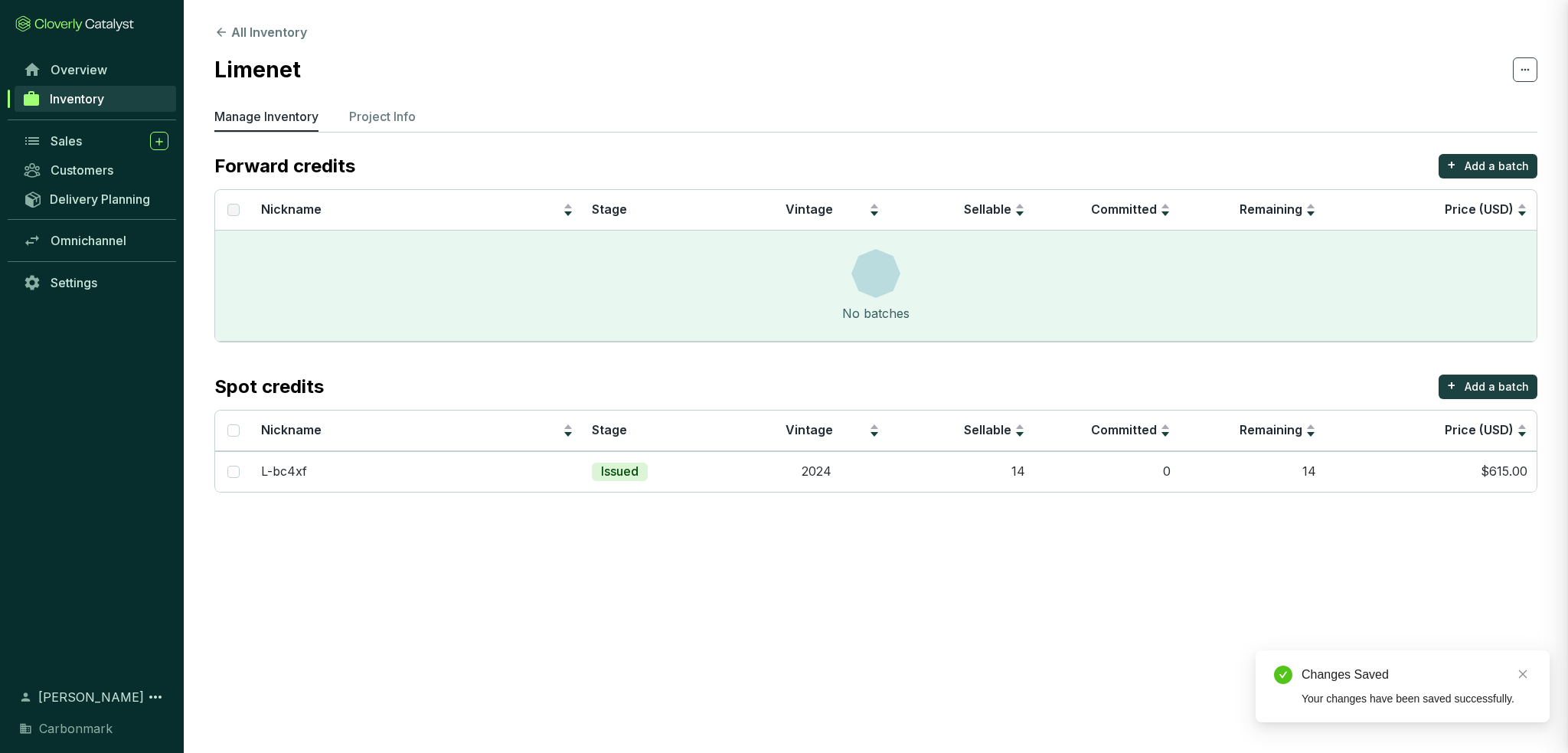
scroll to position [480, 0]
click at [1512, 164] on p "Add a batch" at bounding box center [1496, 166] width 64 height 15
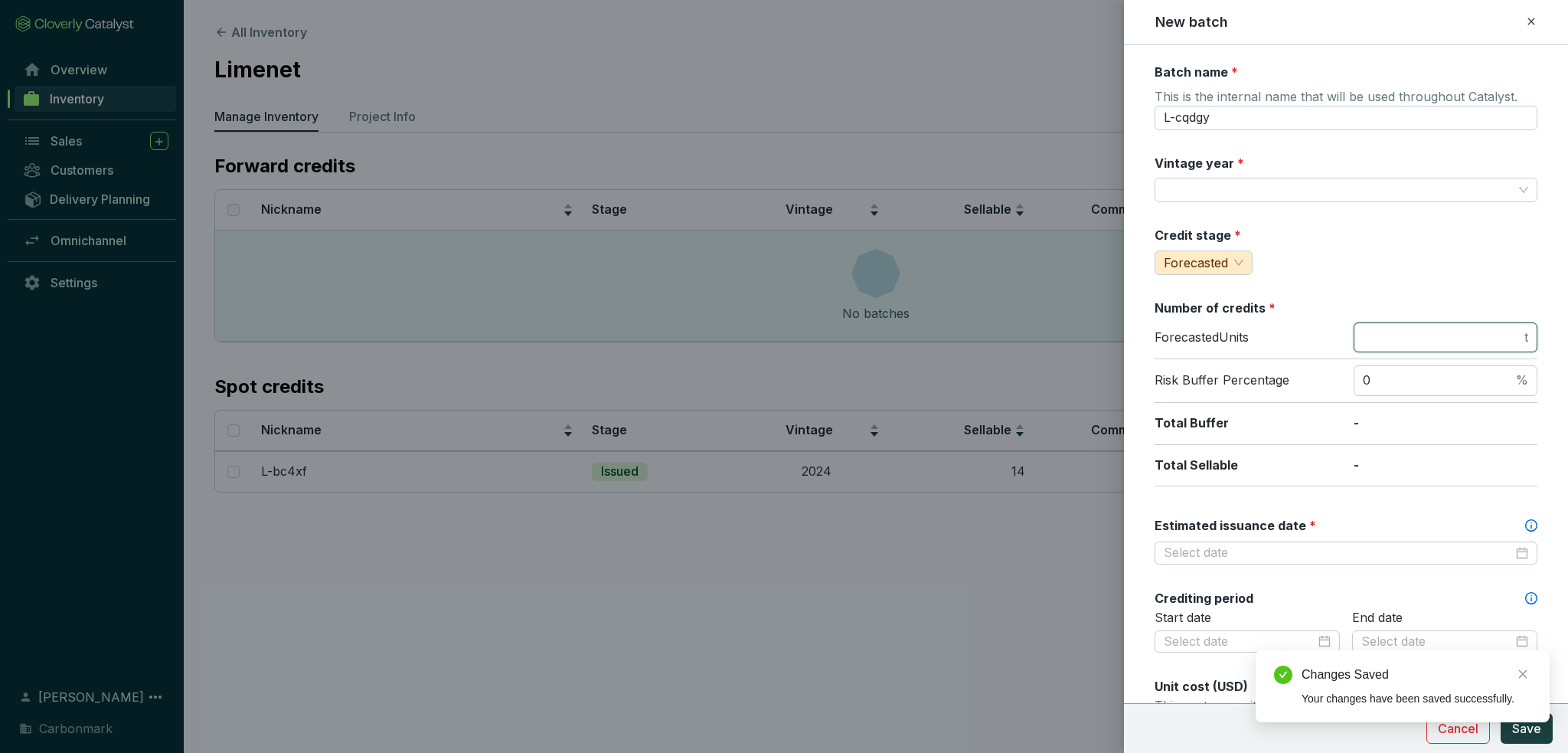
click at [1417, 329] on input "number" at bounding box center [1443, 337] width 159 height 17
type input "950"
click at [1372, 280] on div "Batch name * This is the internal name that will be used throughout Catalyst. L…" at bounding box center [1346, 605] width 383 height 1083
click at [1260, 186] on input "Vintage year *" at bounding box center [1338, 190] width 350 height 23
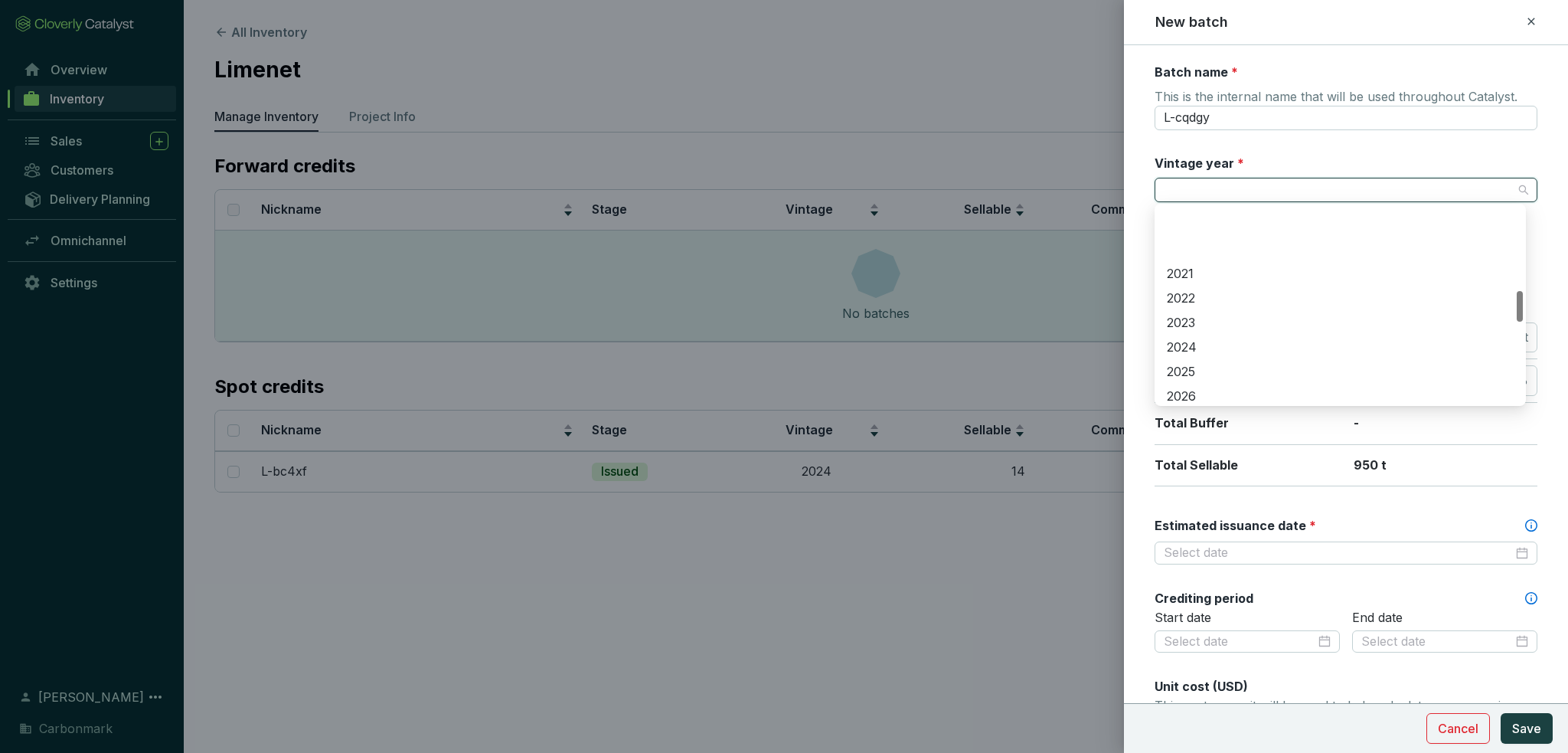
scroll to position [536, 0]
click at [1233, 328] on div "2026" at bounding box center [1340, 320] width 347 height 17
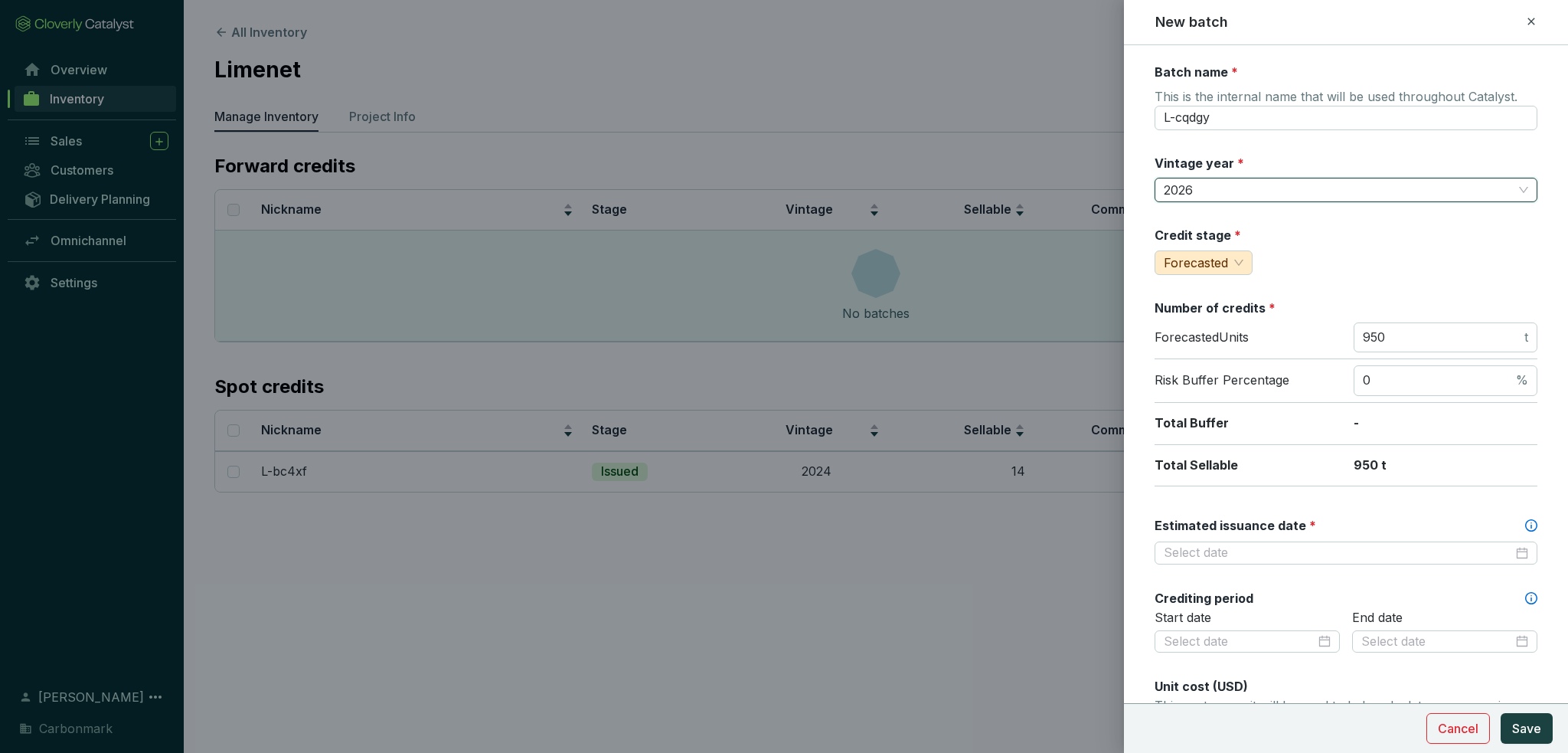
click at [1142, 206] on form "Batch name * This is the internal name that will be used throughout Catalyst. L…" at bounding box center [1346, 642] width 444 height 1156
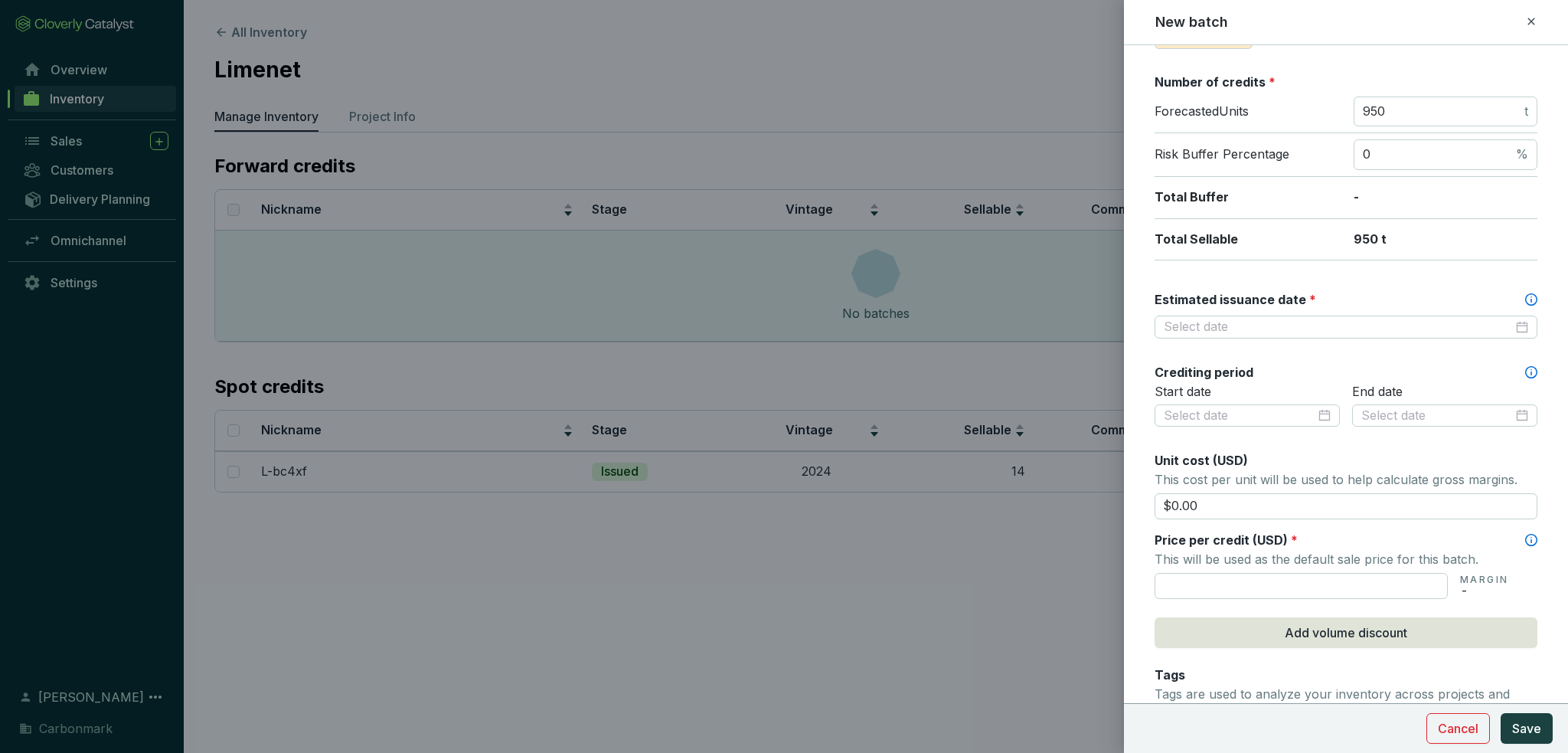
scroll to position [230, 0]
click at [1314, 324] on input "Estimated issuance date *" at bounding box center [1338, 323] width 350 height 17
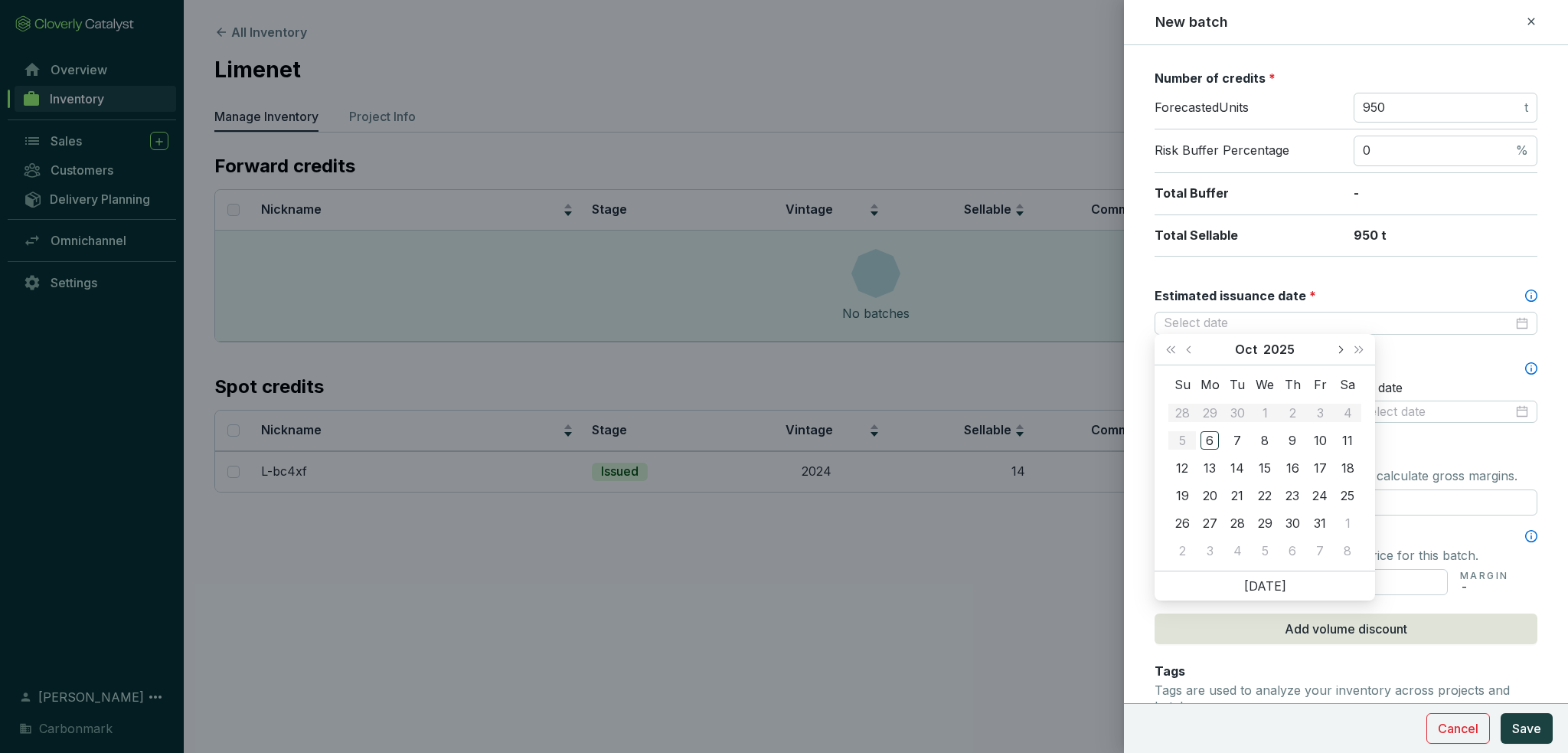
click at [1335, 355] on button "Next month (PageDown)" at bounding box center [1340, 349] width 20 height 31
click at [1336, 355] on button "Next month (PageDown)" at bounding box center [1340, 349] width 20 height 31
click at [1336, 354] on button "Next month (PageDown)" at bounding box center [1340, 349] width 20 height 31
click at [1335, 354] on button "Next month (PageDown)" at bounding box center [1340, 349] width 20 height 31
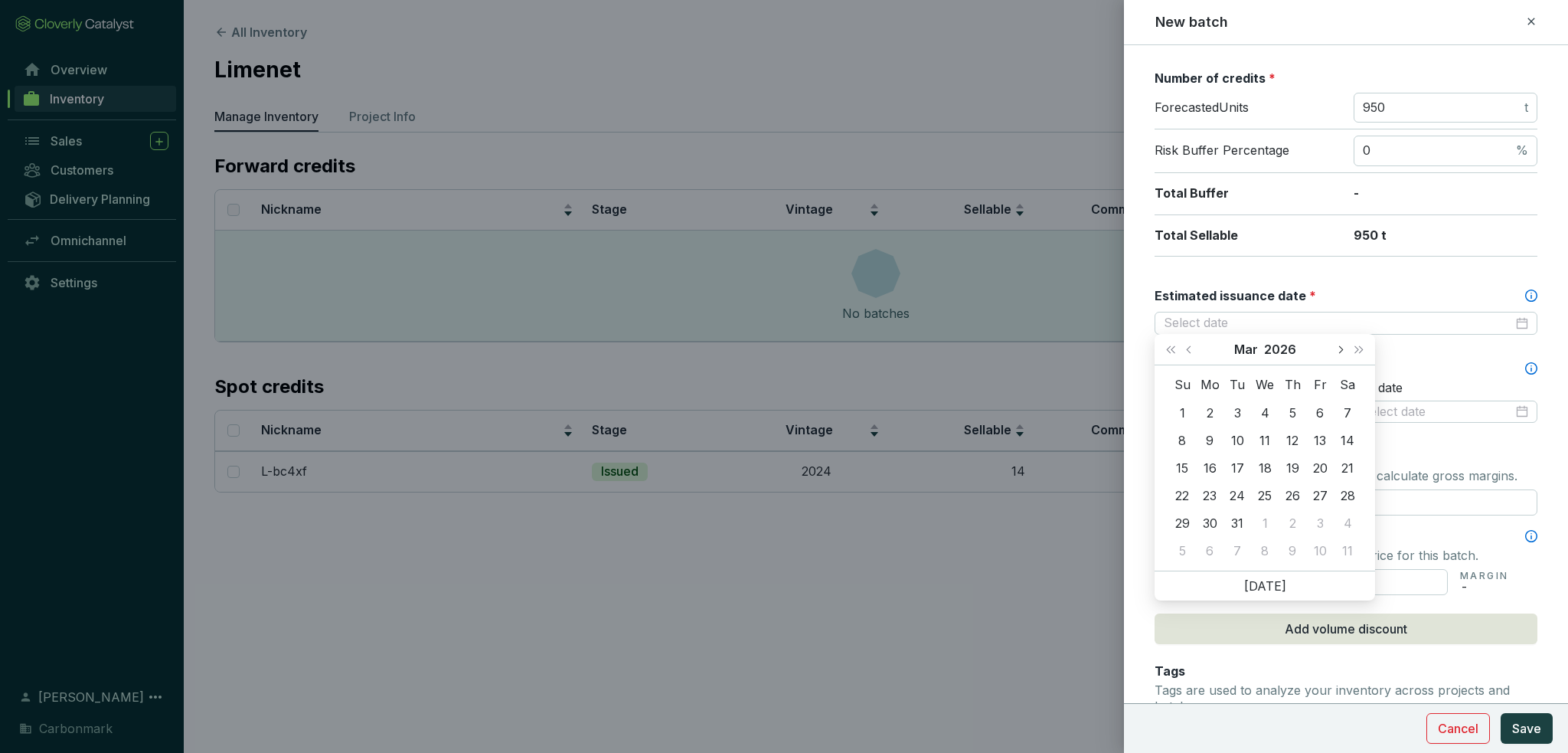
click at [1335, 354] on button "Next month (PageDown)" at bounding box center [1340, 349] width 20 height 31
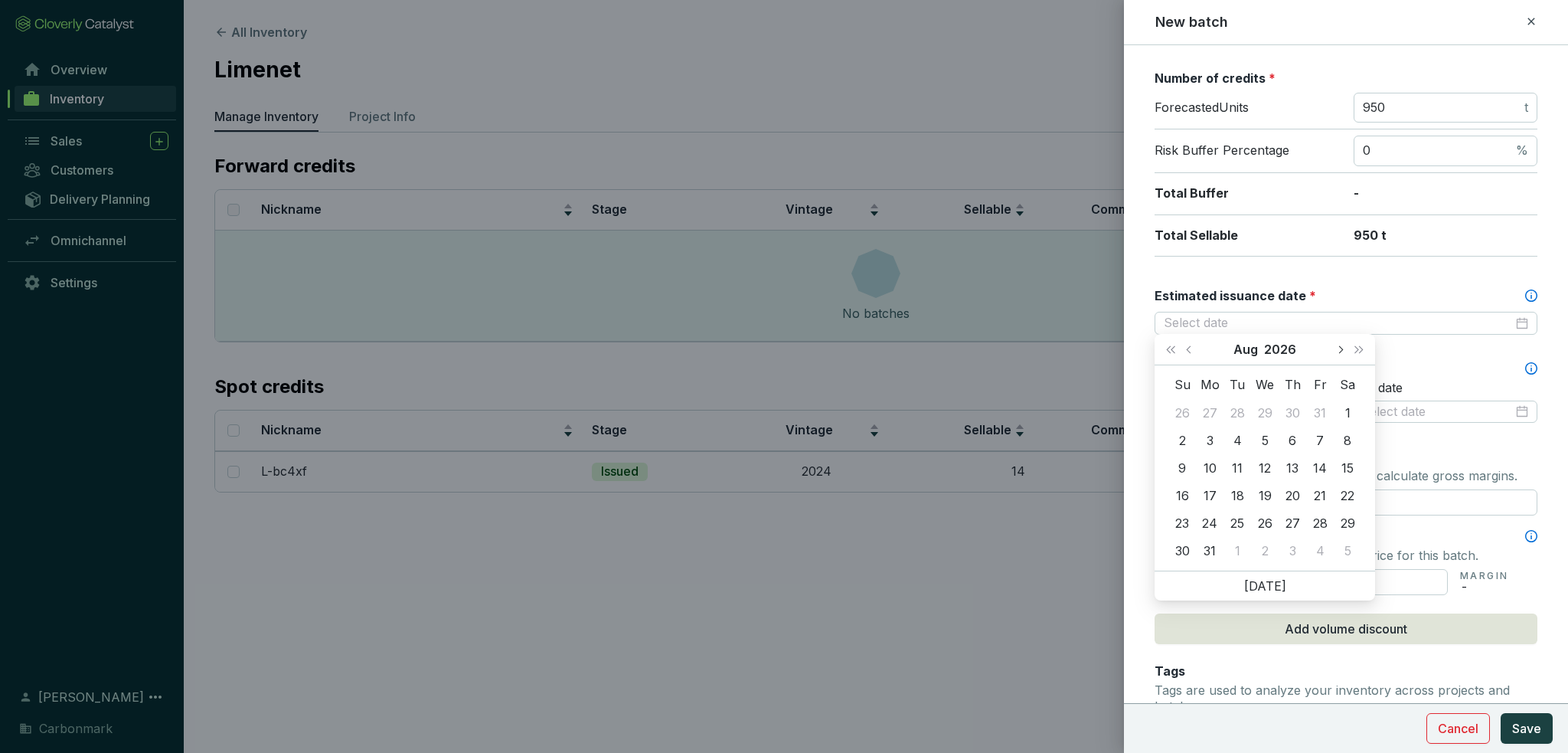
click at [1334, 354] on button "Next month (PageDown)" at bounding box center [1340, 349] width 20 height 31
click at [1333, 354] on button "Next month (PageDown)" at bounding box center [1340, 349] width 20 height 31
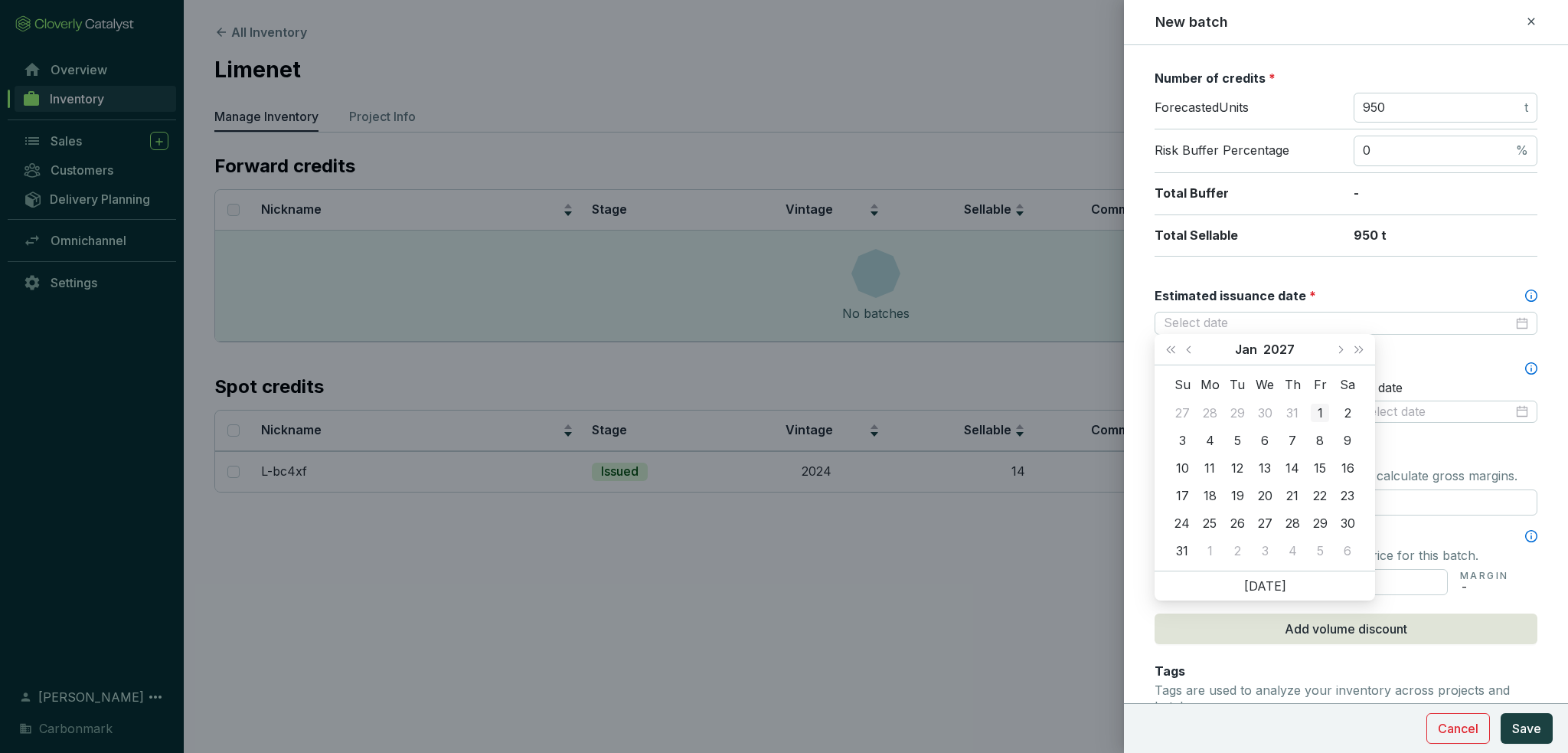
type input "2027-01-01"
click at [1323, 413] on div "1" at bounding box center [1320, 412] width 19 height 19
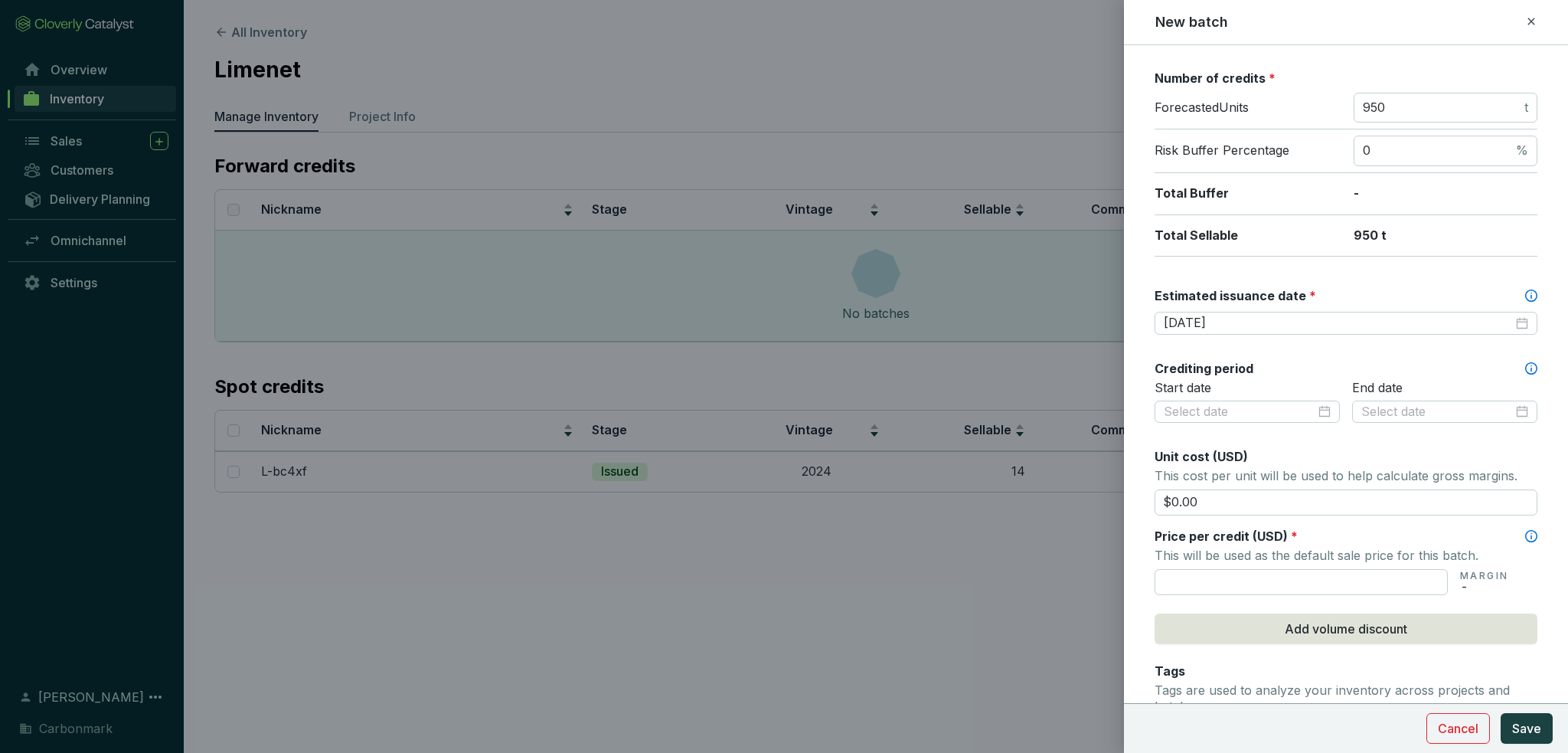
click at [1152, 269] on form "Batch name * This is the internal name that will be used throughout Catalyst. L…" at bounding box center [1346, 412] width 444 height 1156
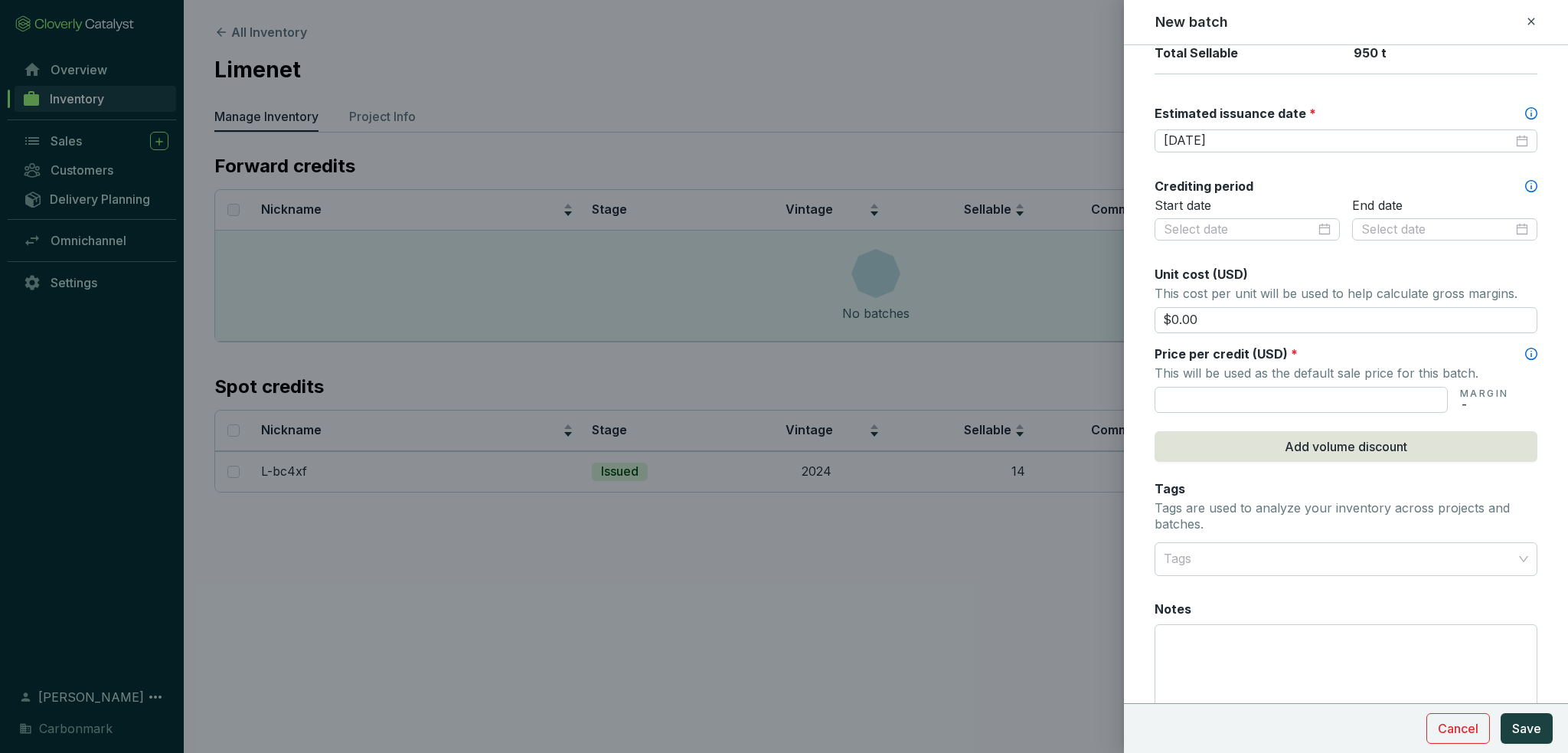
scroll to position [459, 0]
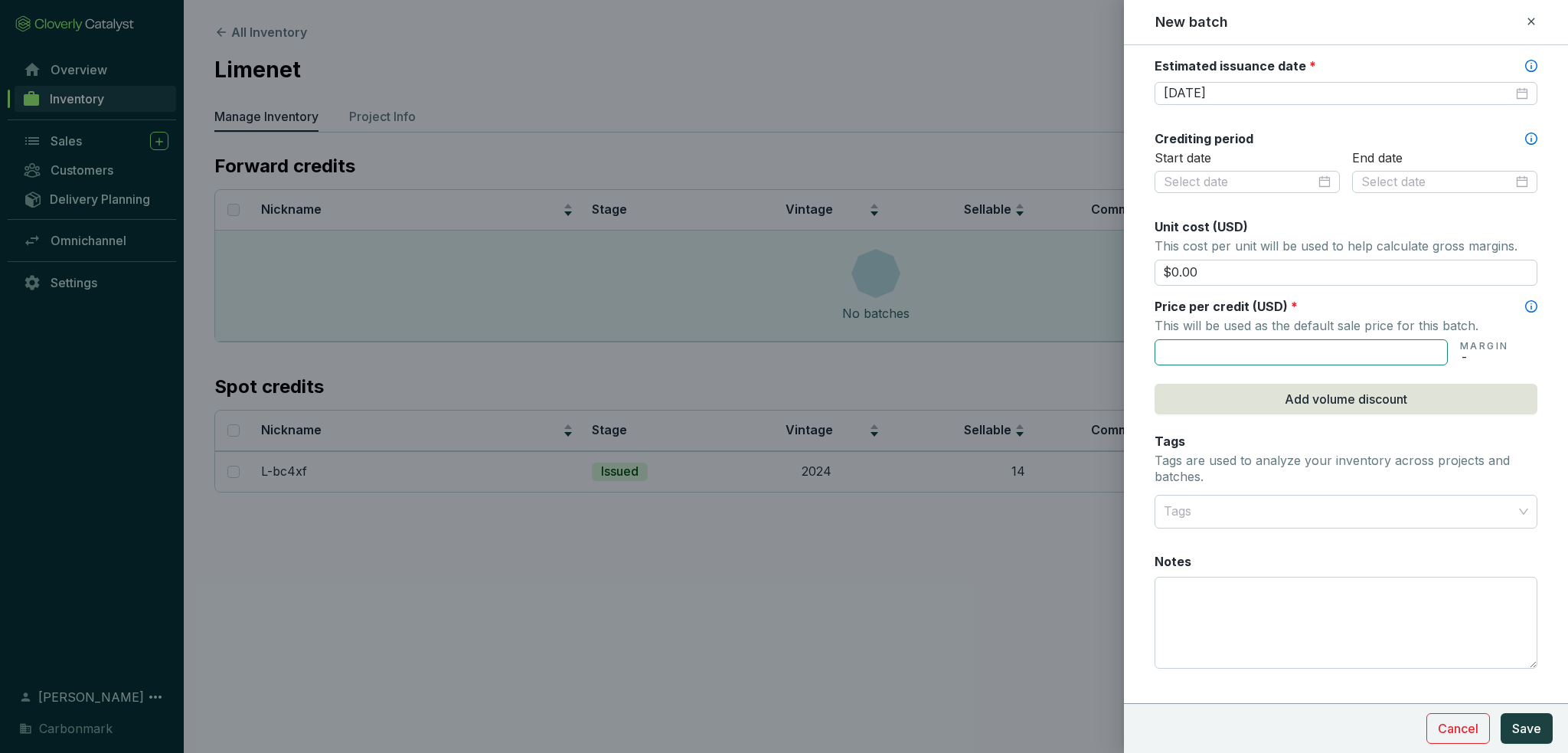
click at [1219, 351] on input "text" at bounding box center [1301, 351] width 293 height 26
type input "$600.00"
click at [1127, 315] on form "Batch name * This is the internal name that will be used throughout Catalyst. L…" at bounding box center [1346, 183] width 444 height 1156
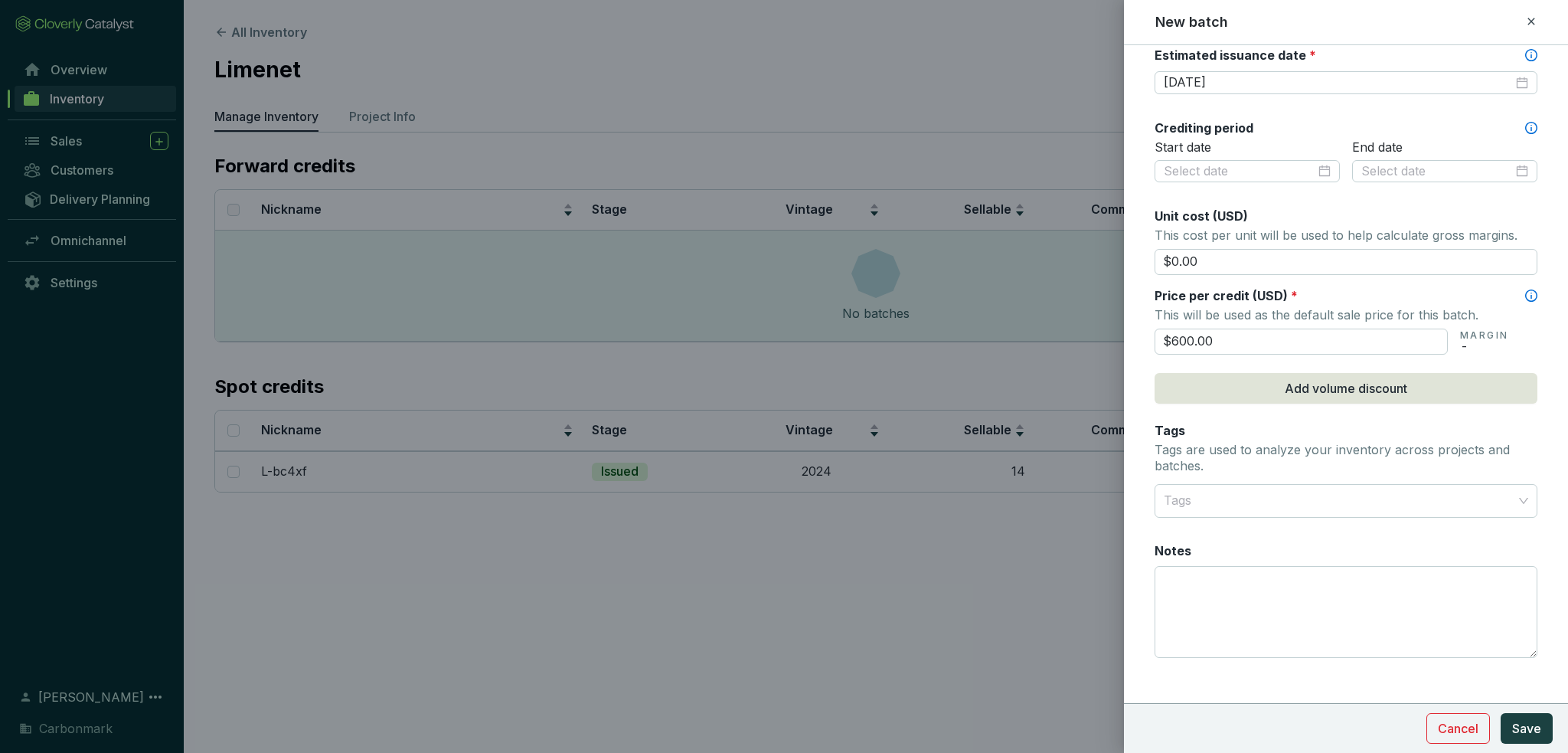
scroll to position [480, 0]
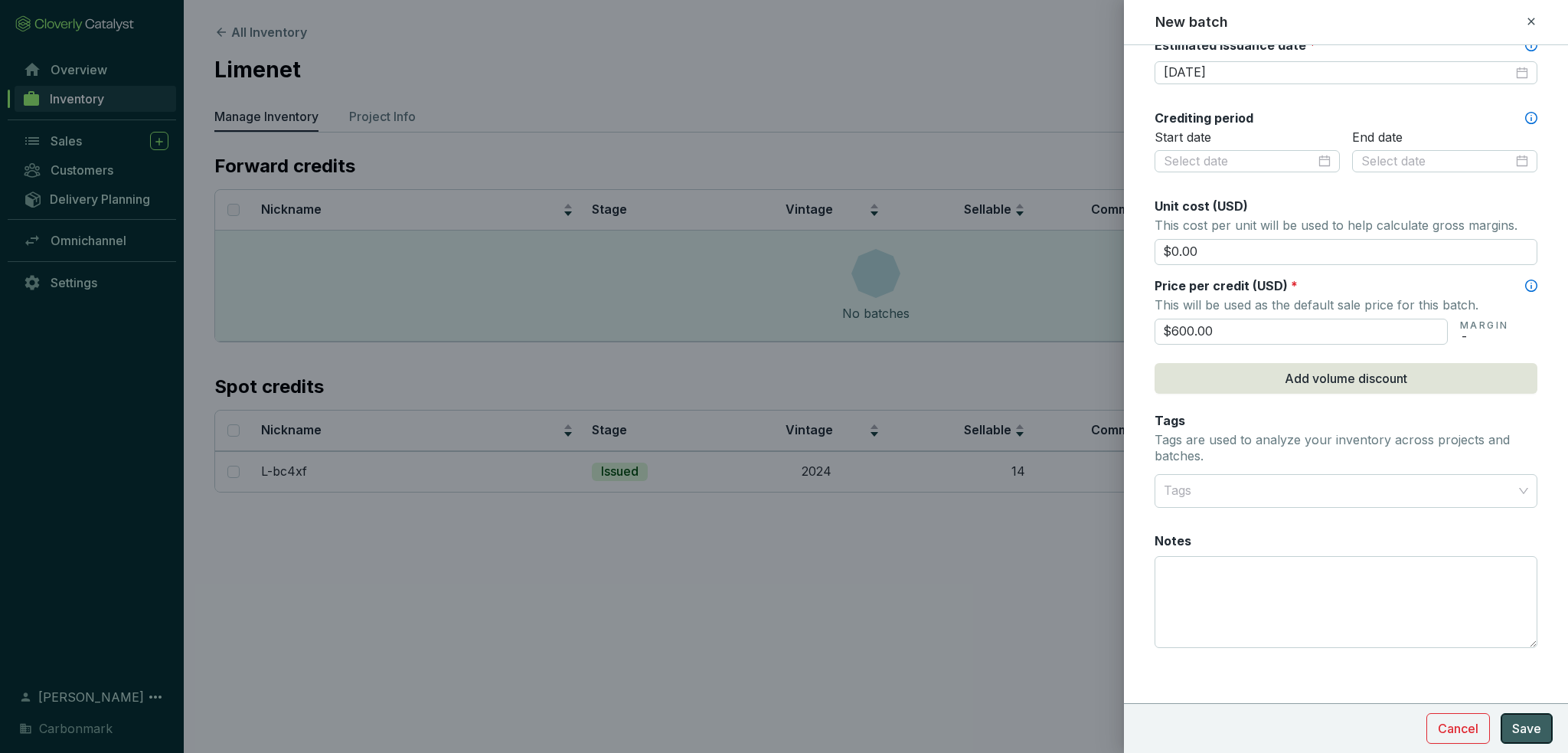
click at [1528, 737] on span "Save" at bounding box center [1527, 727] width 29 height 19
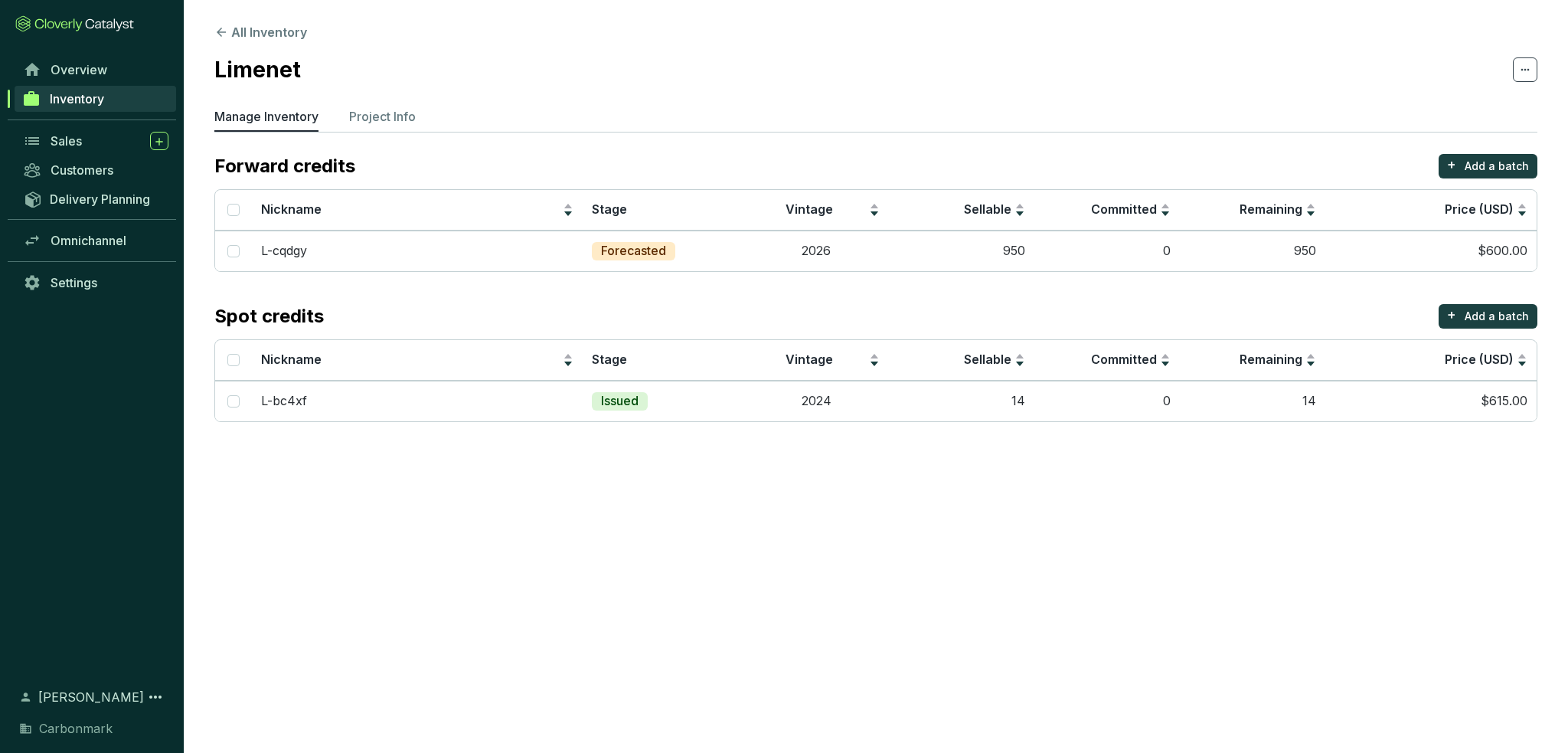
click at [92, 99] on span "Inventory" at bounding box center [77, 98] width 55 height 15
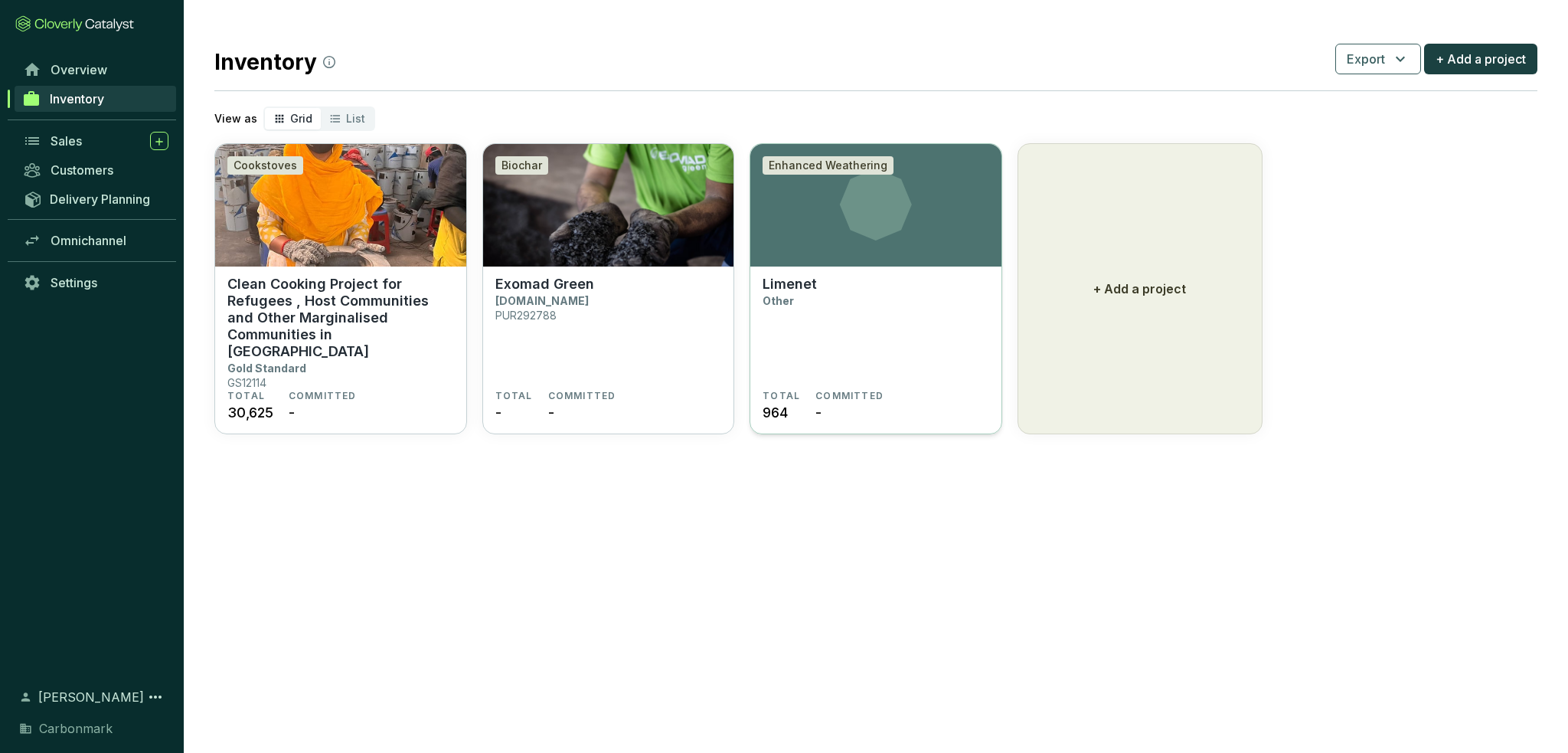
click at [838, 226] on icon at bounding box center [876, 205] width 252 height 72
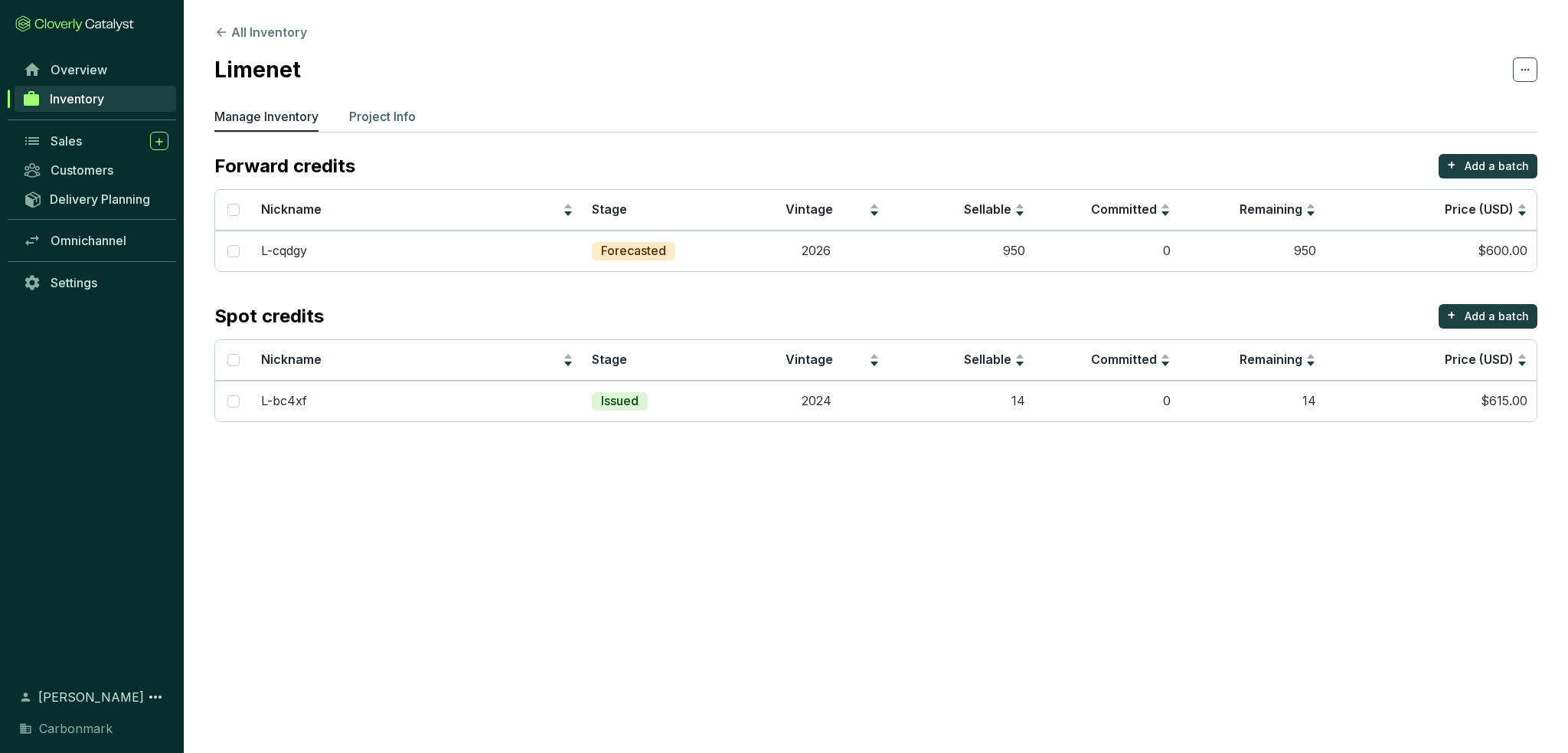
click at [373, 117] on p "Project Info" at bounding box center [382, 116] width 66 height 19
